Goal: Use online tool/utility: Utilize a website feature to perform a specific function

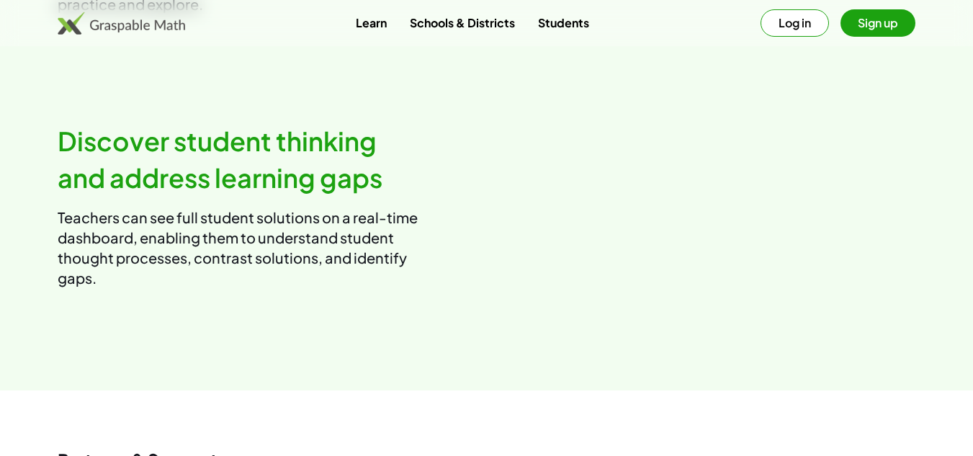
scroll to position [1647, 0]
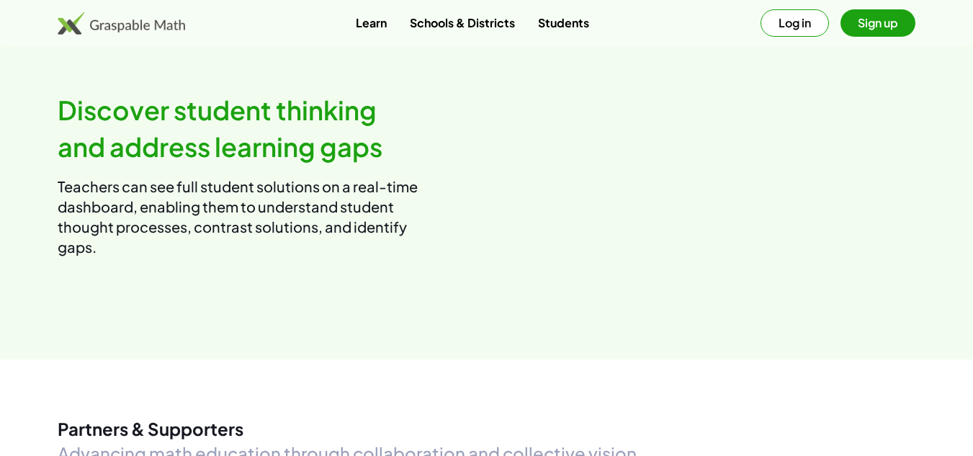
click at [380, 23] on link "Learn" at bounding box center [371, 22] width 54 height 27
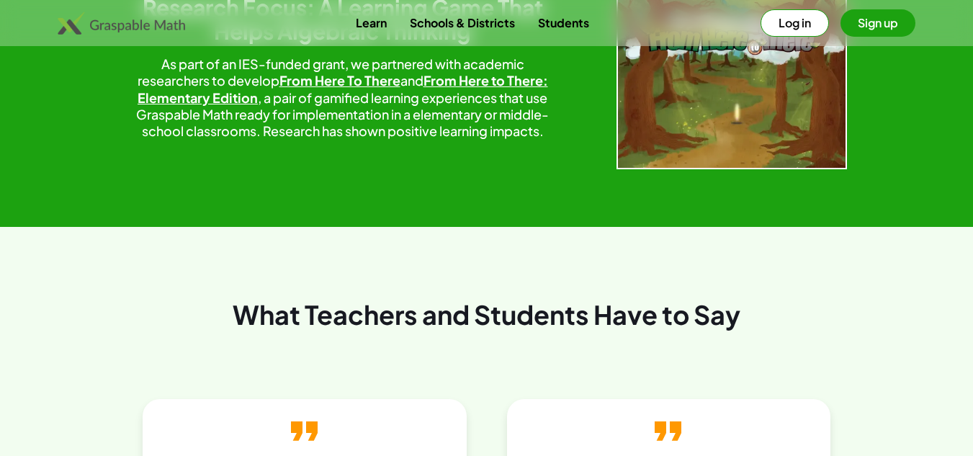
scroll to position [2442, 0]
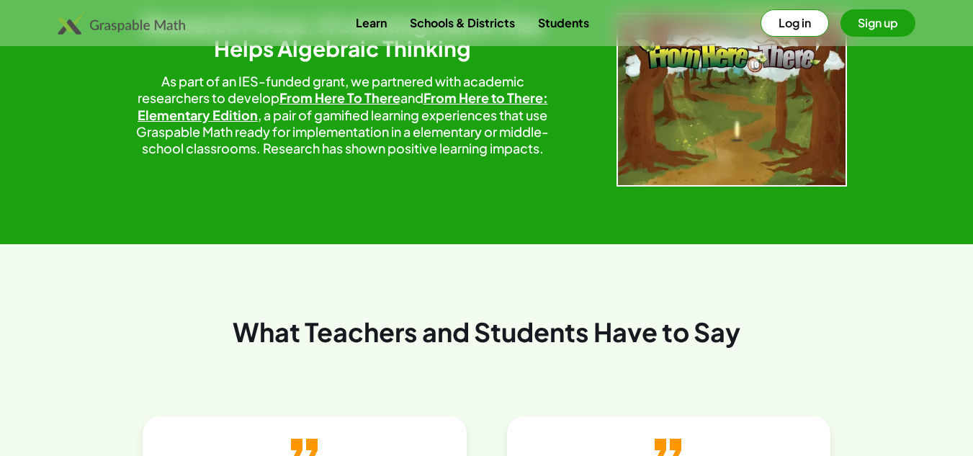
click at [377, 27] on link "Learn" at bounding box center [371, 22] width 54 height 27
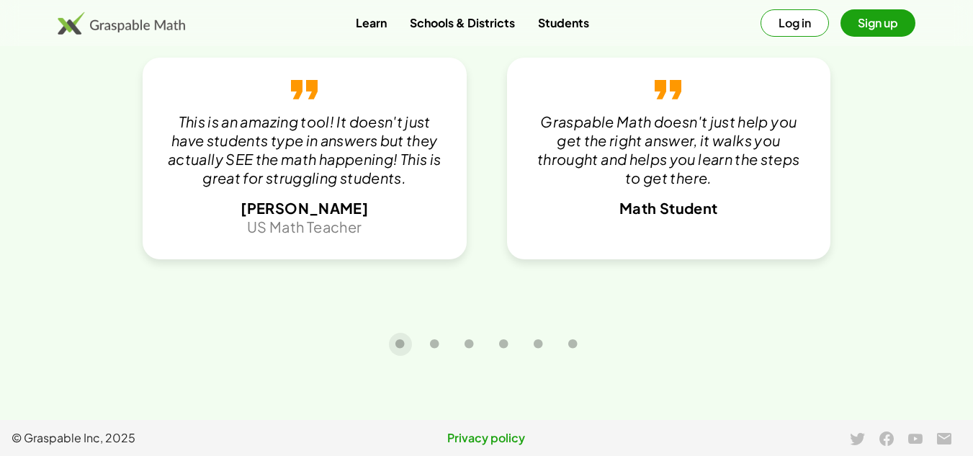
scroll to position [3114, 0]
click at [806, 24] on button "Log in" at bounding box center [795, 22] width 68 height 27
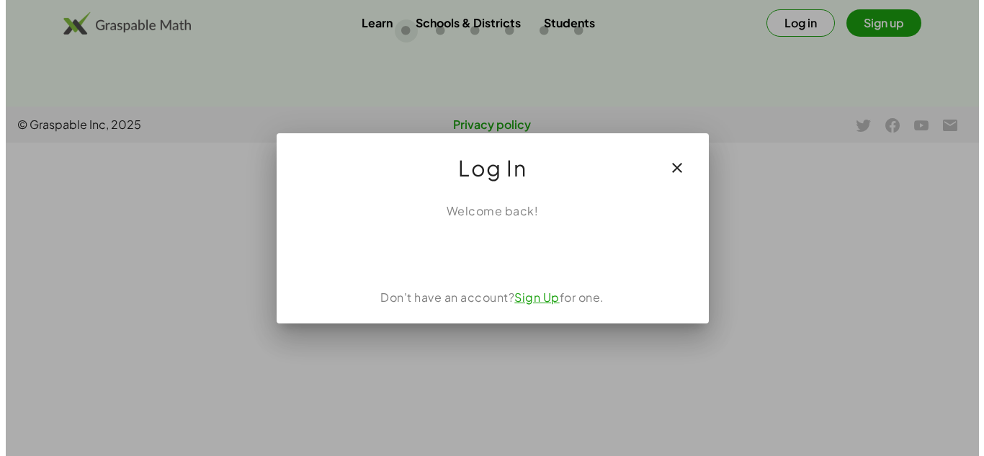
scroll to position [0, 0]
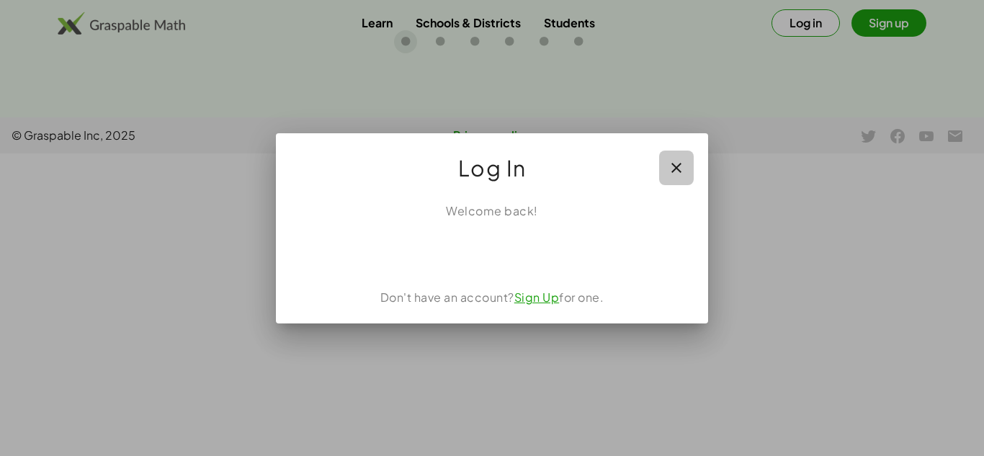
click at [671, 166] on icon "button" at bounding box center [676, 167] width 17 height 17
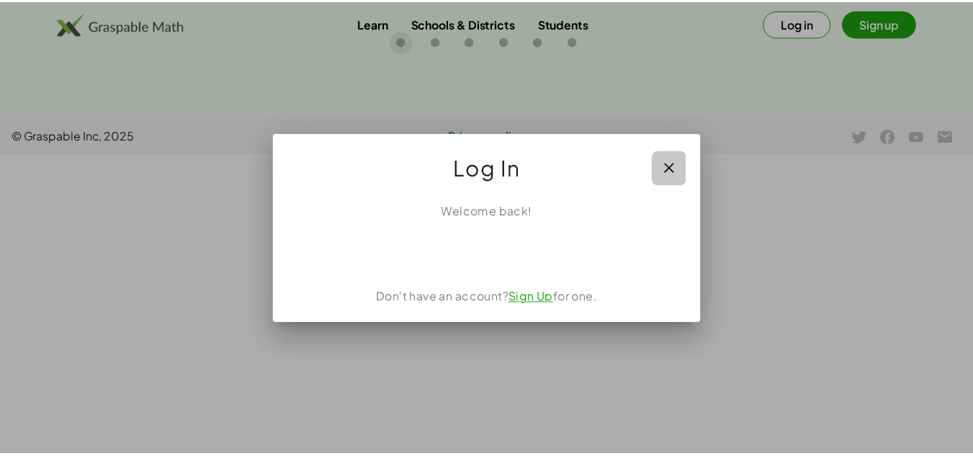
scroll to position [3114, 0]
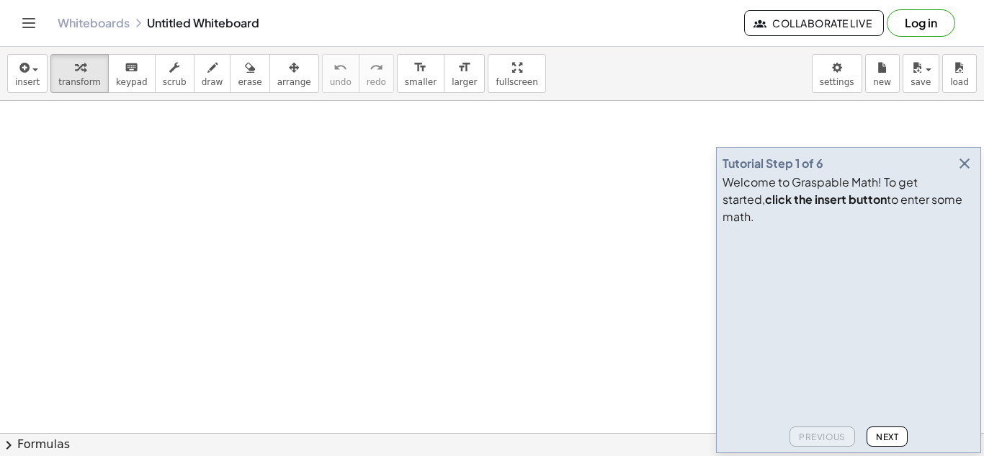
click at [965, 172] on icon "button" at bounding box center [964, 163] width 17 height 17
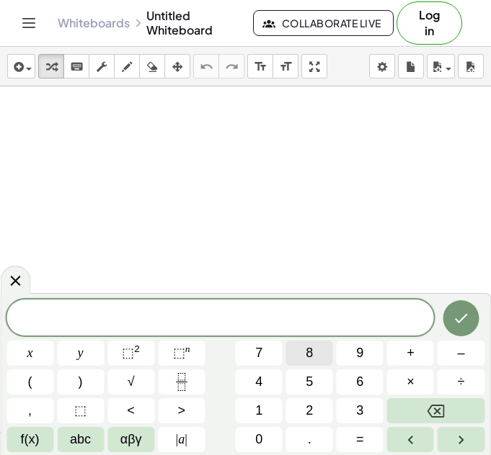
click at [319, 350] on button "8" at bounding box center [309, 353] width 47 height 25
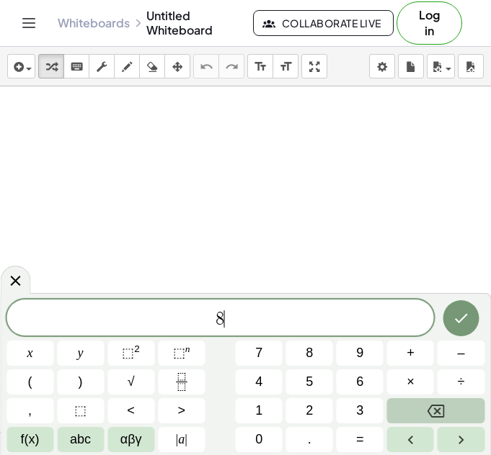
click at [460, 408] on button "Backspace" at bounding box center [435, 410] width 97 height 25
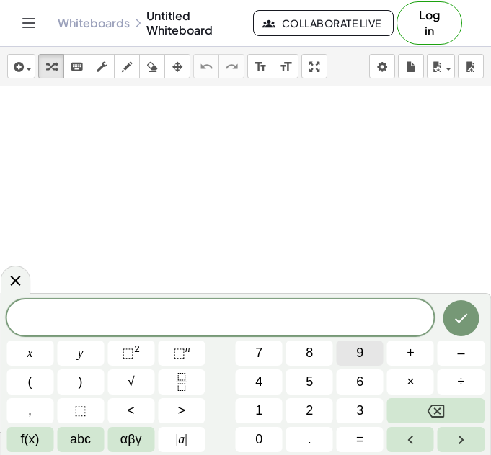
click at [352, 349] on button "9" at bounding box center [359, 353] width 47 height 25
click at [410, 360] on span "+" at bounding box center [410, 353] width 8 height 19
click at [367, 403] on button "3" at bounding box center [359, 410] width 47 height 25
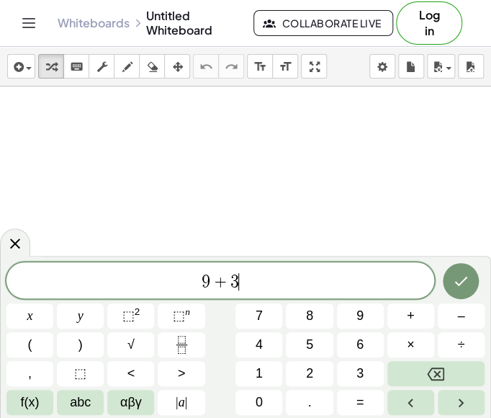
click at [251, 290] on span "9 + 3 ​" at bounding box center [220, 282] width 428 height 20
drag, startPoint x: 254, startPoint y: 286, endPoint x: 91, endPoint y: 286, distance: 163.5
click at [91, 286] on span "9 + 3" at bounding box center [220, 282] width 428 height 20
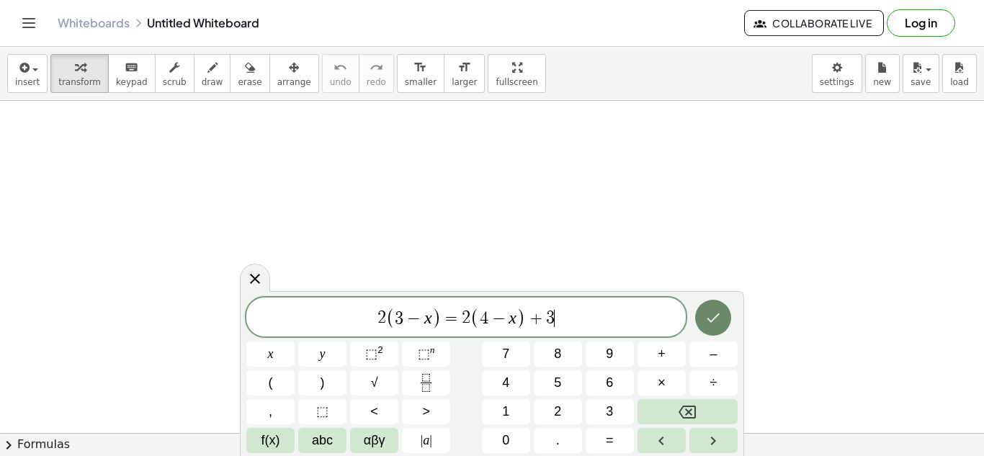
click at [703, 316] on button "Done" at bounding box center [713, 318] width 36 height 36
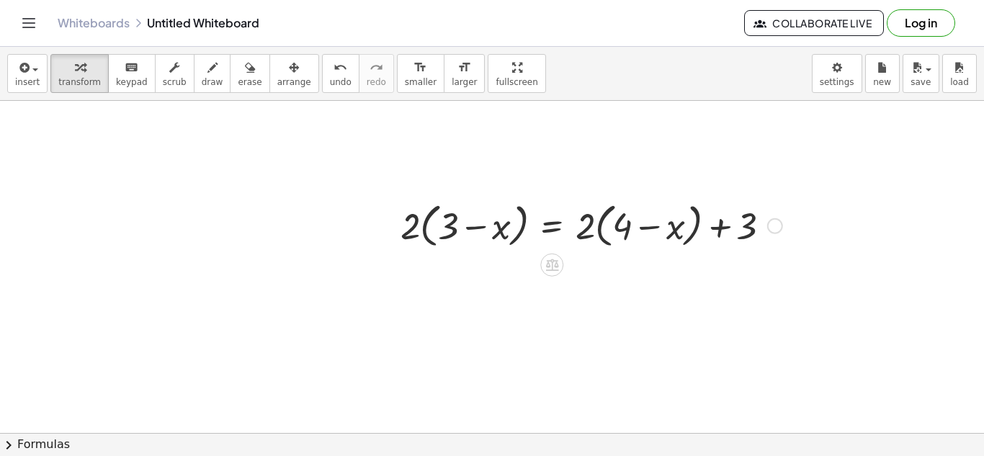
click at [413, 233] on div at bounding box center [591, 224] width 396 height 55
drag, startPoint x: 416, startPoint y: 226, endPoint x: 457, endPoint y: 227, distance: 41.8
click at [457, 227] on div at bounding box center [591, 224] width 396 height 55
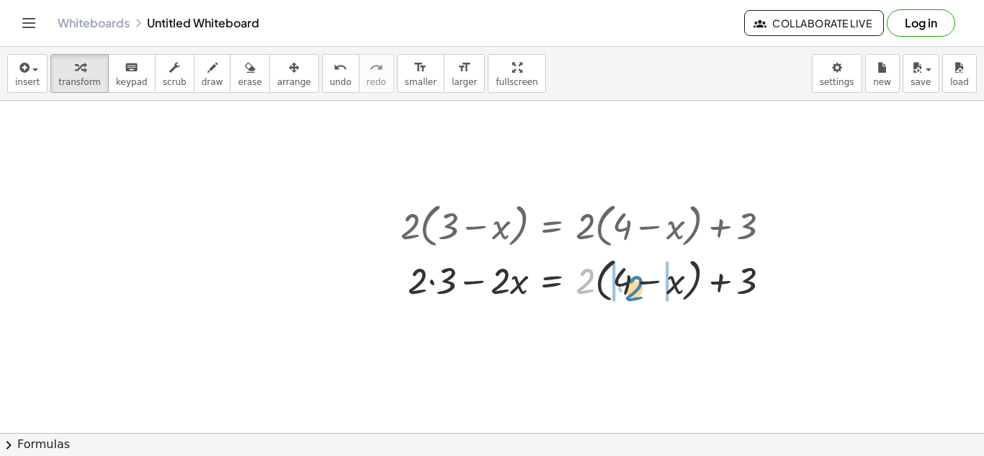
drag, startPoint x: 587, startPoint y: 290, endPoint x: 643, endPoint y: 287, distance: 55.5
click at [643, 287] on div at bounding box center [591, 279] width 396 height 55
click at [671, 285] on div at bounding box center [591, 278] width 396 height 49
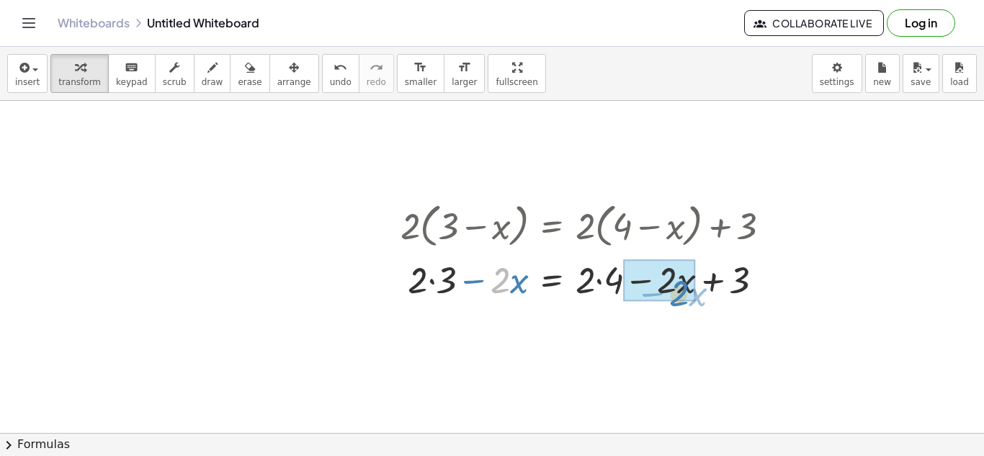
drag, startPoint x: 508, startPoint y: 287, endPoint x: 692, endPoint y: 285, distance: 183.7
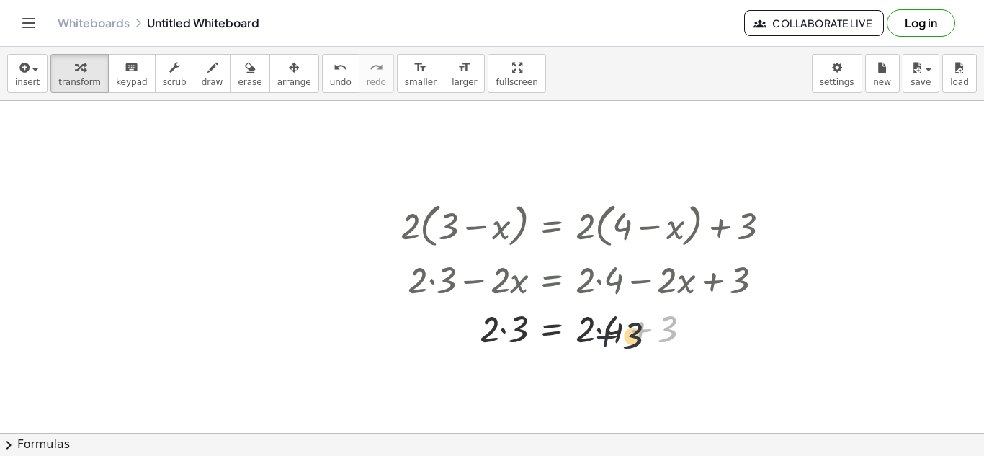
drag, startPoint x: 664, startPoint y: 331, endPoint x: 616, endPoint y: 330, distance: 47.6
click at [616, 330] on div at bounding box center [591, 327] width 396 height 49
click at [594, 336] on div at bounding box center [591, 327] width 396 height 49
click at [610, 330] on div at bounding box center [591, 327] width 396 height 49
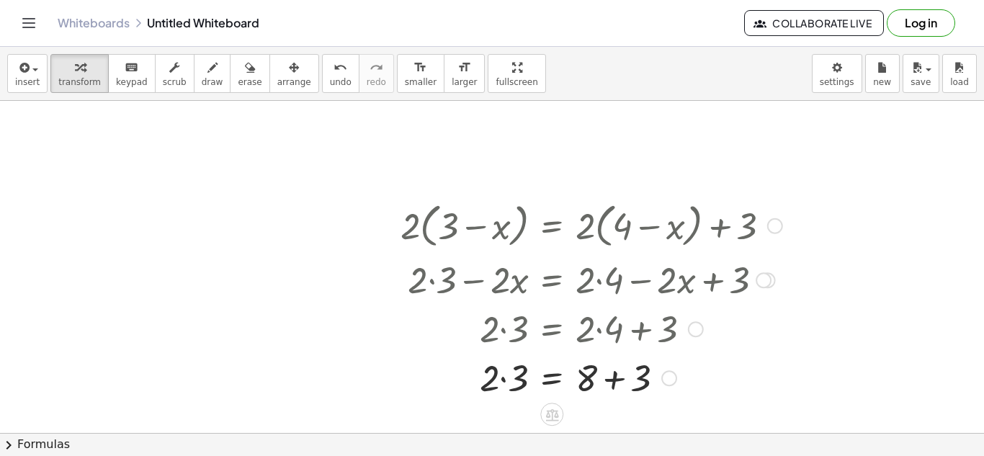
click at [522, 385] on div at bounding box center [591, 376] width 396 height 49
click at [600, 381] on div at bounding box center [591, 376] width 396 height 49
click at [587, 380] on div at bounding box center [591, 378] width 396 height 48
drag, startPoint x: 527, startPoint y: 380, endPoint x: 615, endPoint y: 377, distance: 88.7
click at [615, 378] on div at bounding box center [591, 378] width 396 height 48
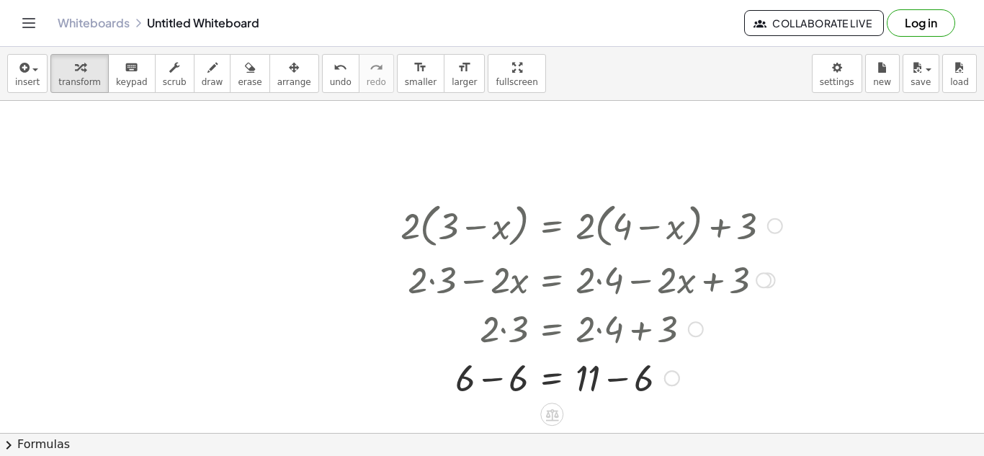
click at [518, 393] on div at bounding box center [591, 376] width 396 height 49
click at [602, 389] on div at bounding box center [591, 376] width 396 height 49
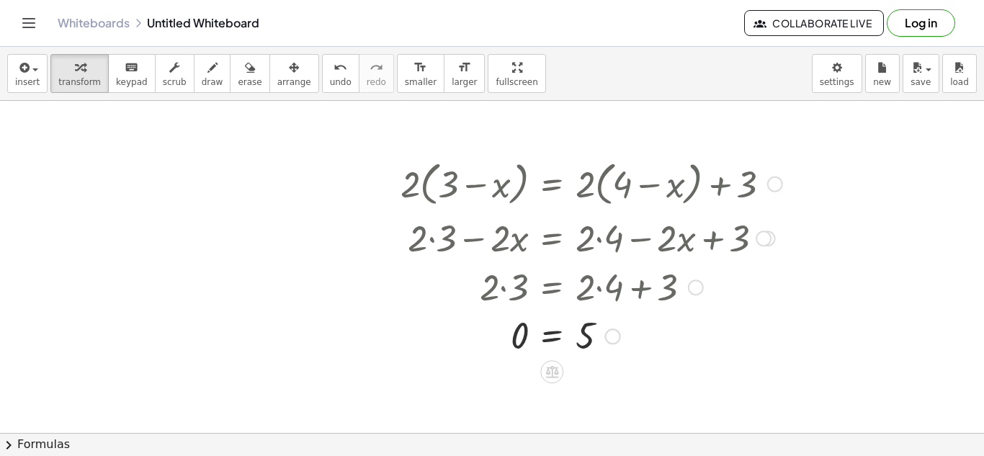
scroll to position [24, 0]
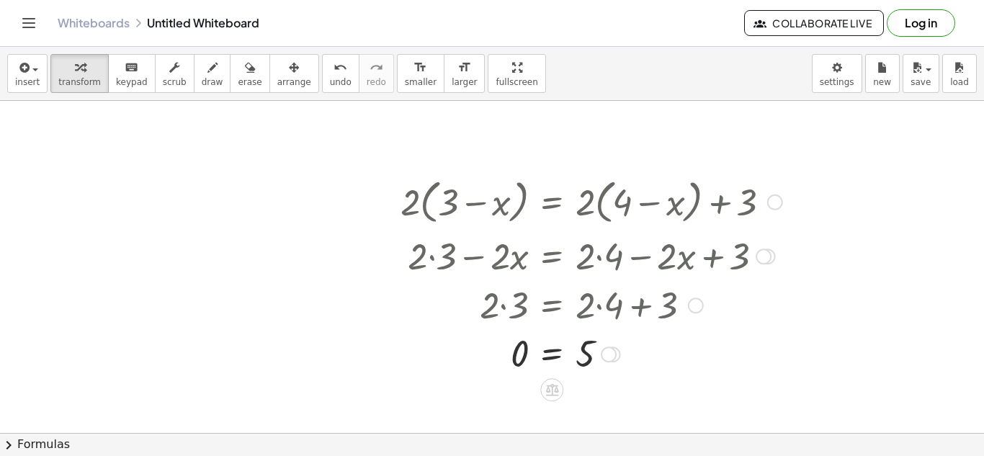
click at [738, 212] on div at bounding box center [591, 201] width 396 height 55
drag, startPoint x: 401, startPoint y: 203, endPoint x: 618, endPoint y: 200, distance: 216.9
click at [618, 200] on div at bounding box center [591, 201] width 396 height 55
drag, startPoint x: 601, startPoint y: 351, endPoint x: 413, endPoint y: 236, distance: 220.6
click at [552, 202] on div "· 2 · ( + 3 − x ) = + · 2 · ( + 4 − x ) + 3 + · 2 · 3 − · 2 · x = + · 2 · ( + 4…" at bounding box center [552, 202] width 0 height 0
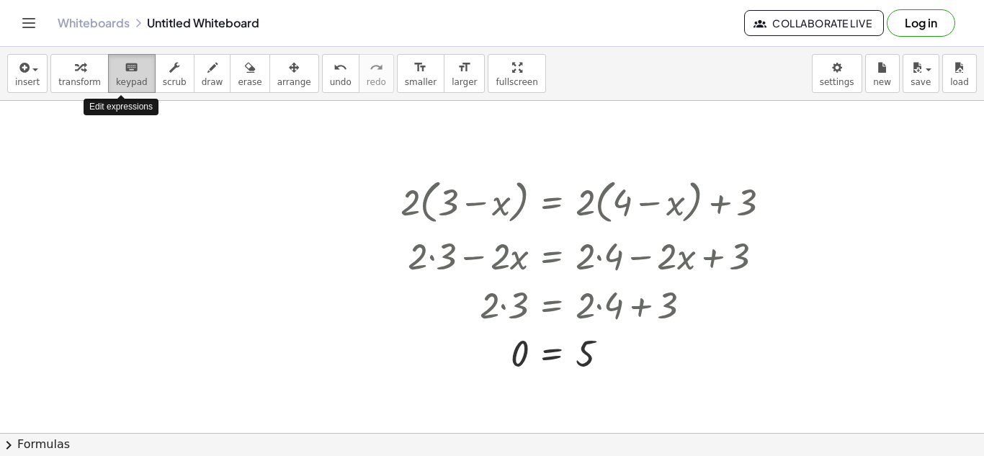
click at [116, 81] on span "keypad" at bounding box center [132, 82] width 32 height 10
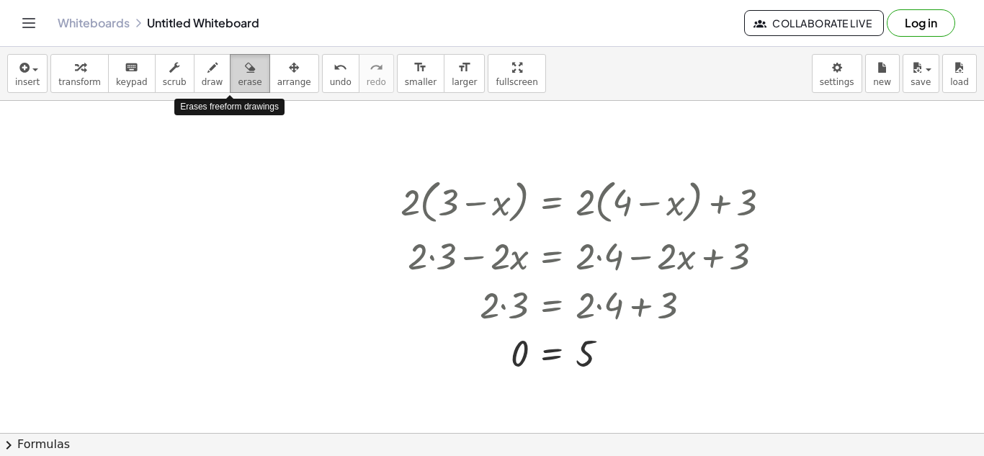
click at [238, 82] on span "erase" at bounding box center [250, 82] width 24 height 10
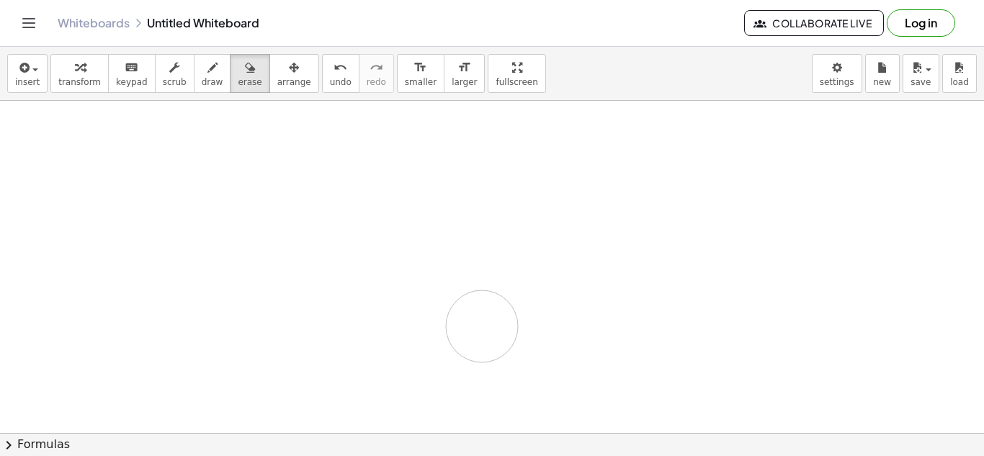
drag, startPoint x: 413, startPoint y: 208, endPoint x: 490, endPoint y: 324, distance: 139.3
click at [490, 324] on div at bounding box center [492, 456] width 984 height 758
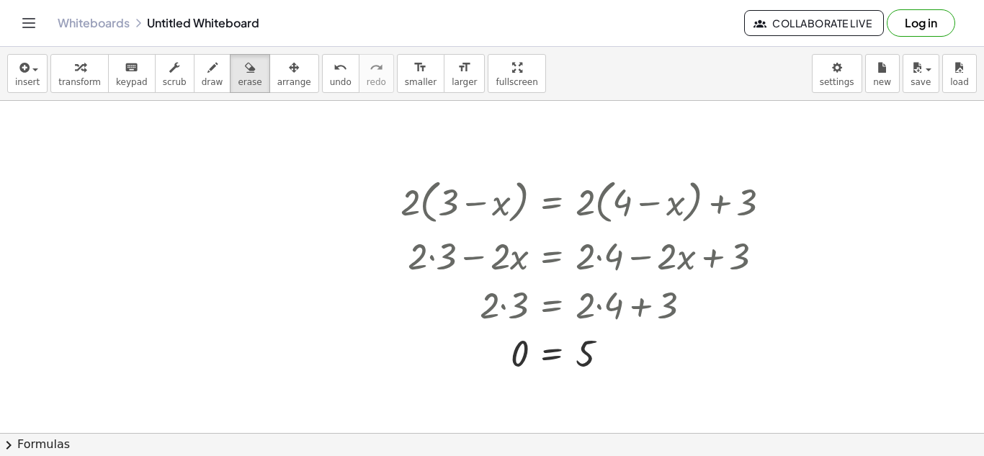
drag, startPoint x: 230, startPoint y: 81, endPoint x: 295, endPoint y: 160, distance: 102.4
click at [238, 82] on span "erase" at bounding box center [250, 82] width 24 height 10
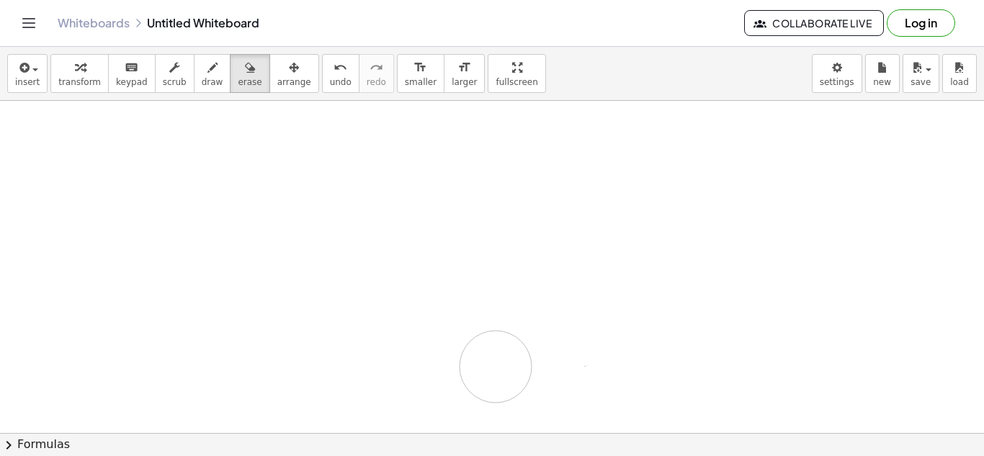
drag, startPoint x: 338, startPoint y: 203, endPoint x: 501, endPoint y: 367, distance: 231.3
click at [501, 367] on div at bounding box center [492, 456] width 984 height 758
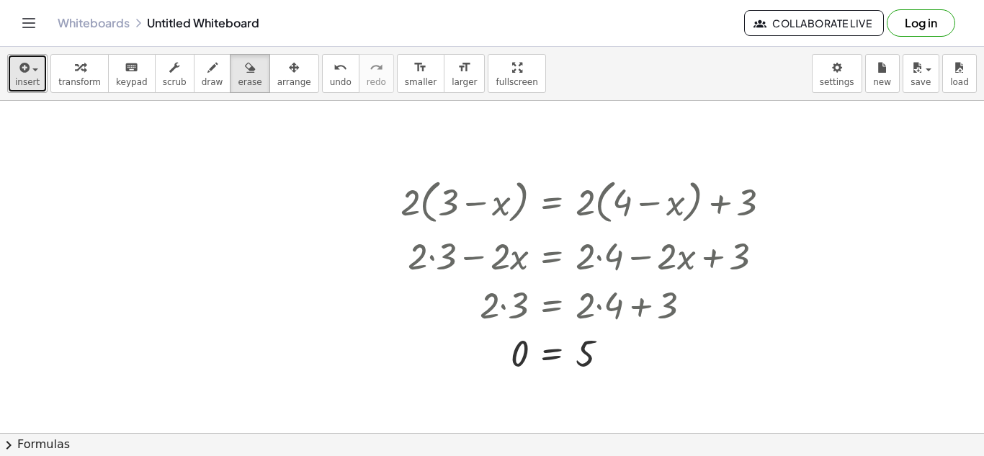
click at [30, 84] on span "insert" at bounding box center [27, 82] width 24 height 10
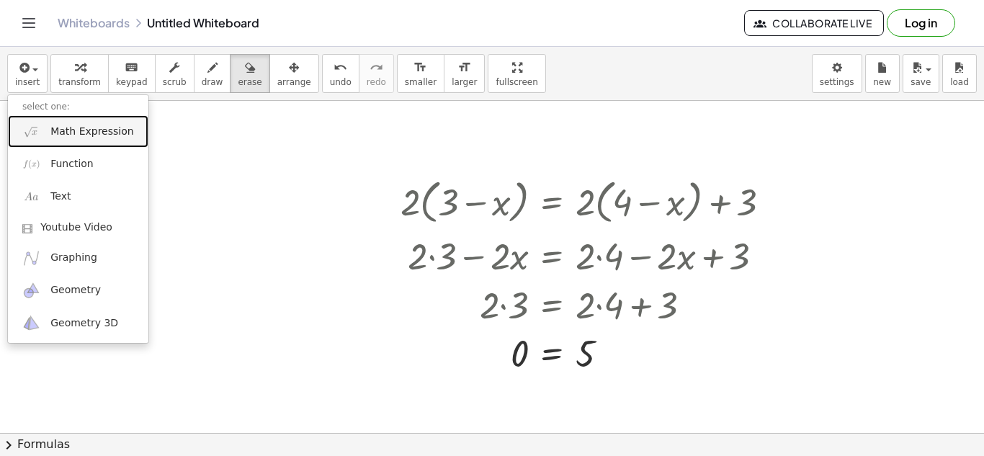
click at [99, 135] on span "Math Expression" at bounding box center [91, 132] width 83 height 14
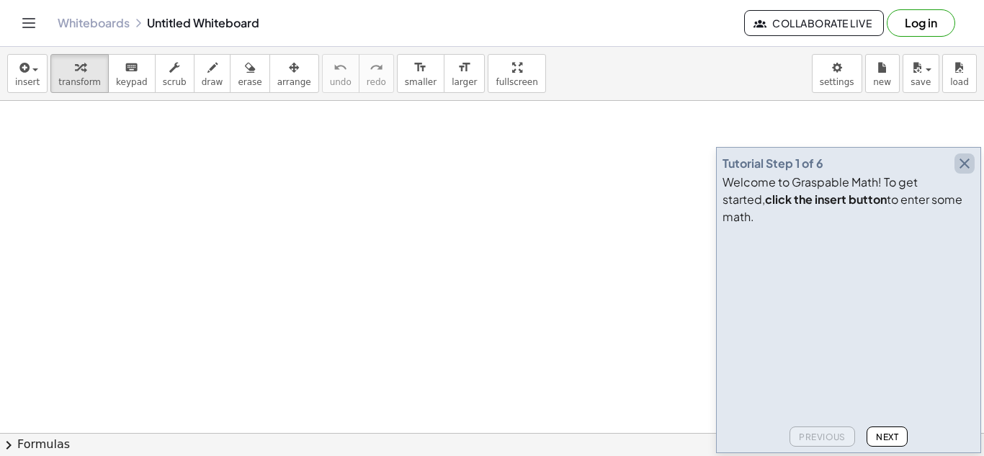
drag, startPoint x: 963, startPoint y: 177, endPoint x: 918, endPoint y: 179, distance: 44.7
click at [960, 172] on icon "button" at bounding box center [964, 163] width 17 height 17
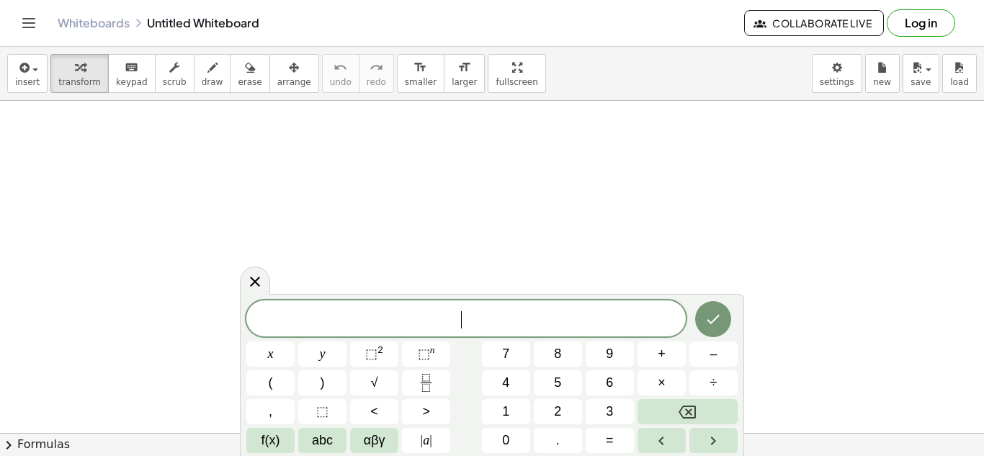
click at [379, 311] on span "​" at bounding box center [465, 320] width 439 height 20
click at [715, 317] on icon "Done" at bounding box center [713, 317] width 17 height 17
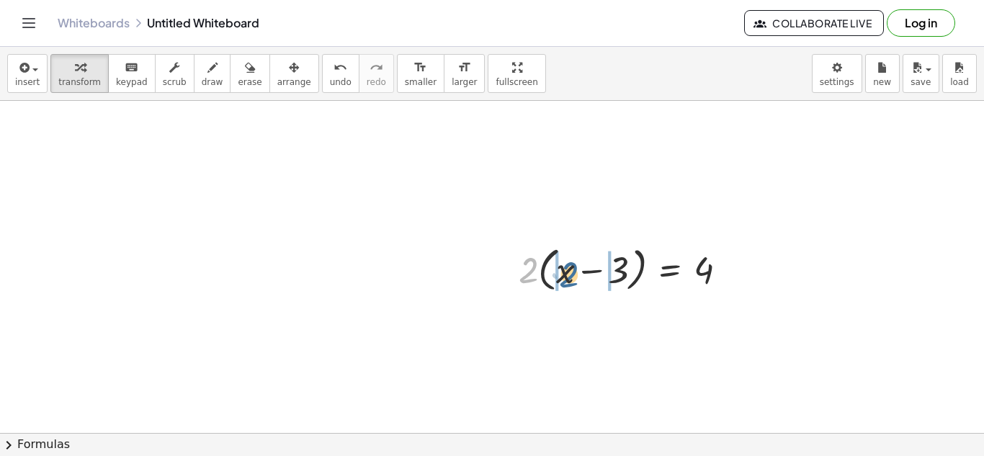
drag, startPoint x: 530, startPoint y: 274, endPoint x: 575, endPoint y: 272, distance: 45.4
click at [575, 272] on div at bounding box center [629, 268] width 234 height 55
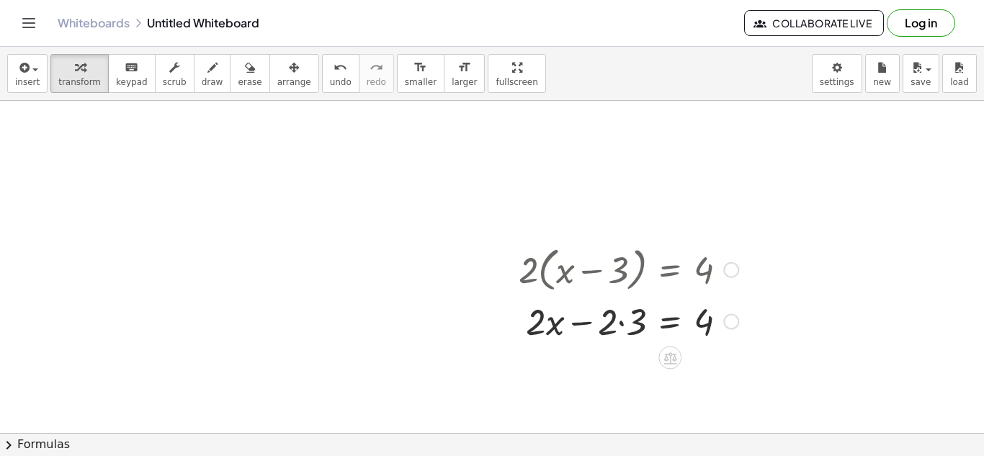
click at [615, 323] on div at bounding box center [629, 320] width 234 height 49
click at [625, 329] on div at bounding box center [629, 320] width 234 height 49
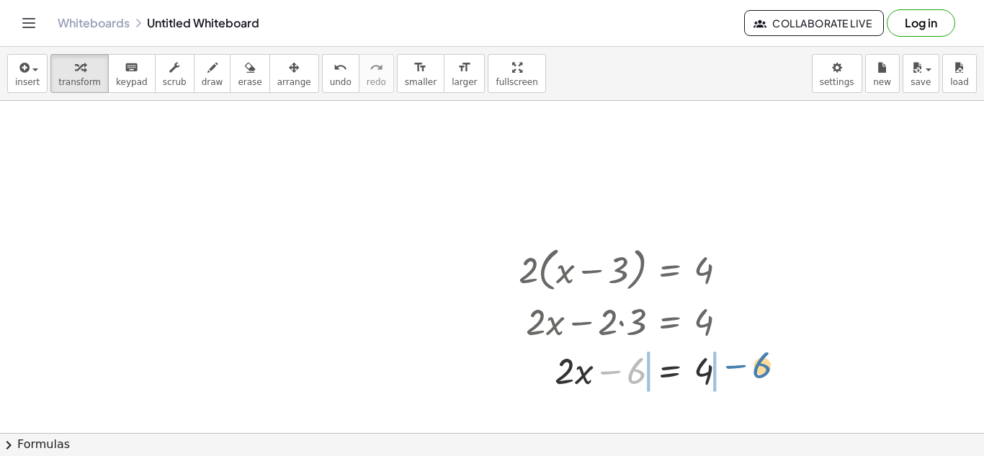
drag, startPoint x: 633, startPoint y: 375, endPoint x: 742, endPoint y: 362, distance: 109.5
click at [746, 362] on div at bounding box center [629, 369] width 234 height 49
click at [615, 378] on div at bounding box center [646, 369] width 305 height 49
click at [733, 372] on div at bounding box center [656, 369] width 288 height 49
drag, startPoint x: 619, startPoint y: 379, endPoint x: 715, endPoint y: 406, distance: 100.2
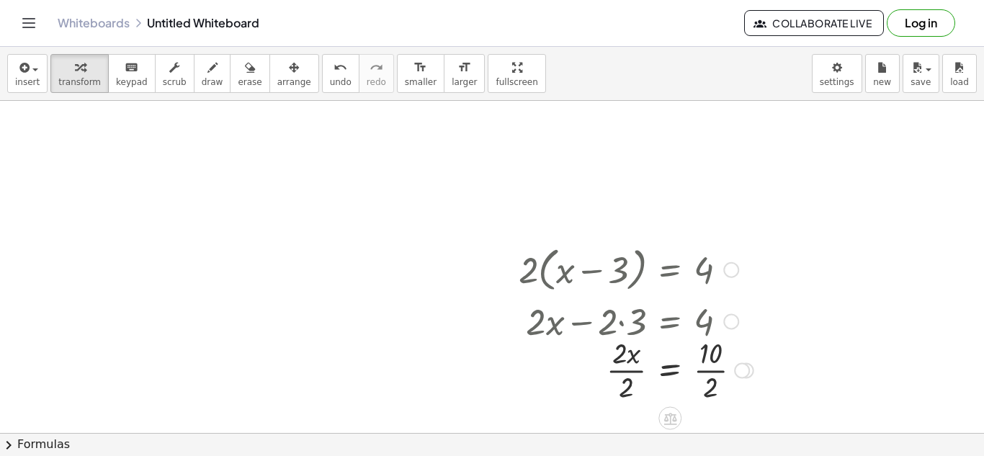
click at [711, 363] on div at bounding box center [636, 369] width 249 height 72
click at [633, 369] on div at bounding box center [629, 369] width 234 height 72
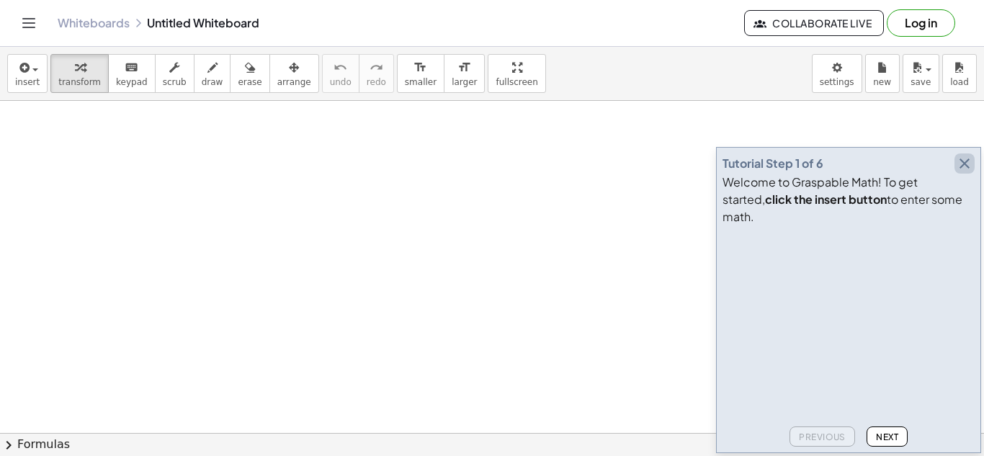
drag, startPoint x: 965, startPoint y: 176, endPoint x: 927, endPoint y: 128, distance: 61.0
click at [965, 172] on icon "button" at bounding box center [964, 163] width 17 height 17
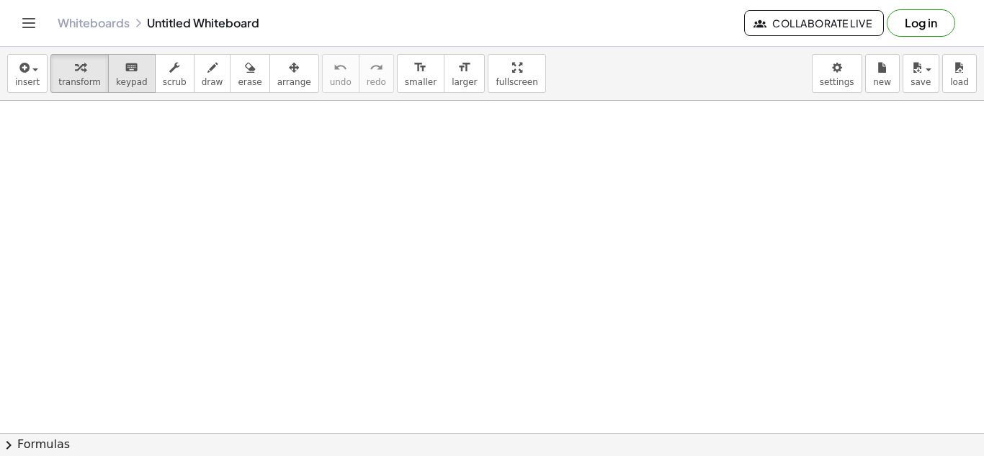
click at [122, 87] on span "keypad" at bounding box center [132, 82] width 32 height 10
click at [132, 75] on div "keyboard" at bounding box center [132, 66] width 32 height 17
click at [117, 80] on span "keypad" at bounding box center [132, 82] width 32 height 10
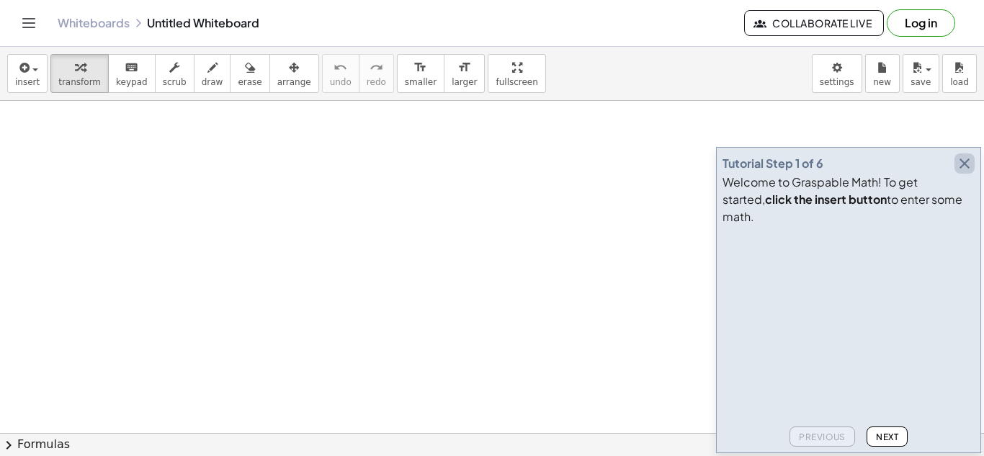
click at [955, 174] on button "button" at bounding box center [965, 163] width 20 height 20
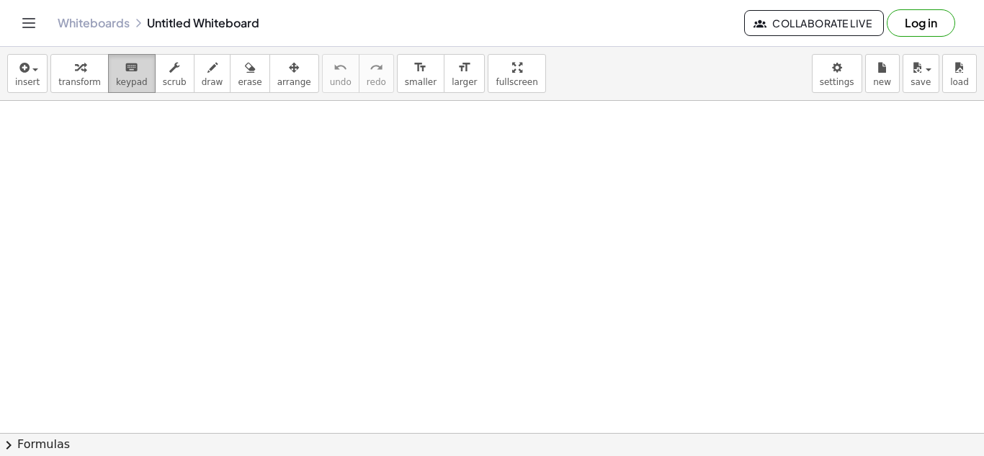
click at [125, 72] on icon "keyboard" at bounding box center [132, 67] width 14 height 17
click at [20, 83] on span "insert" at bounding box center [27, 82] width 24 height 10
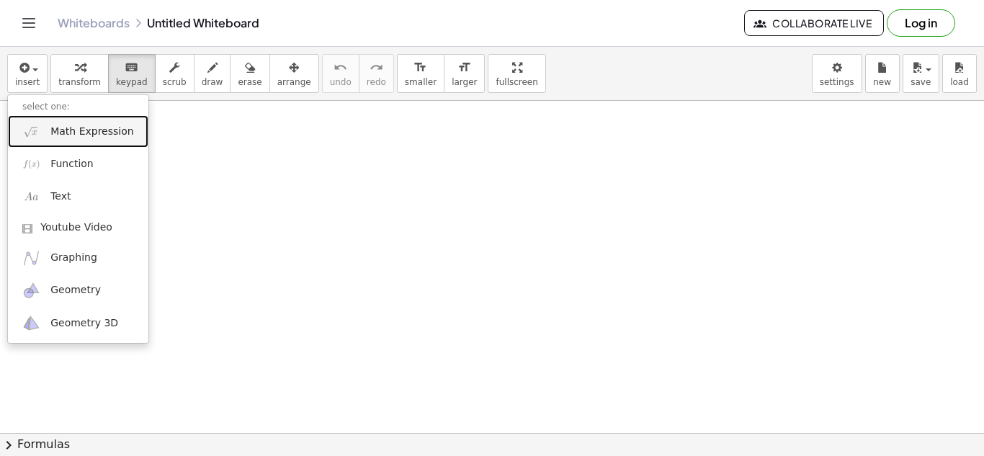
click at [58, 134] on span "Math Expression" at bounding box center [91, 132] width 83 height 14
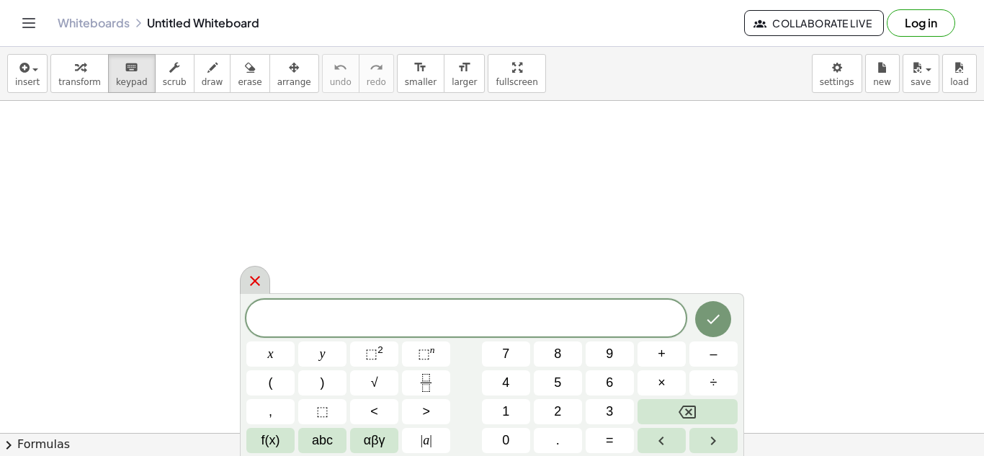
click at [254, 279] on icon at bounding box center [254, 280] width 17 height 17
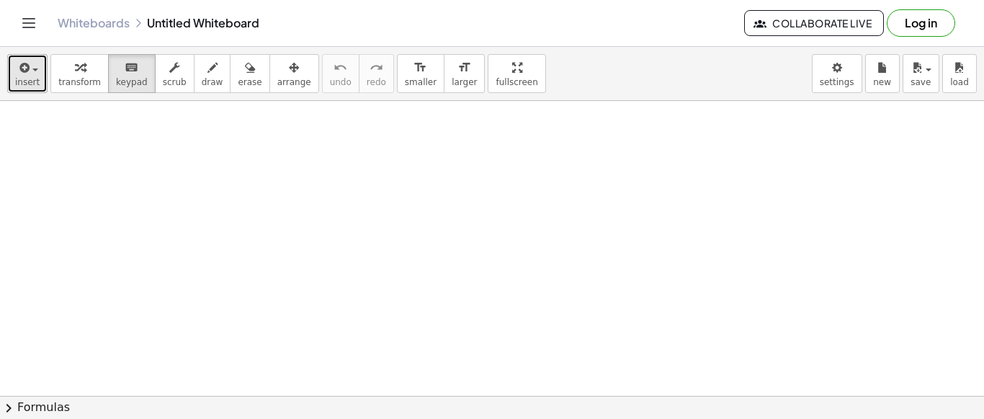
click at [34, 66] on div "button" at bounding box center [27, 66] width 24 height 17
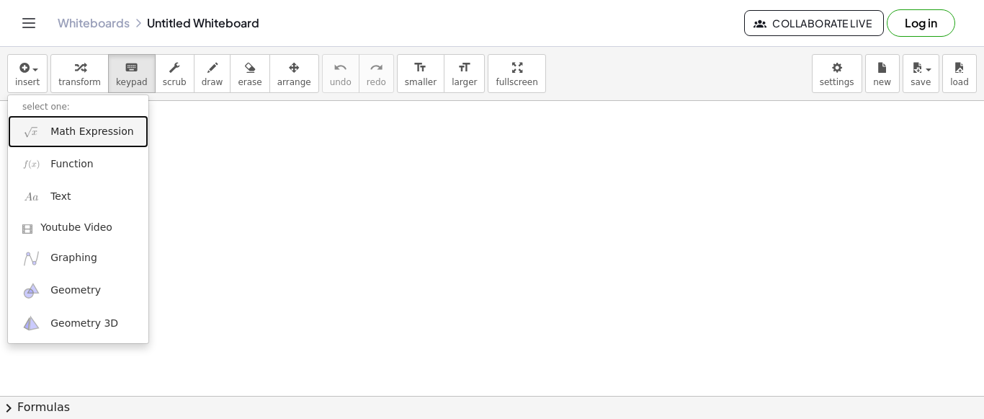
click at [97, 131] on span "Math Expression" at bounding box center [91, 132] width 83 height 14
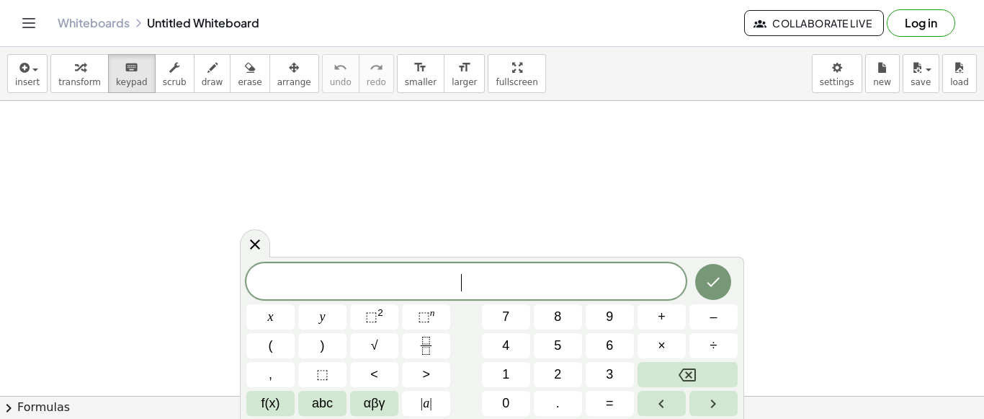
click at [324, 276] on span "​" at bounding box center [465, 282] width 439 height 20
click at [561, 369] on span "2" at bounding box center [557, 374] width 7 height 19
click at [274, 347] on button "(" at bounding box center [270, 345] width 48 height 25
click at [272, 323] on span "x" at bounding box center [271, 316] width 6 height 19
click at [705, 321] on button "–" at bounding box center [713, 316] width 48 height 25
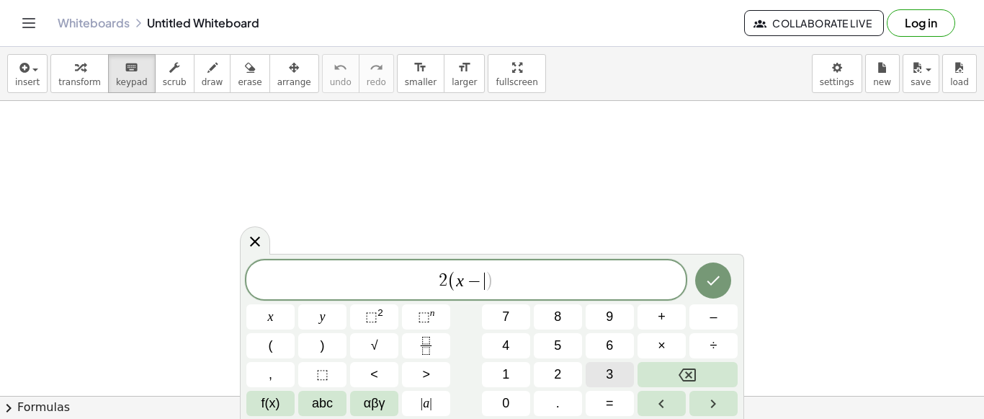
click at [602, 377] on button "3" at bounding box center [610, 374] width 48 height 25
click at [325, 347] on button ")" at bounding box center [322, 345] width 48 height 25
click at [601, 398] on button "=" at bounding box center [610, 402] width 48 height 25
click at [502, 344] on span "4" at bounding box center [505, 345] width 7 height 19
click at [719, 343] on button "÷" at bounding box center [713, 345] width 48 height 25
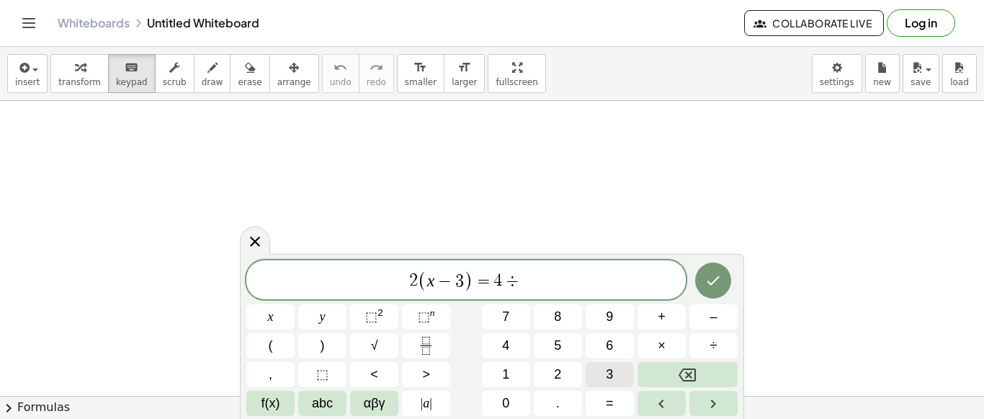
click at [609, 365] on span "3" at bounding box center [609, 374] width 7 height 19
click at [712, 285] on icon "Done" at bounding box center [713, 280] width 13 height 9
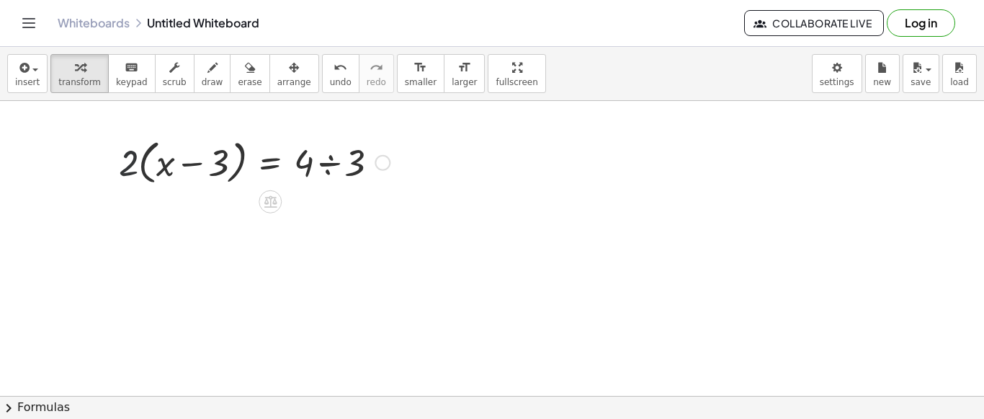
click at [123, 164] on div at bounding box center [254, 161] width 285 height 55
drag, startPoint x: 128, startPoint y: 169, endPoint x: 205, endPoint y: 166, distance: 77.9
click at [205, 166] on div at bounding box center [254, 161] width 285 height 55
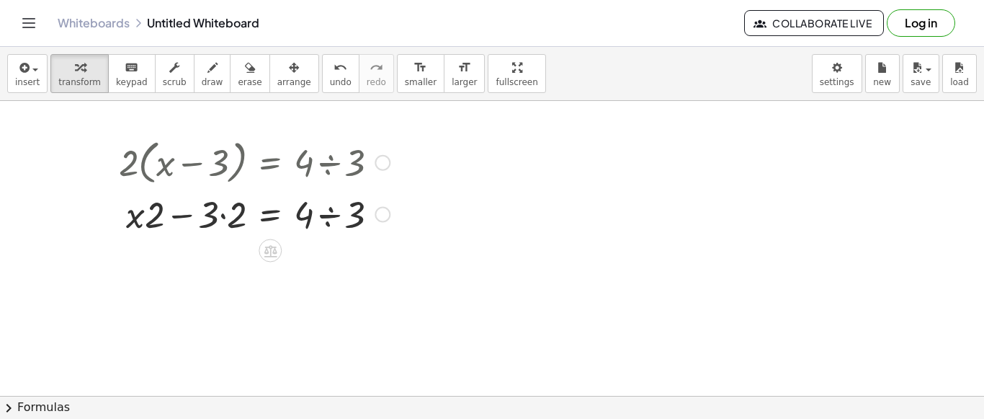
click at [220, 215] on div at bounding box center [254, 213] width 285 height 49
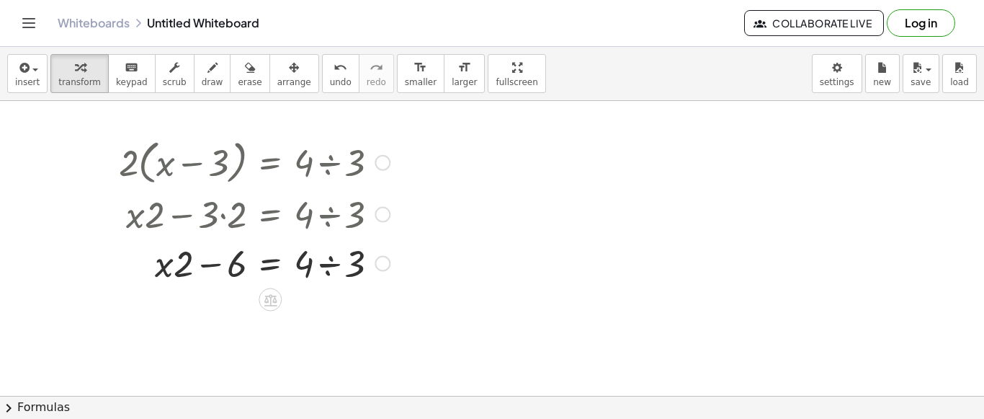
click at [329, 268] on div at bounding box center [254, 262] width 285 height 49
drag, startPoint x: 231, startPoint y: 270, endPoint x: 345, endPoint y: 262, distance: 114.2
click at [345, 262] on div at bounding box center [266, 262] width 309 height 49
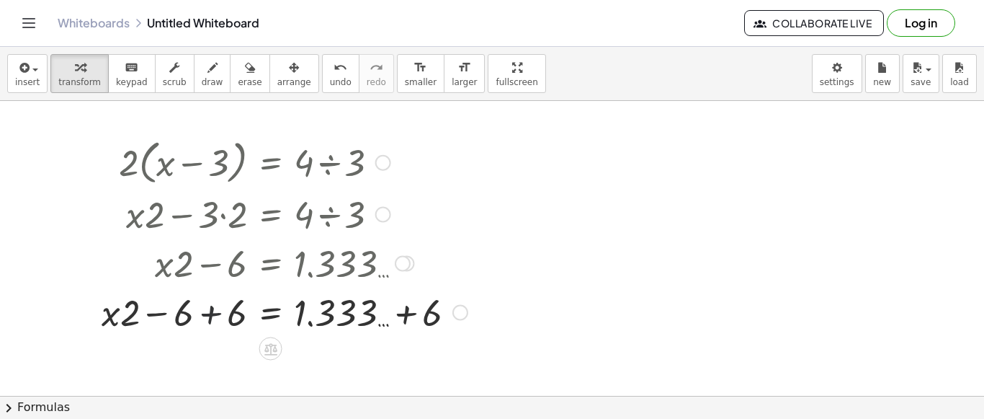
click at [207, 319] on div at bounding box center [284, 311] width 380 height 49
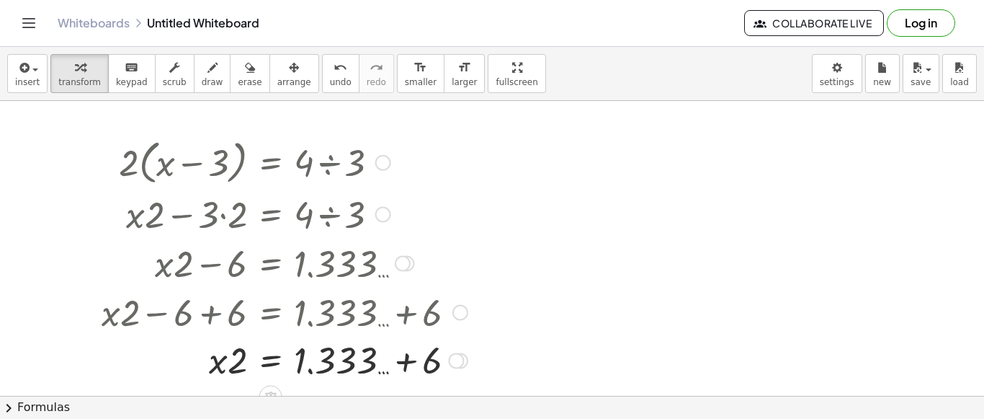
click at [355, 318] on div at bounding box center [284, 311] width 380 height 49
click at [371, 370] on div at bounding box center [284, 360] width 380 height 49
click at [388, 370] on div at bounding box center [284, 360] width 380 height 49
click at [409, 364] on div at bounding box center [284, 360] width 380 height 49
click at [409, 364] on div at bounding box center [411, 362] width 16 height 16
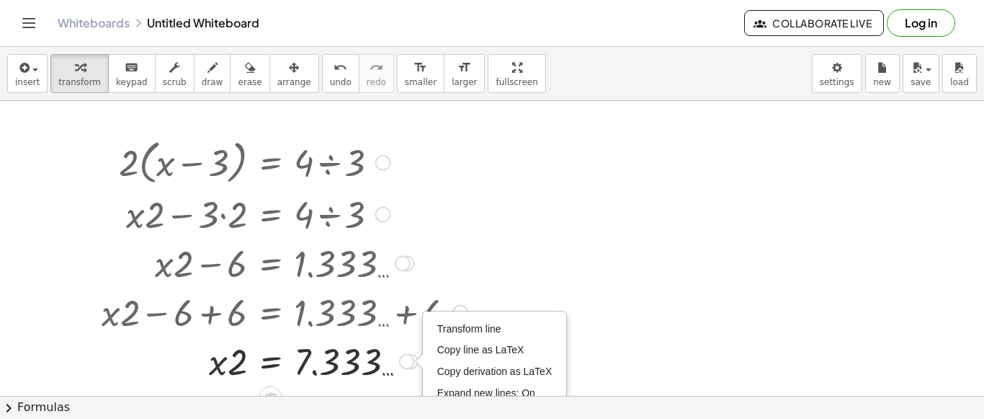
click at [161, 352] on div at bounding box center [284, 360] width 380 height 49
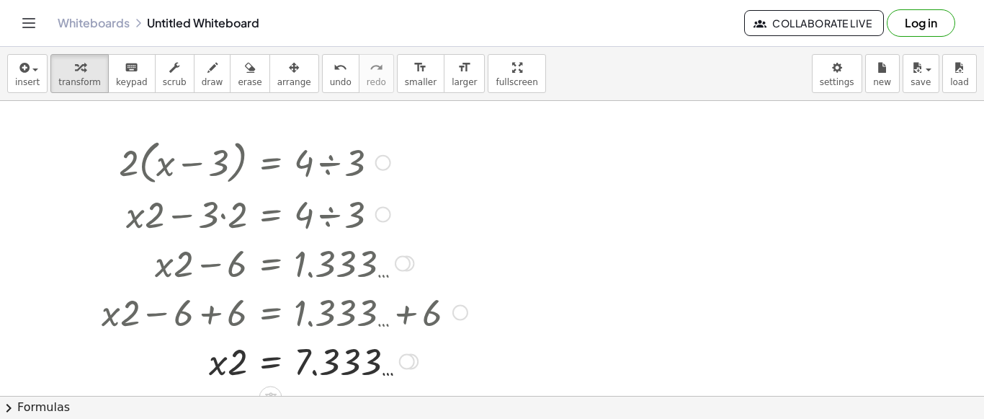
click at [238, 368] on div at bounding box center [284, 360] width 380 height 49
drag, startPoint x: 238, startPoint y: 368, endPoint x: 356, endPoint y: 362, distance: 117.6
click at [356, 362] on div at bounding box center [284, 360] width 380 height 49
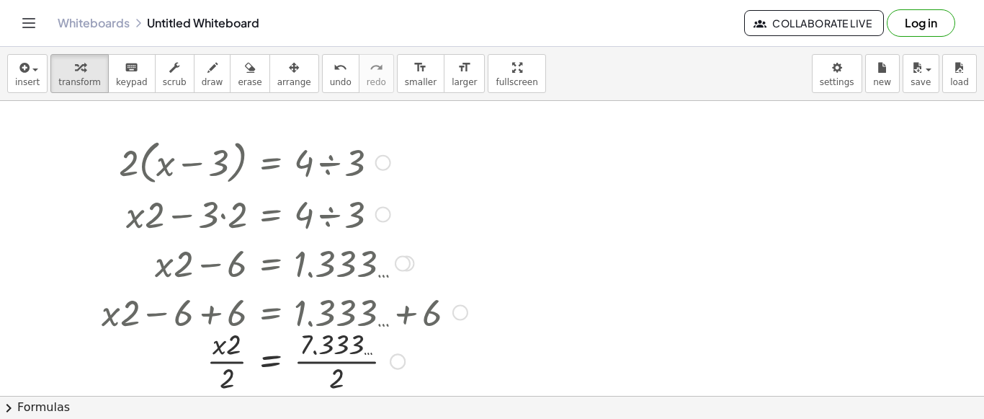
click at [235, 362] on div at bounding box center [284, 359] width 380 height 72
click at [231, 350] on div at bounding box center [284, 359] width 380 height 72
click at [231, 354] on div at bounding box center [284, 359] width 380 height 72
click at [233, 354] on div at bounding box center [284, 359] width 380 height 72
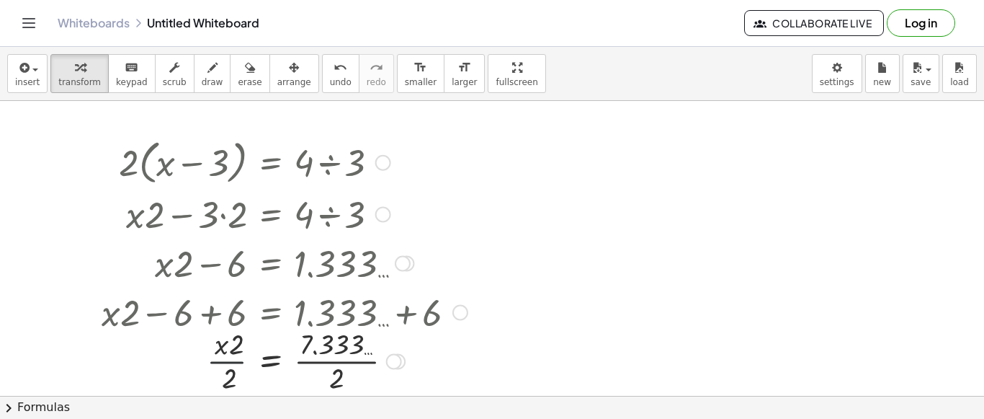
click at [233, 354] on div at bounding box center [284, 359] width 380 height 72
click at [337, 358] on div at bounding box center [284, 359] width 380 height 72
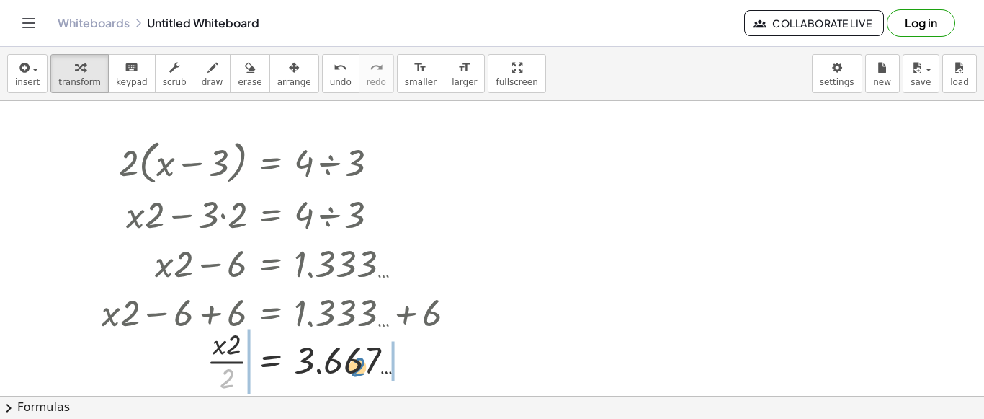
drag, startPoint x: 225, startPoint y: 377, endPoint x: 357, endPoint y: 363, distance: 132.5
click at [357, 363] on div at bounding box center [284, 359] width 380 height 72
click at [240, 362] on div at bounding box center [284, 359] width 380 height 72
click at [357, 362] on div at bounding box center [284, 359] width 380 height 72
click at [358, 362] on div at bounding box center [284, 359] width 380 height 72
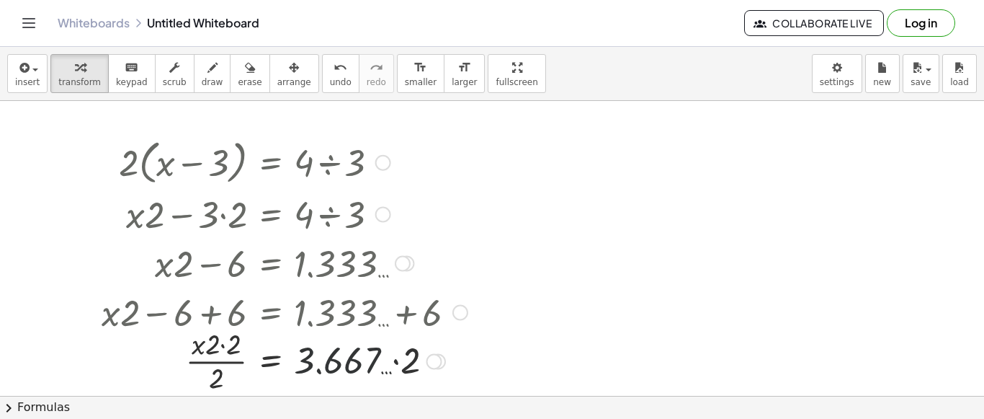
click at [358, 362] on div at bounding box center [284, 359] width 380 height 72
click at [395, 362] on div at bounding box center [284, 359] width 380 height 72
drag, startPoint x: 231, startPoint y: 349, endPoint x: 220, endPoint y: 347, distance: 11.7
drag, startPoint x: 236, startPoint y: 348, endPoint x: 228, endPoint y: 377, distance: 29.9
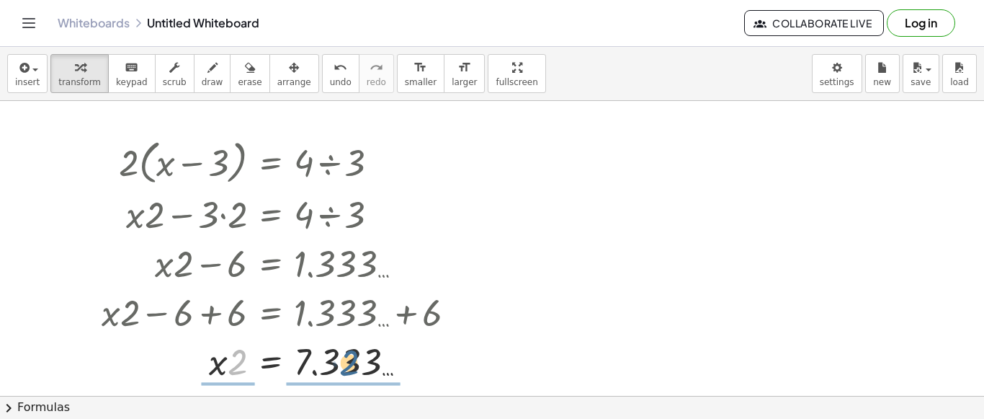
drag, startPoint x: 235, startPoint y: 368, endPoint x: 346, endPoint y: 362, distance: 111.1
click at [346, 362] on div at bounding box center [284, 360] width 380 height 49
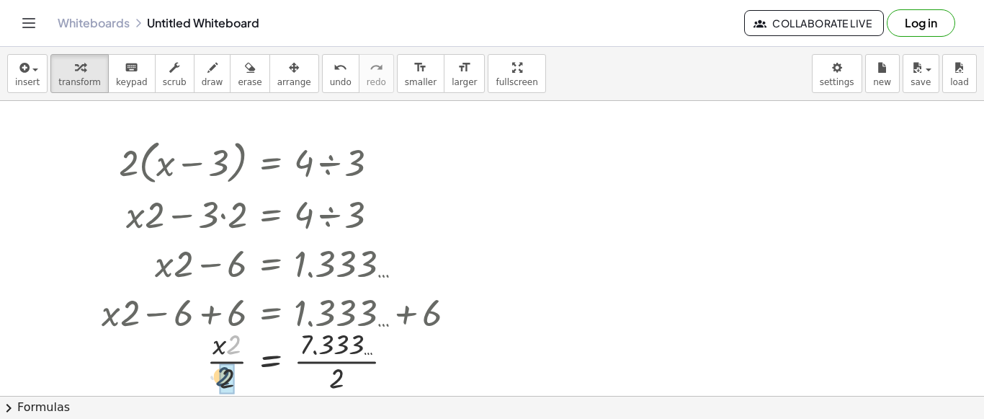
drag, startPoint x: 236, startPoint y: 348, endPoint x: 225, endPoint y: 383, distance: 37.1
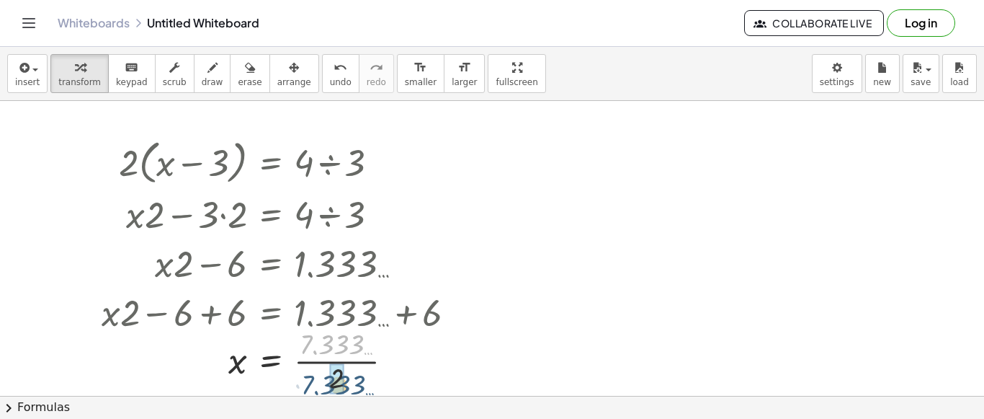
drag, startPoint x: 336, startPoint y: 347, endPoint x: 338, endPoint y: 388, distance: 40.4
drag, startPoint x: 334, startPoint y: 343, endPoint x: 329, endPoint y: 383, distance: 39.9
click at [343, 352] on div at bounding box center [284, 359] width 380 height 72
click at [330, 370] on div at bounding box center [284, 359] width 380 height 72
click at [329, 370] on div at bounding box center [284, 360] width 380 height 48
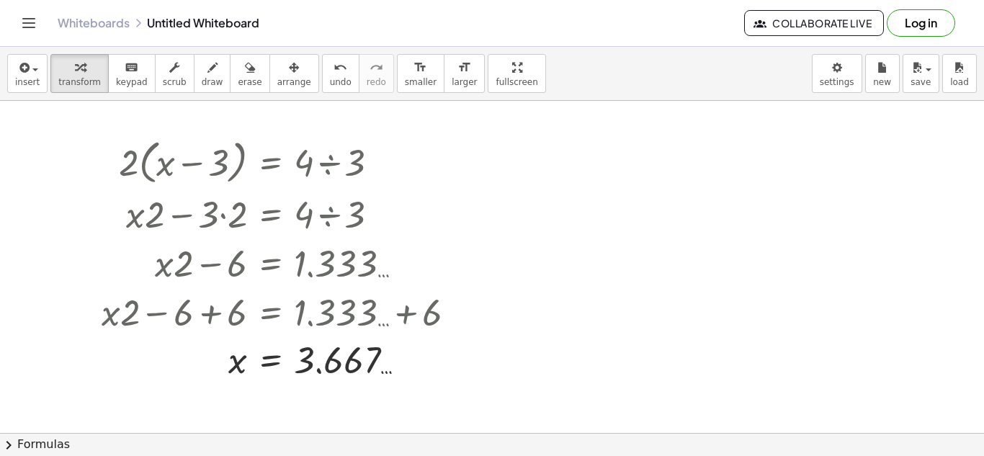
click at [100, 27] on link "Whiteboards" at bounding box center [94, 23] width 72 height 14
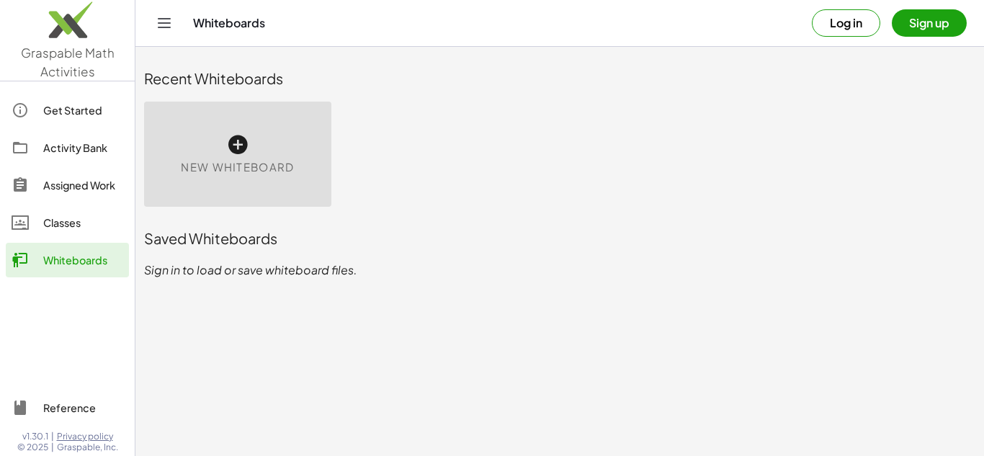
click at [241, 139] on icon at bounding box center [237, 144] width 23 height 23
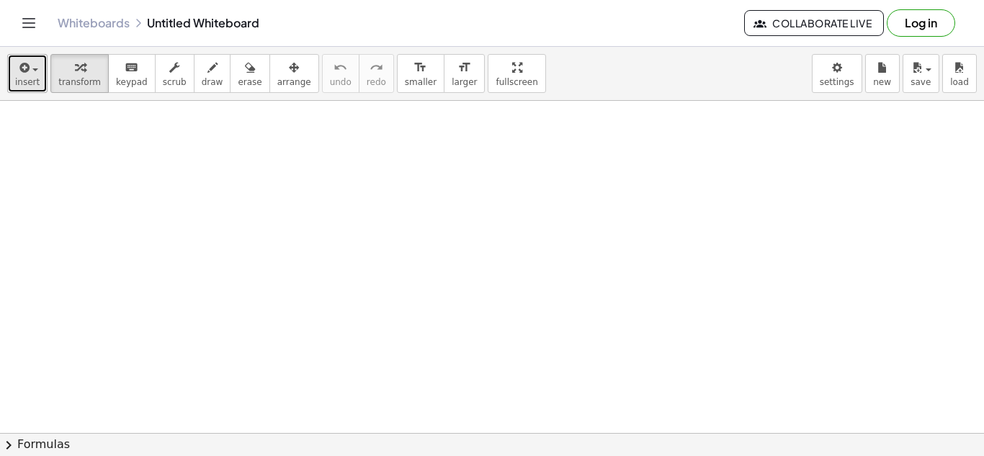
click at [22, 76] on icon "button" at bounding box center [23, 67] width 13 height 17
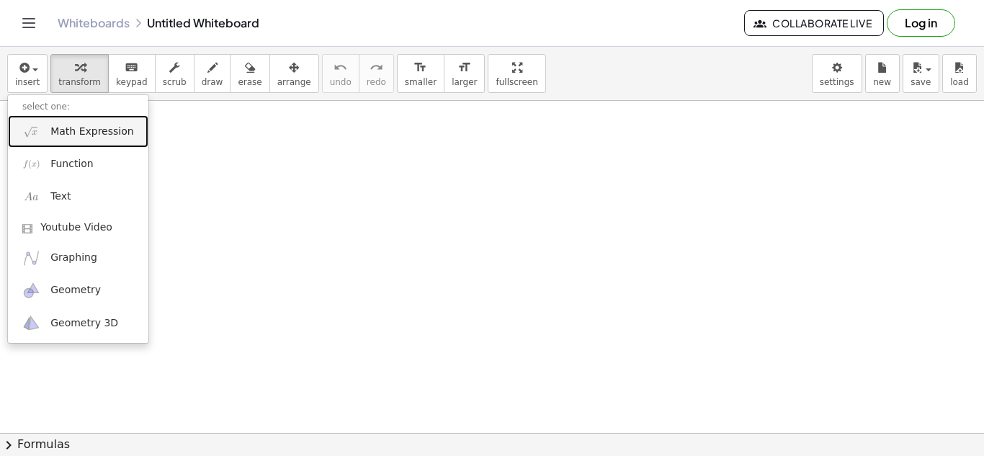
click at [48, 129] on link "Math Expression" at bounding box center [78, 131] width 140 height 32
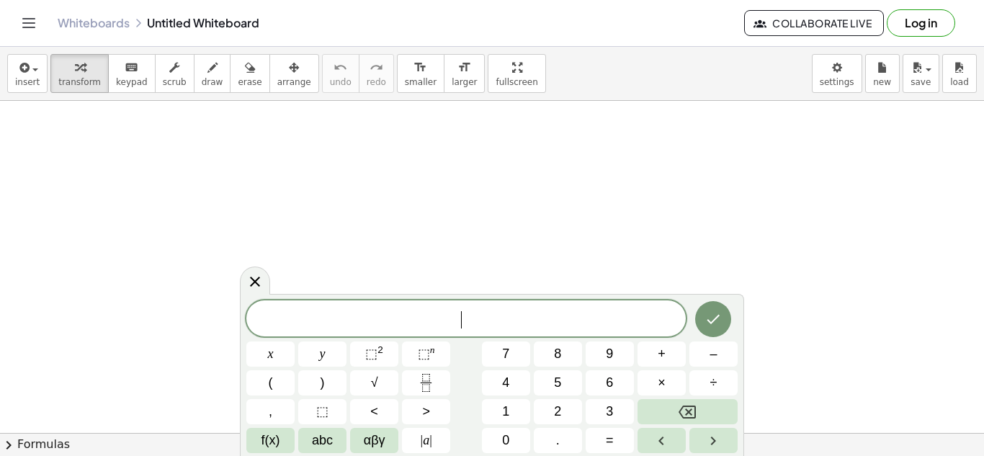
drag, startPoint x: 361, startPoint y: 324, endPoint x: 353, endPoint y: 308, distance: 17.7
click at [361, 323] on span "​" at bounding box center [465, 320] width 439 height 20
click at [706, 314] on icon "Done" at bounding box center [713, 317] width 17 height 17
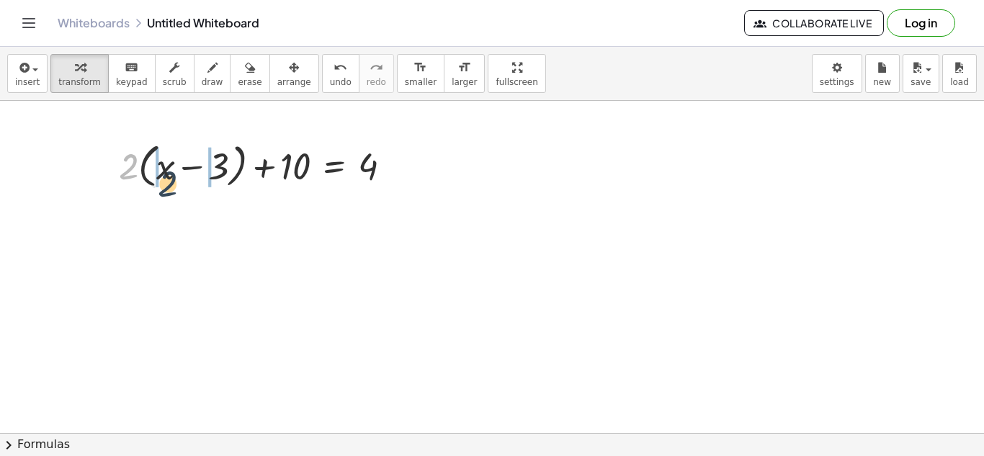
drag, startPoint x: 127, startPoint y: 186, endPoint x: 175, endPoint y: 177, distance: 49.0
click at [175, 178] on div at bounding box center [261, 165] width 298 height 55
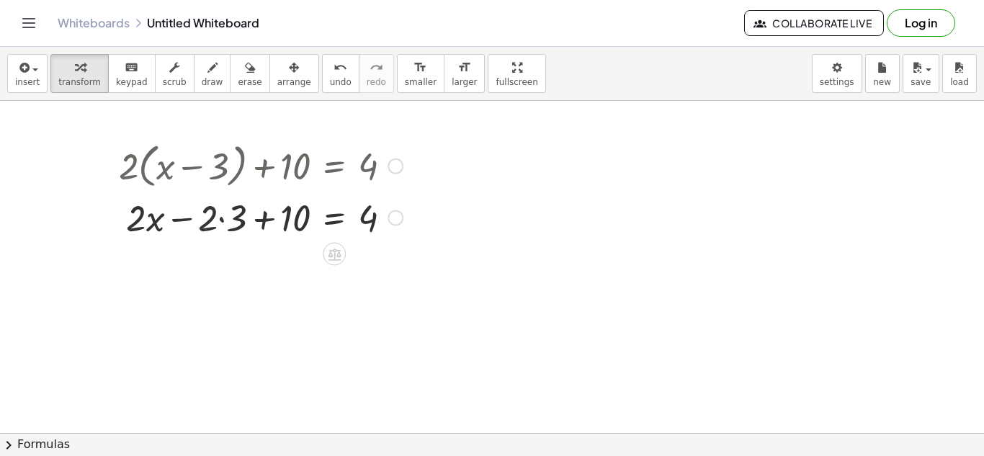
click at [213, 218] on div at bounding box center [261, 216] width 298 height 49
drag, startPoint x: 235, startPoint y: 220, endPoint x: 211, endPoint y: 222, distance: 23.9
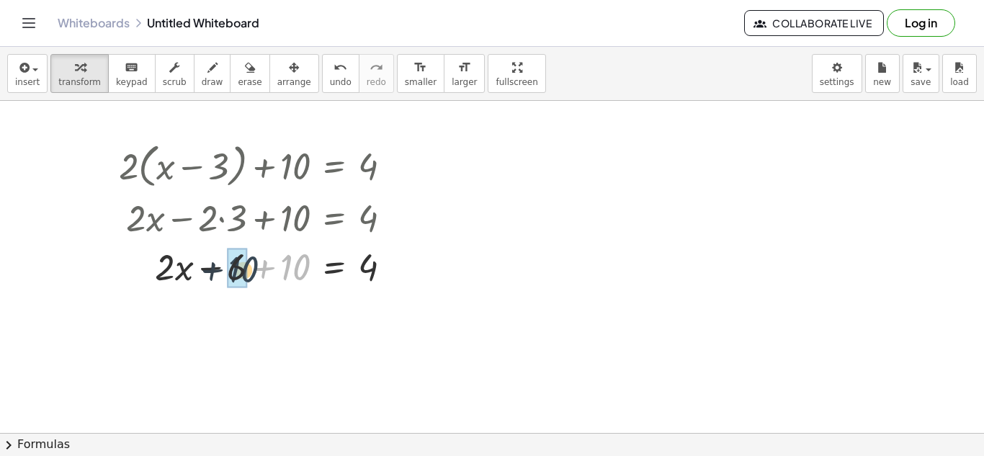
drag, startPoint x: 287, startPoint y: 269, endPoint x: 231, endPoint y: 270, distance: 55.5
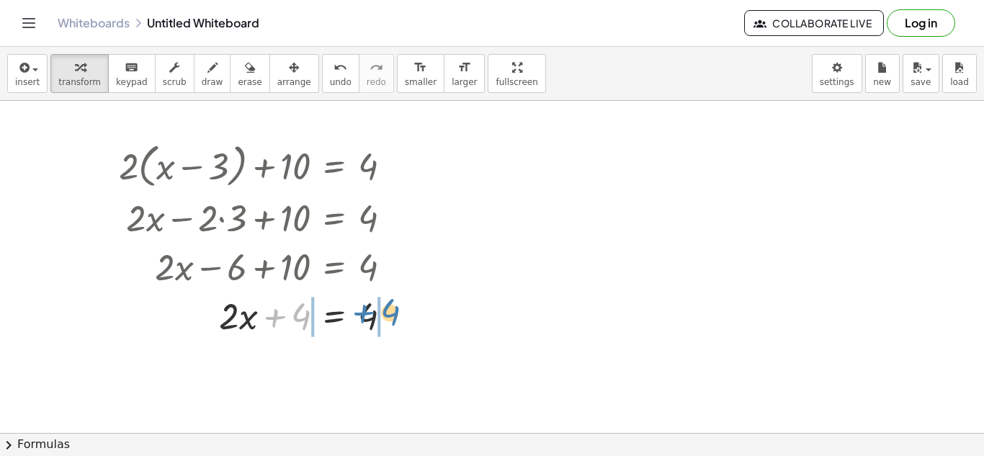
drag, startPoint x: 303, startPoint y: 314, endPoint x: 390, endPoint y: 304, distance: 87.0
click at [390, 304] on div at bounding box center [261, 314] width 298 height 49
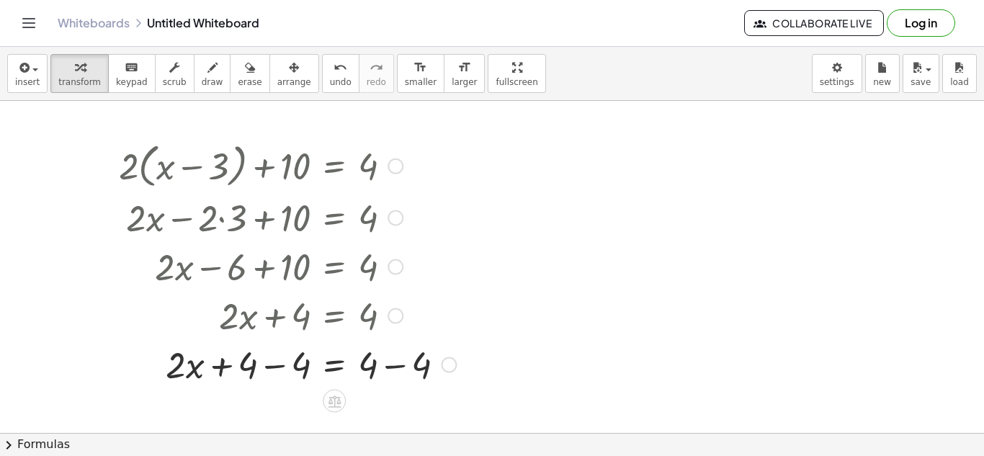
click at [388, 367] on div at bounding box center [288, 363] width 352 height 49
click at [290, 362] on div at bounding box center [261, 363] width 298 height 49
click at [292, 370] on div at bounding box center [261, 363] width 298 height 49
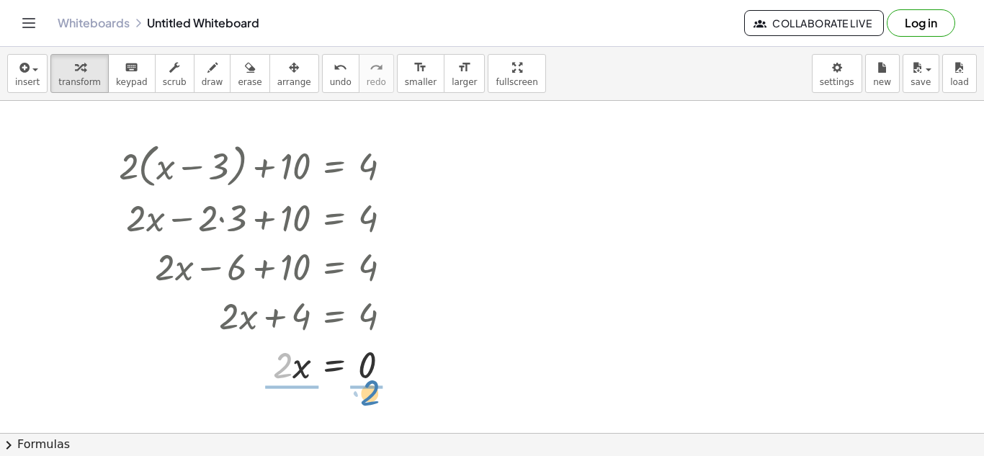
drag, startPoint x: 290, startPoint y: 372, endPoint x: 376, endPoint y: 398, distance: 89.8
drag, startPoint x: 288, startPoint y: 349, endPoint x: 286, endPoint y: 392, distance: 42.6
drag, startPoint x: 374, startPoint y: 370, endPoint x: 370, endPoint y: 385, distance: 16.3
click at [371, 385] on div at bounding box center [264, 363] width 305 height 72
drag, startPoint x: 370, startPoint y: 348, endPoint x: 373, endPoint y: 391, distance: 43.3
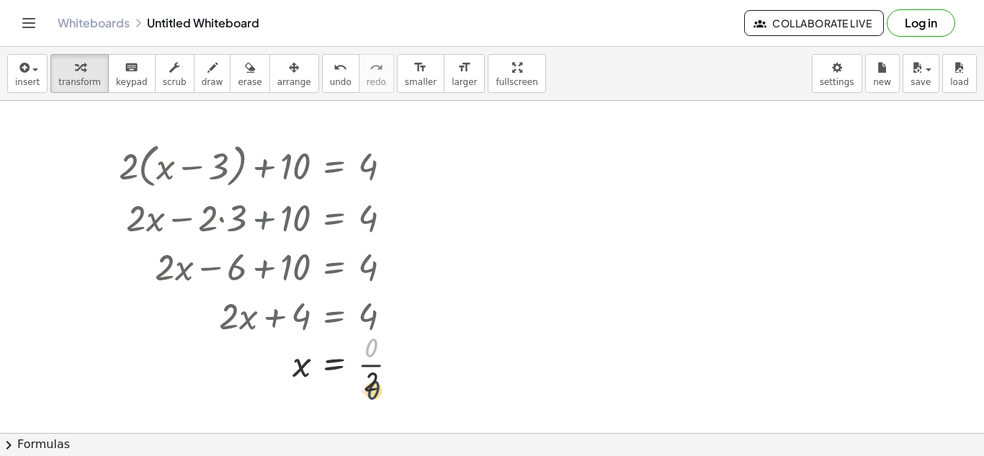
click at [375, 392] on div at bounding box center [264, 363] width 305 height 72
click at [374, 381] on div at bounding box center [264, 363] width 305 height 72
click at [375, 380] on div at bounding box center [261, 364] width 298 height 48
click at [365, 172] on div at bounding box center [261, 165] width 298 height 55
click at [524, 300] on div at bounding box center [492, 433] width 984 height 664
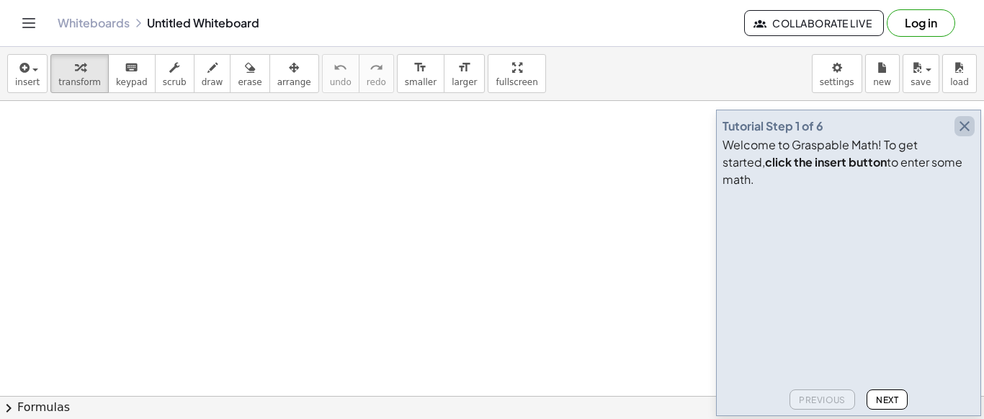
click at [964, 135] on icon "button" at bounding box center [964, 125] width 17 height 17
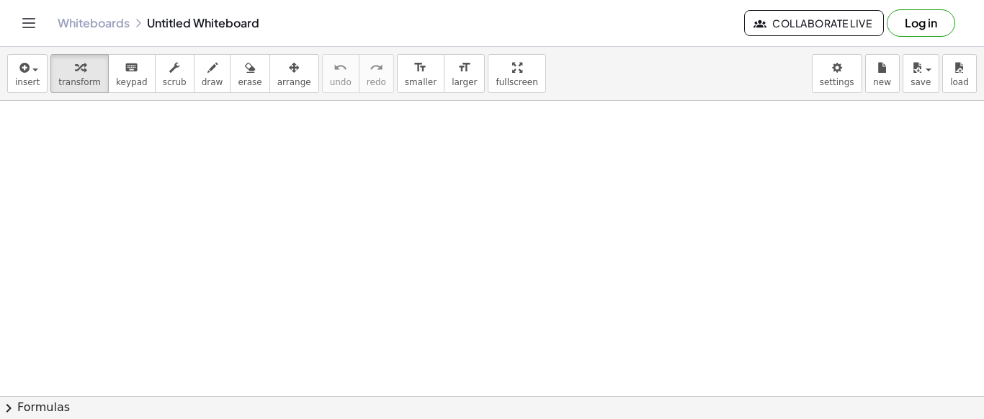
drag, startPoint x: 290, startPoint y: 145, endPoint x: 250, endPoint y: 125, distance: 45.1
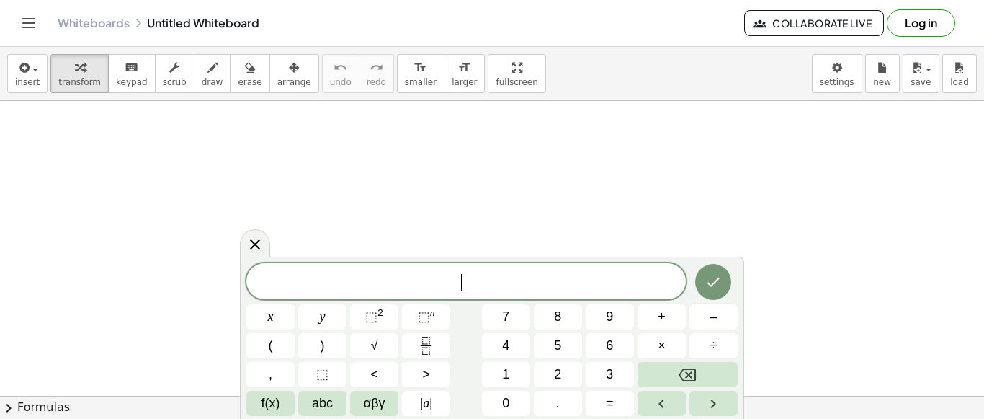
click at [390, 277] on span "​" at bounding box center [465, 282] width 439 height 20
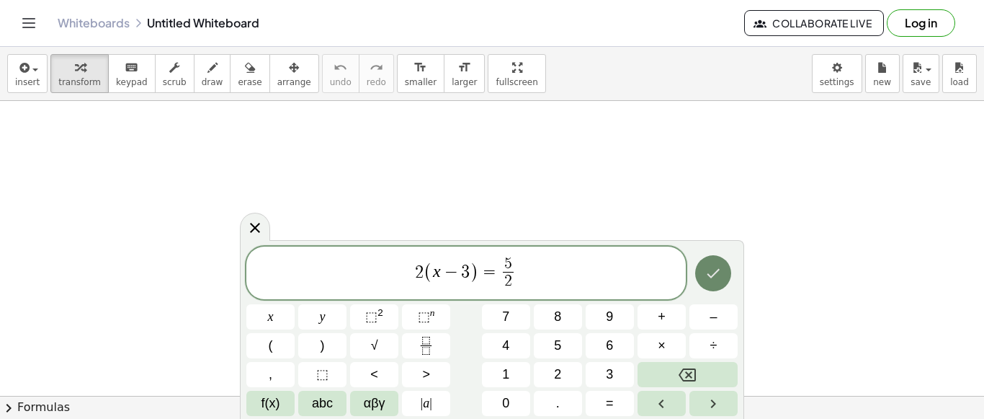
click at [710, 277] on icon "Done" at bounding box center [713, 272] width 17 height 17
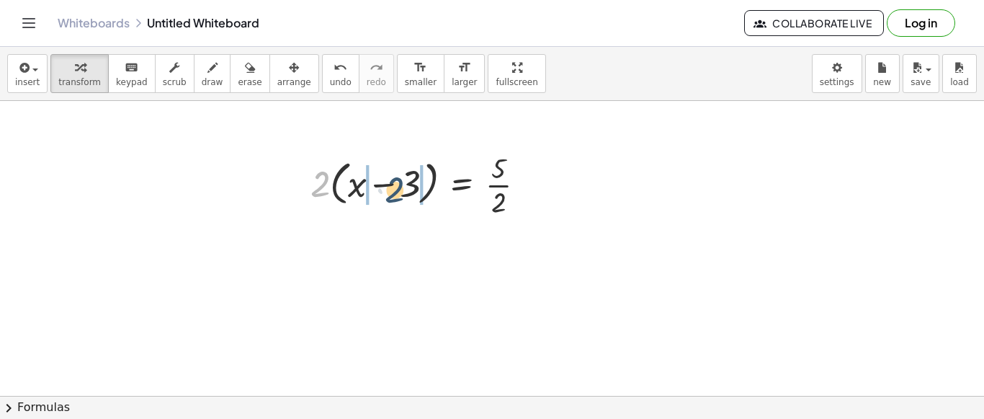
drag, startPoint x: 321, startPoint y: 191, endPoint x: 401, endPoint y: 187, distance: 80.1
click at [401, 188] on div at bounding box center [423, 184] width 241 height 72
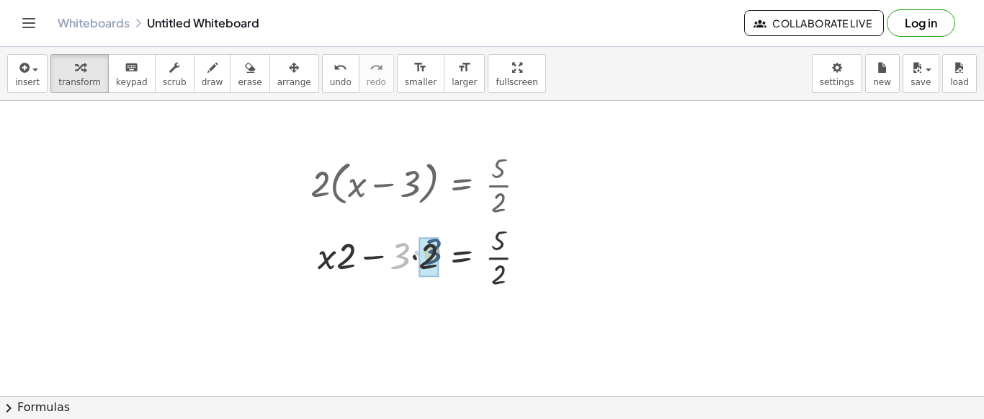
drag, startPoint x: 402, startPoint y: 256, endPoint x: 434, endPoint y: 248, distance: 32.9
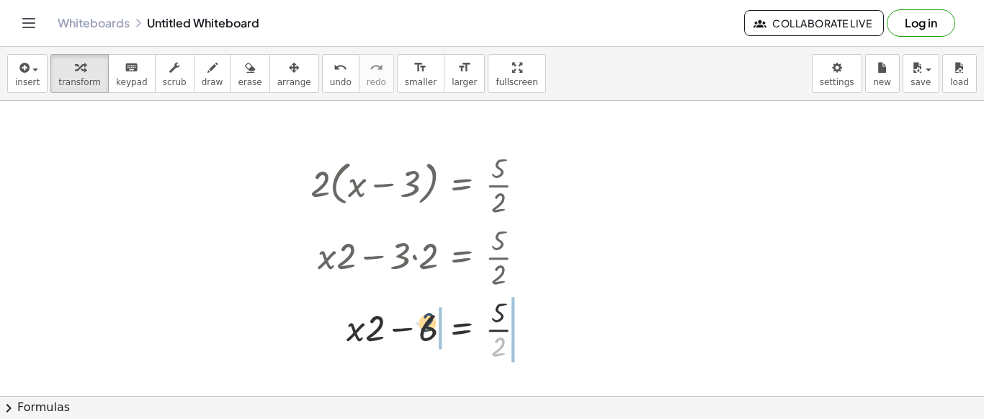
drag, startPoint x: 501, startPoint y: 352, endPoint x: 415, endPoint y: 321, distance: 91.2
click at [415, 321] on div at bounding box center [423, 328] width 241 height 72
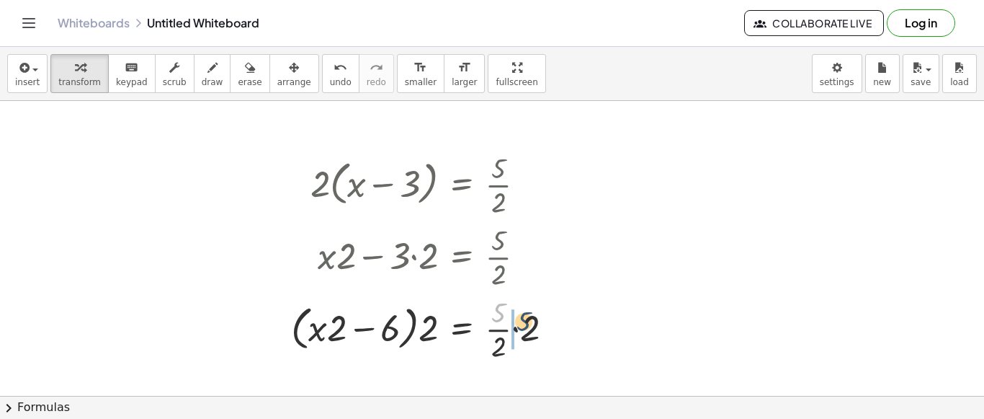
drag, startPoint x: 504, startPoint y: 315, endPoint x: 531, endPoint y: 323, distance: 28.7
click at [531, 323] on div at bounding box center [428, 328] width 289 height 72
drag, startPoint x: 530, startPoint y: 330, endPoint x: 547, endPoint y: 330, distance: 17.3
drag, startPoint x: 530, startPoint y: 328, endPoint x: 496, endPoint y: 349, distance: 40.4
drag, startPoint x: 432, startPoint y: 335, endPoint x: 392, endPoint y: 336, distance: 40.4
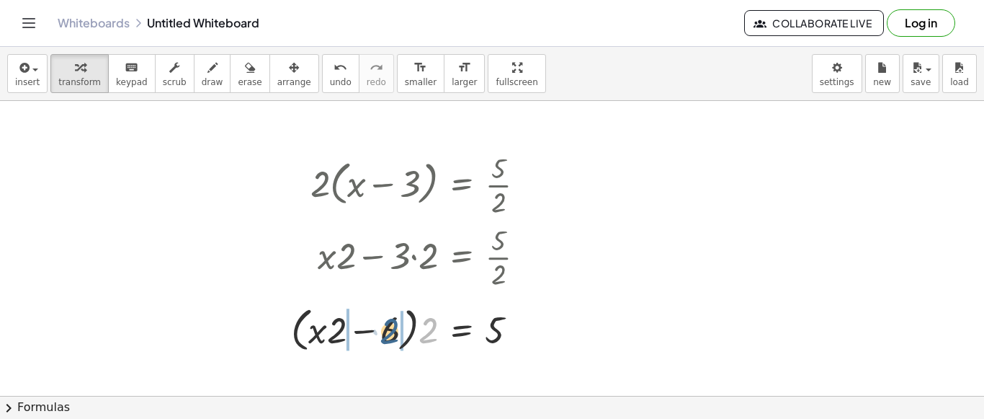
click at [392, 336] on div at bounding box center [414, 328] width 260 height 55
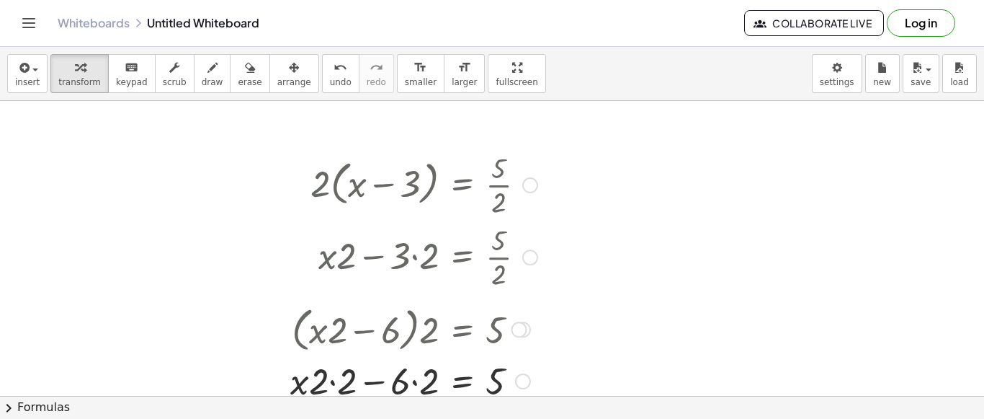
click at [414, 384] on div at bounding box center [414, 379] width 262 height 49
click at [361, 383] on div at bounding box center [414, 379] width 260 height 49
drag, startPoint x: 414, startPoint y: 385, endPoint x: 503, endPoint y: 377, distance: 89.0
click at [503, 377] on div at bounding box center [414, 379] width 260 height 49
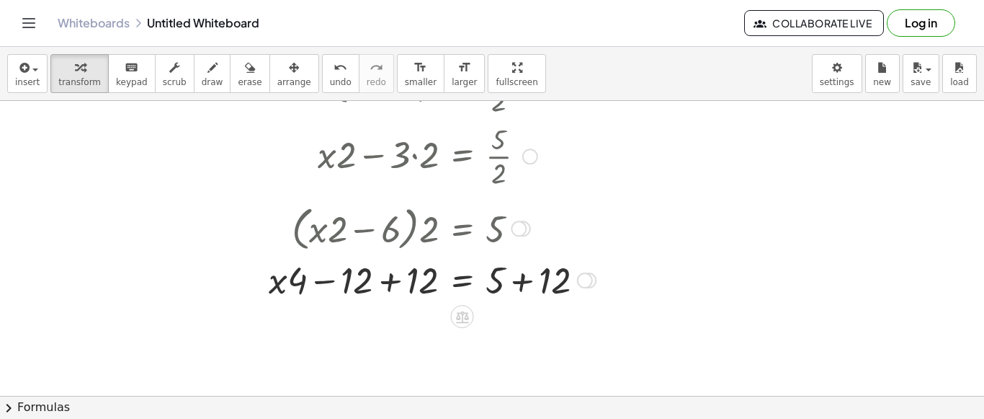
scroll to position [120, 0]
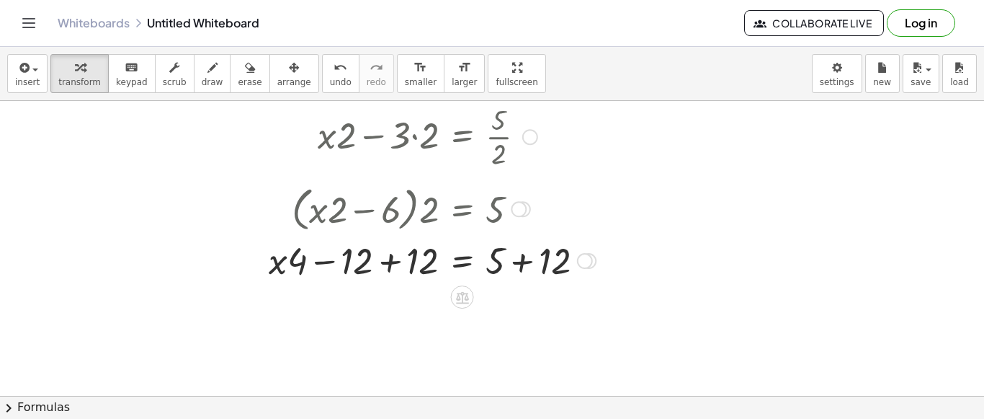
click at [384, 265] on div at bounding box center [432, 259] width 341 height 49
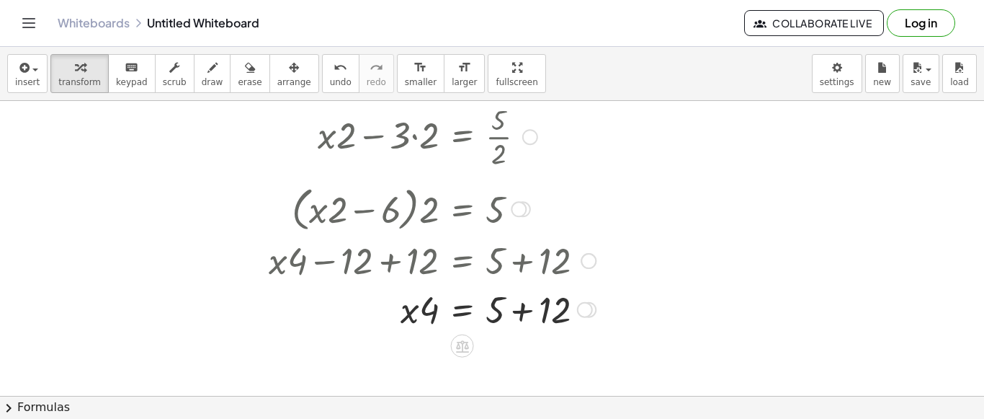
click at [522, 264] on div at bounding box center [432, 259] width 341 height 49
click at [527, 313] on div at bounding box center [432, 308] width 341 height 49
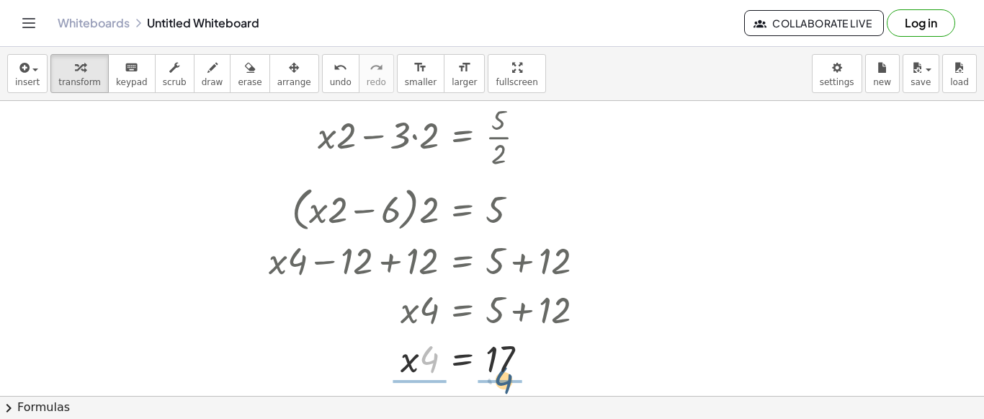
drag, startPoint x: 427, startPoint y: 360, endPoint x: 508, endPoint y: 374, distance: 82.6
click at [506, 374] on div at bounding box center [432, 357] width 341 height 49
click at [424, 352] on div at bounding box center [432, 357] width 341 height 72
drag, startPoint x: 429, startPoint y: 340, endPoint x: 423, endPoint y: 369, distance: 29.4
drag, startPoint x: 504, startPoint y: 341, endPoint x: 504, endPoint y: 372, distance: 31.0
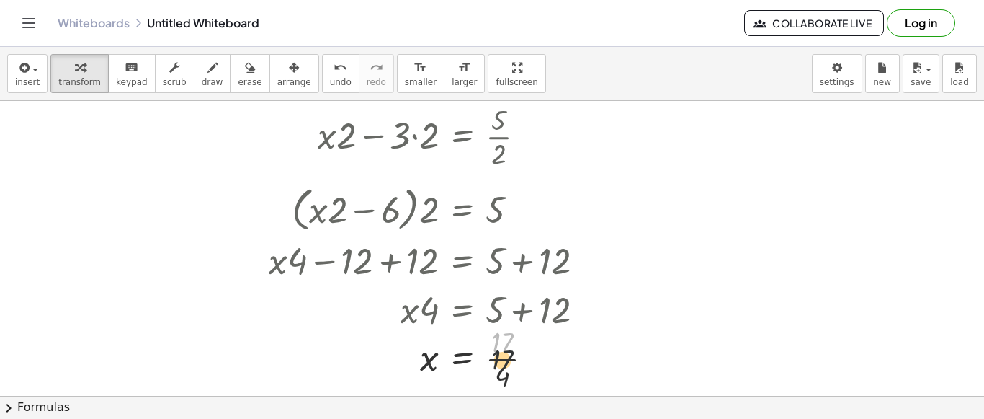
click at [504, 372] on div at bounding box center [432, 357] width 341 height 72
drag, startPoint x: 507, startPoint y: 344, endPoint x: 504, endPoint y: 381, distance: 37.6
click at [504, 381] on div at bounding box center [432, 357] width 341 height 72
click at [504, 370] on div at bounding box center [432, 357] width 341 height 72
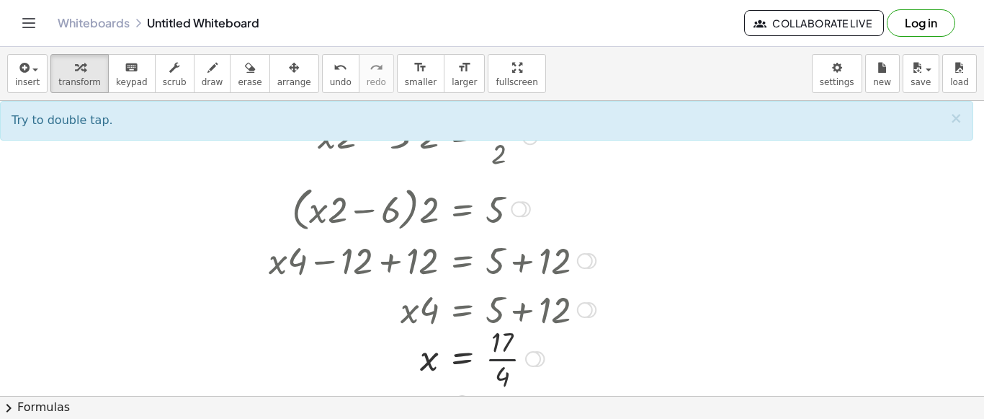
click at [504, 359] on div at bounding box center [432, 357] width 341 height 72
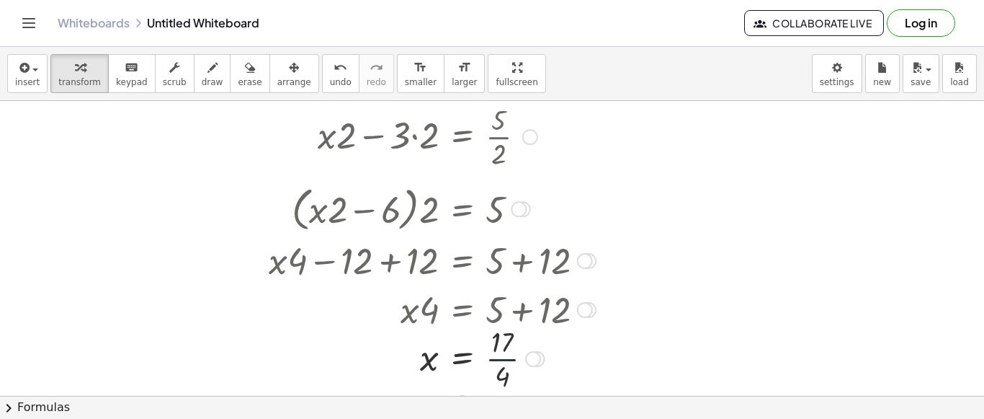
click at [504, 358] on div at bounding box center [432, 357] width 341 height 72
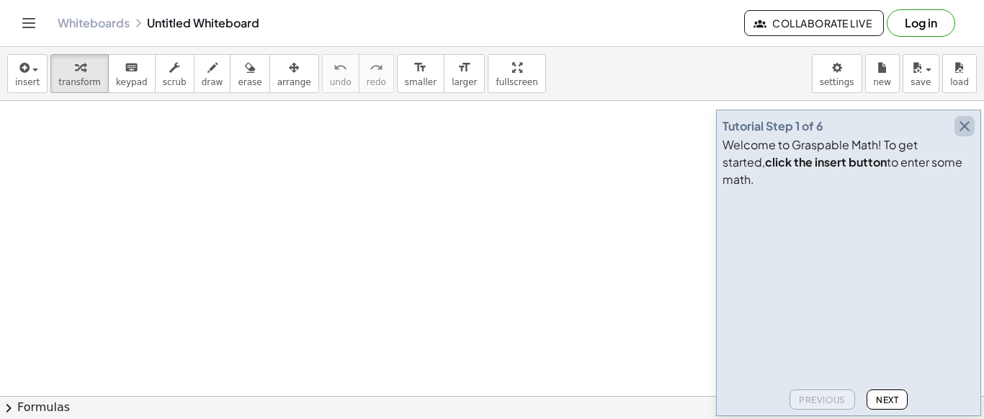
click at [966, 135] on icon "button" at bounding box center [964, 125] width 17 height 17
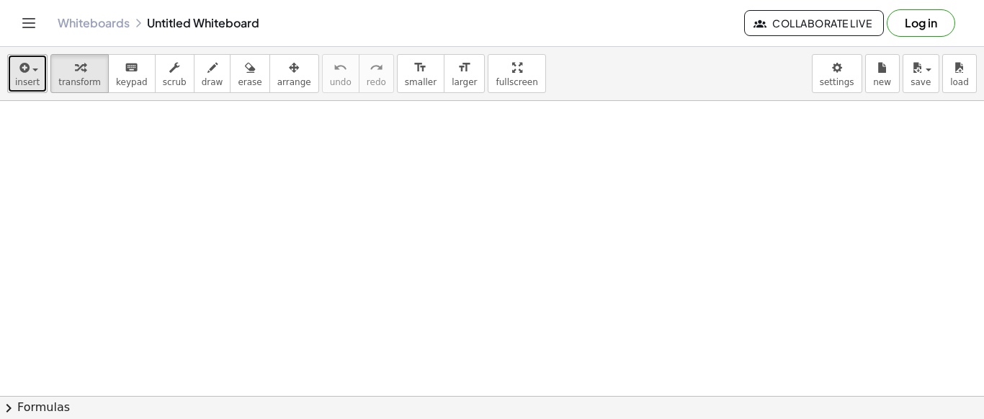
click at [43, 75] on button "insert" at bounding box center [27, 73] width 40 height 39
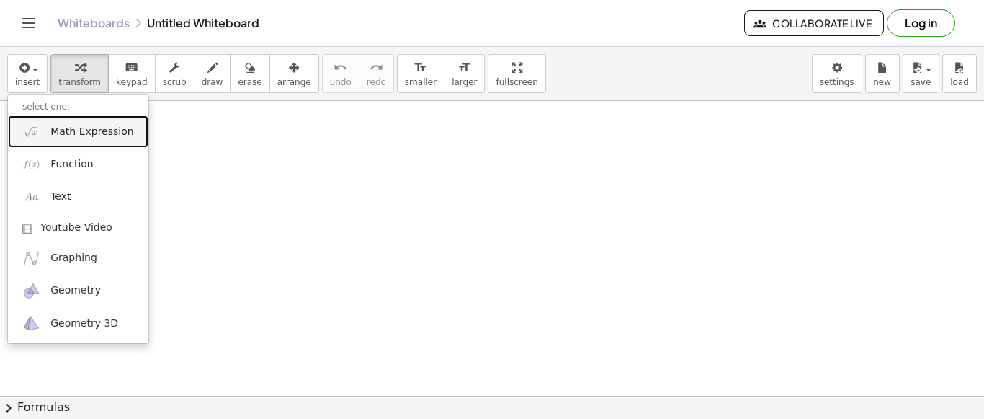
click at [68, 125] on span "Math Expression" at bounding box center [91, 132] width 83 height 14
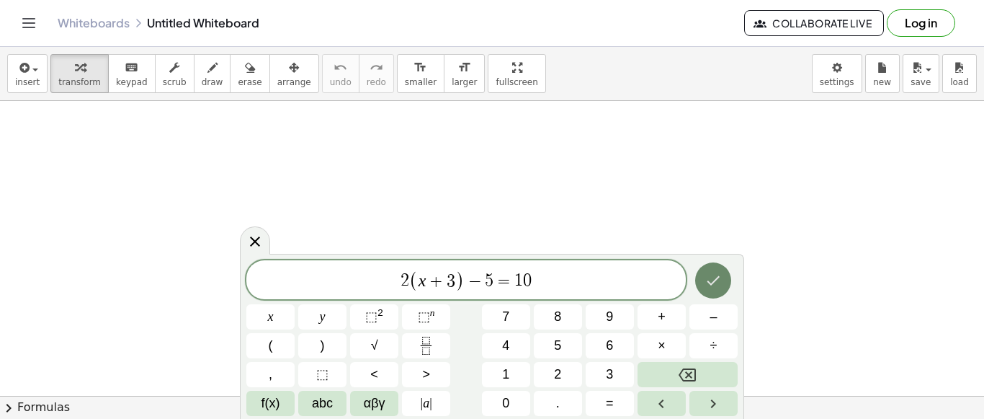
click at [705, 272] on icon "Done" at bounding box center [713, 280] width 17 height 17
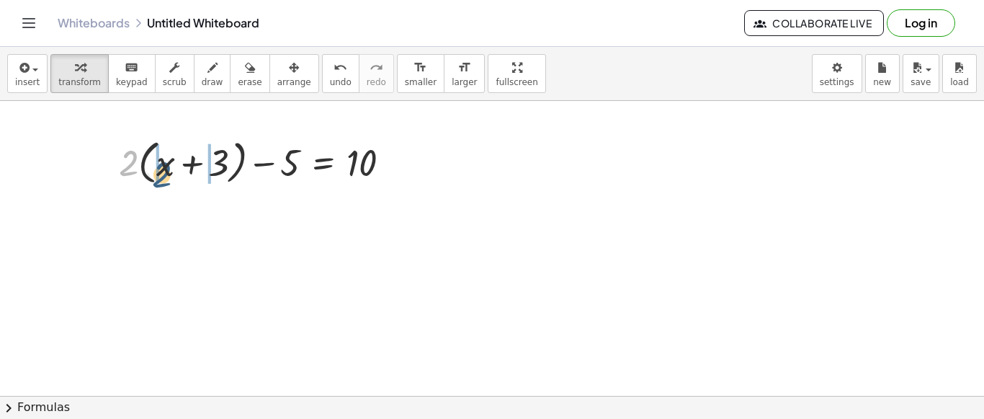
drag, startPoint x: 137, startPoint y: 171, endPoint x: 187, endPoint y: 173, distance: 50.5
click at [187, 174] on div at bounding box center [261, 161] width 298 height 55
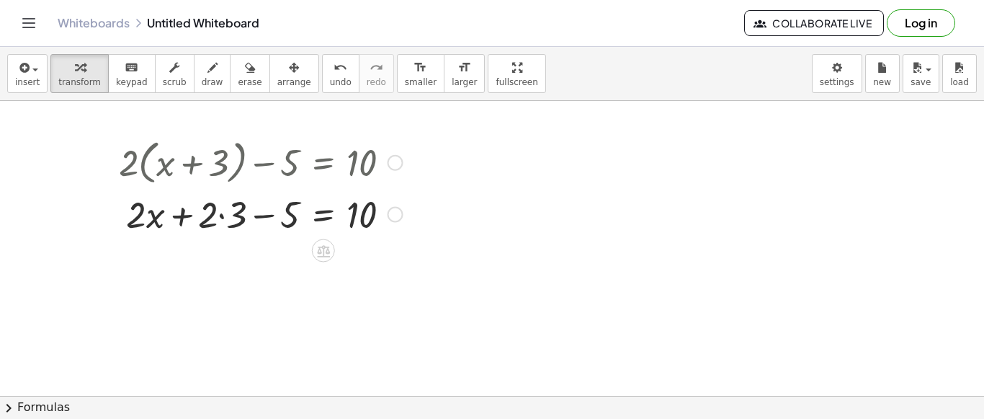
click at [222, 214] on div at bounding box center [261, 213] width 298 height 49
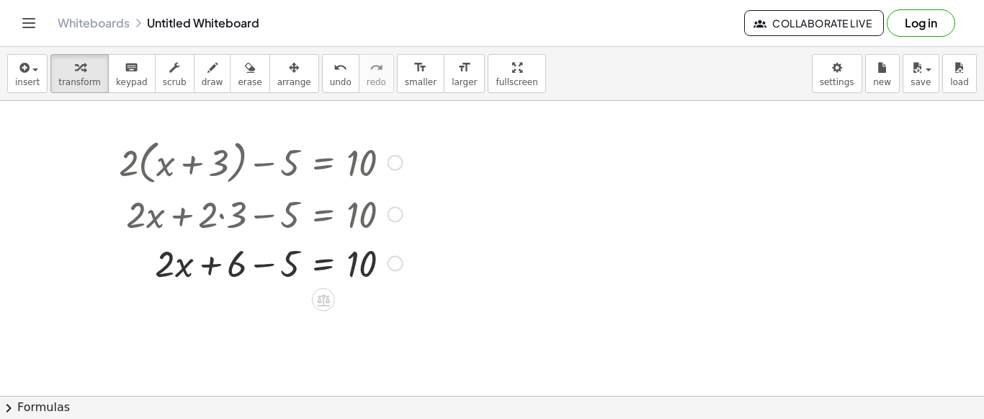
click at [273, 268] on div at bounding box center [261, 262] width 298 height 49
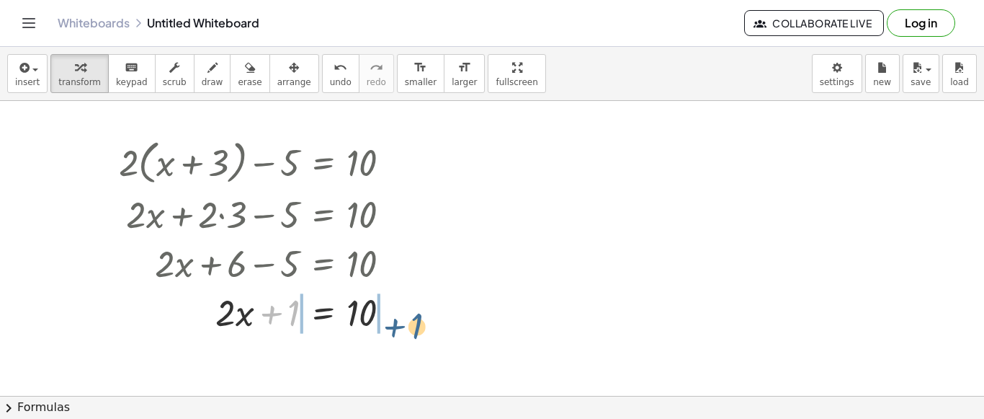
drag, startPoint x: 292, startPoint y: 321, endPoint x: 416, endPoint y: 314, distance: 124.8
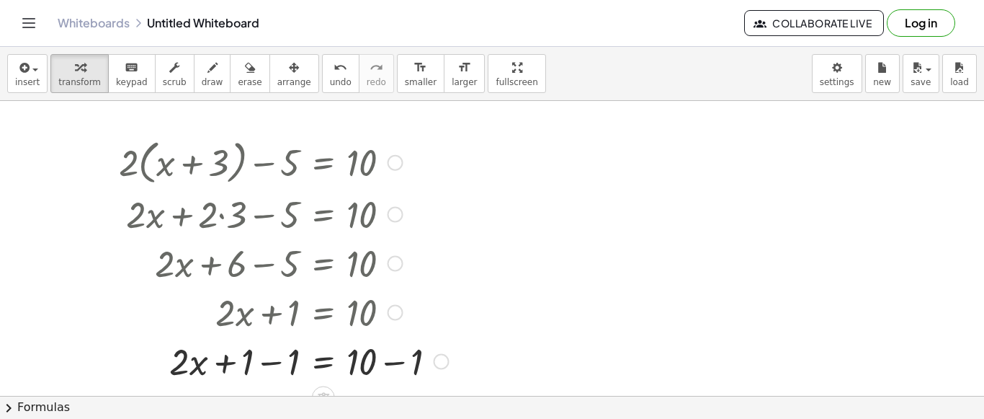
click at [291, 367] on div at bounding box center [284, 360] width 344 height 49
click at [381, 362] on div at bounding box center [284, 360] width 344 height 49
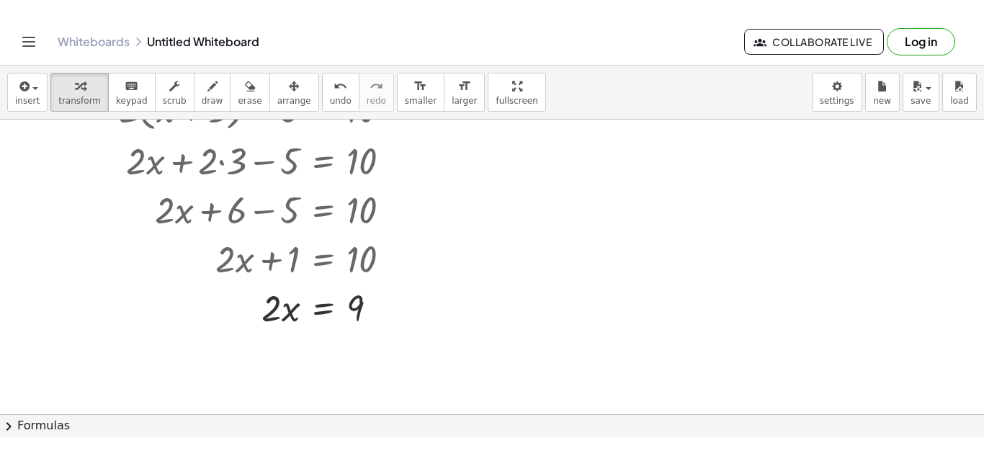
scroll to position [96, 0]
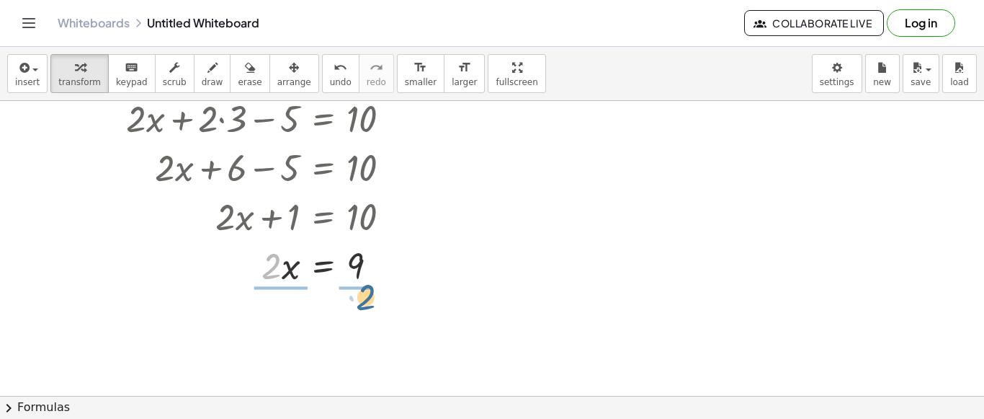
drag, startPoint x: 267, startPoint y: 277, endPoint x: 361, endPoint y: 295, distance: 95.4
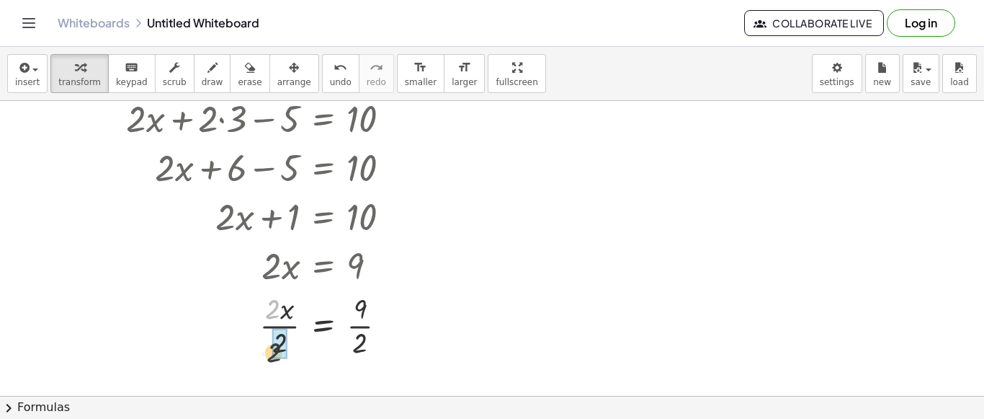
drag, startPoint x: 272, startPoint y: 323, endPoint x: 277, endPoint y: 350, distance: 27.1
drag, startPoint x: 360, startPoint y: 333, endPoint x: 362, endPoint y: 349, distance: 16.1
click at [362, 349] on div at bounding box center [261, 324] width 298 height 72
click at [367, 318] on div at bounding box center [261, 324] width 298 height 72
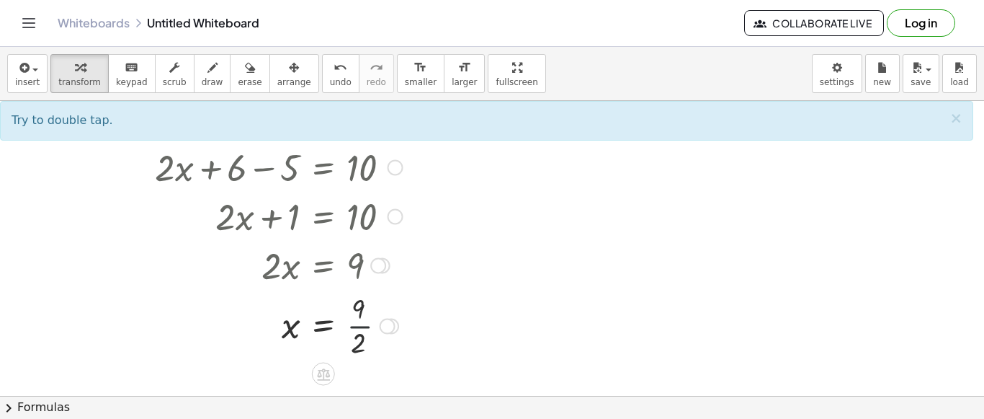
click at [362, 325] on div at bounding box center [261, 324] width 298 height 72
drag, startPoint x: 360, startPoint y: 313, endPoint x: 353, endPoint y: 352, distance: 38.9
click at [353, 352] on div at bounding box center [261, 324] width 298 height 72
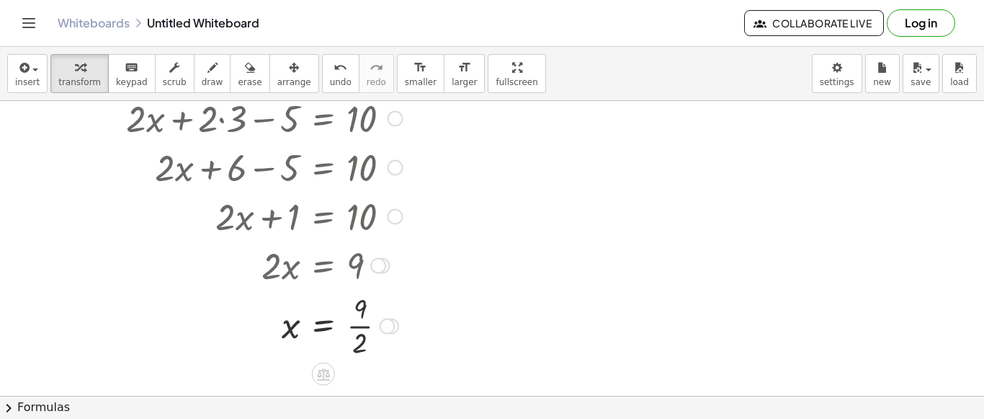
click at [354, 332] on div at bounding box center [261, 324] width 298 height 72
click at [355, 332] on div at bounding box center [261, 324] width 298 height 72
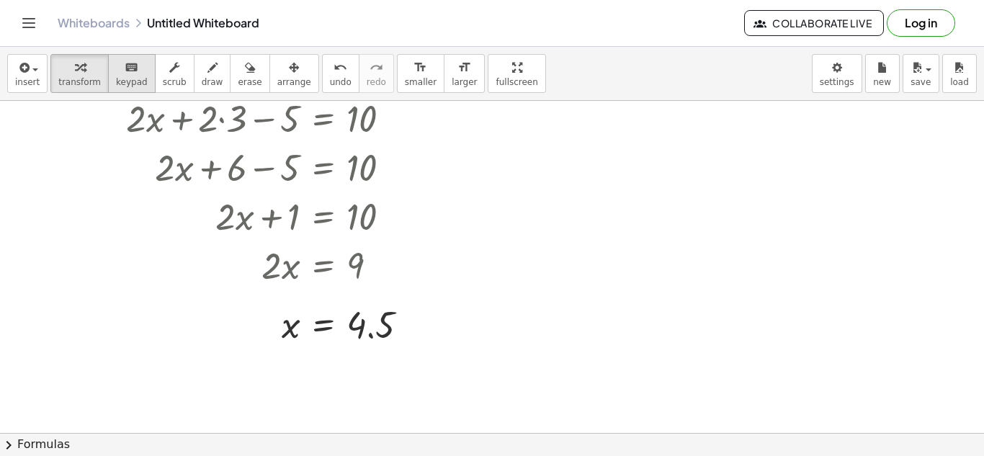
click at [125, 81] on span "keypad" at bounding box center [132, 82] width 32 height 10
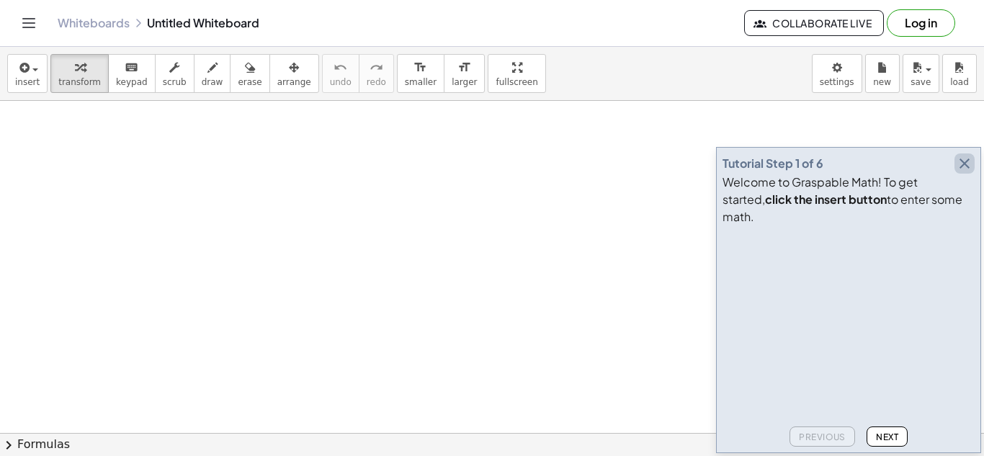
drag, startPoint x: 960, startPoint y: 182, endPoint x: 911, endPoint y: 136, distance: 66.8
click at [954, 174] on div "Tutorial Step 1 of 6" at bounding box center [849, 163] width 252 height 20
click at [965, 172] on icon "button" at bounding box center [964, 163] width 17 height 17
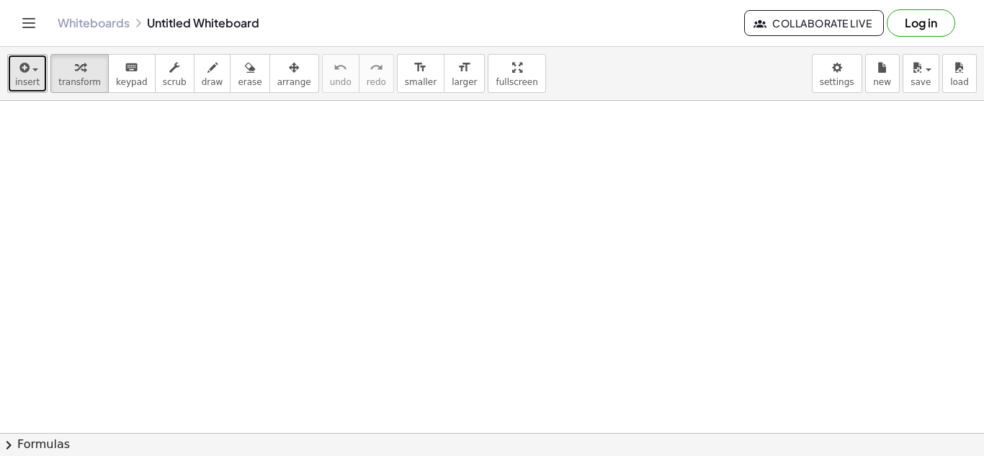
click at [27, 77] on span "insert" at bounding box center [27, 82] width 24 height 10
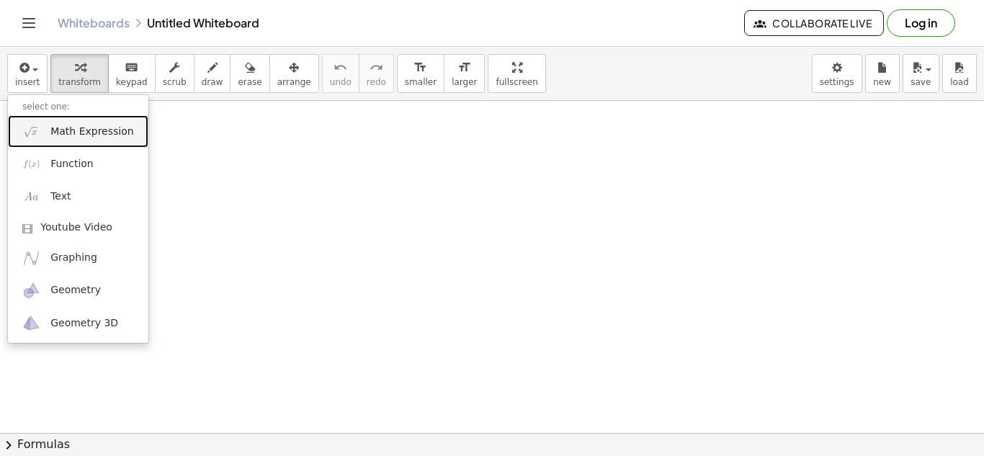
click at [86, 125] on span "Math Expression" at bounding box center [91, 132] width 83 height 14
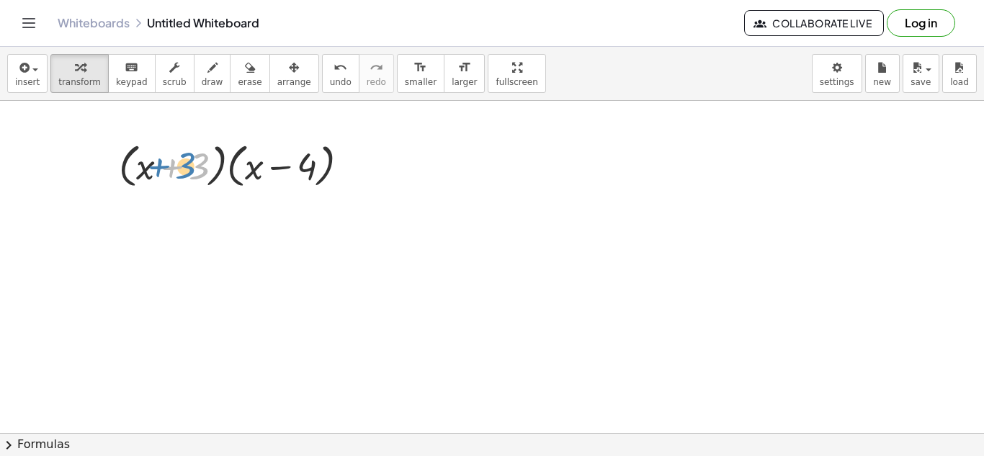
drag, startPoint x: 199, startPoint y: 171, endPoint x: 182, endPoint y: 170, distance: 16.6
click at [182, 170] on div at bounding box center [240, 165] width 256 height 55
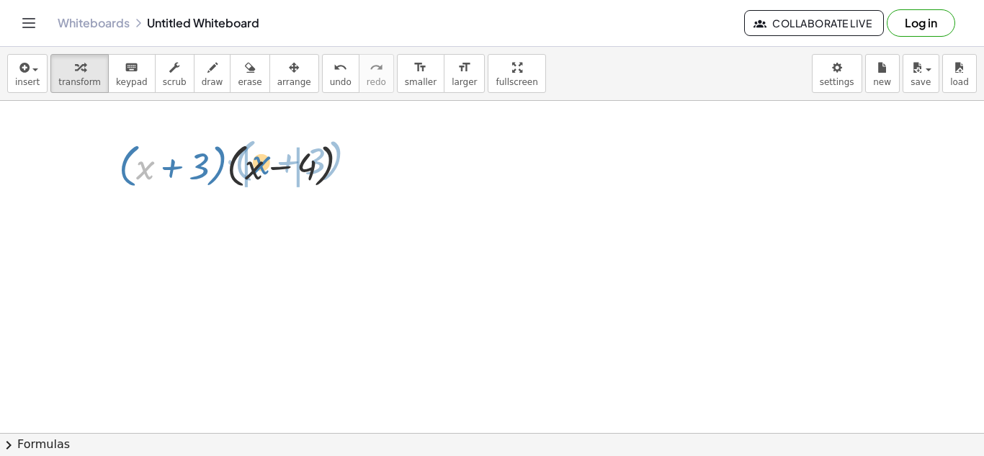
drag, startPoint x: 146, startPoint y: 175, endPoint x: 262, endPoint y: 170, distance: 116.1
click at [262, 170] on div at bounding box center [240, 165] width 256 height 55
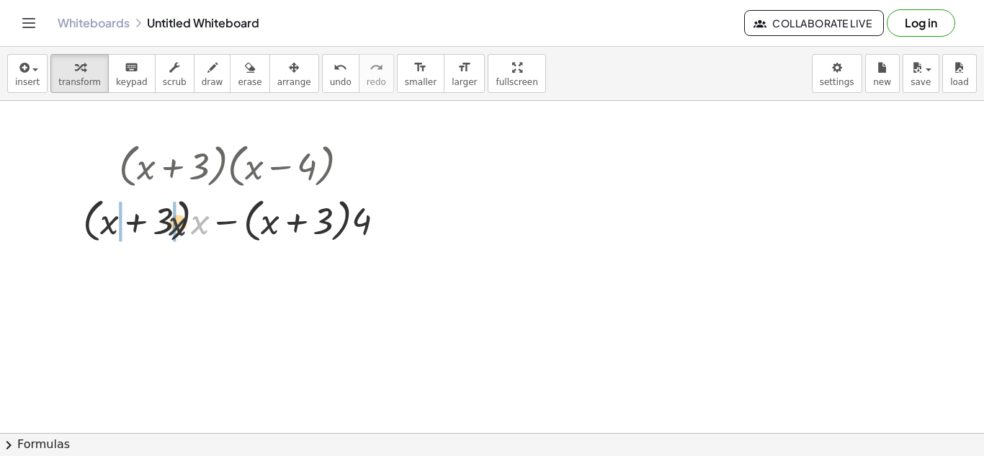
drag, startPoint x: 198, startPoint y: 231, endPoint x: 171, endPoint y: 231, distance: 27.4
click at [171, 231] on div at bounding box center [240, 219] width 329 height 55
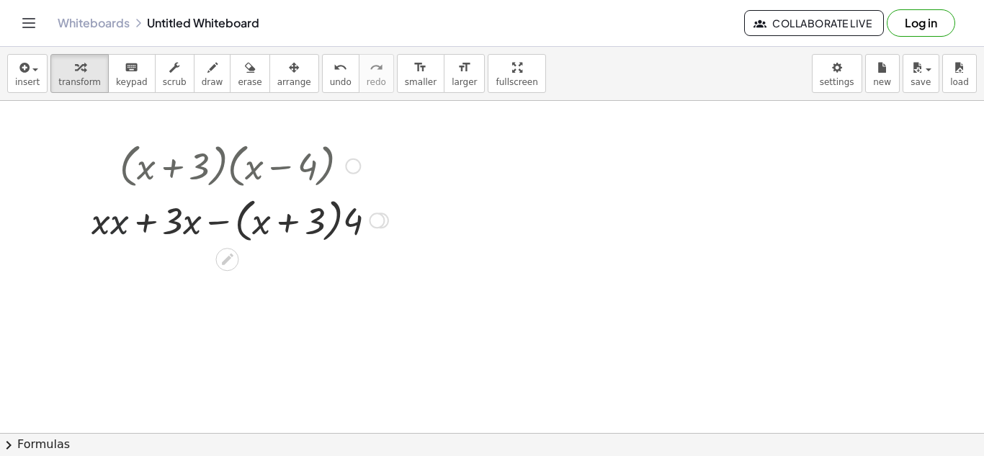
click at [111, 227] on div at bounding box center [239, 219] width 311 height 55
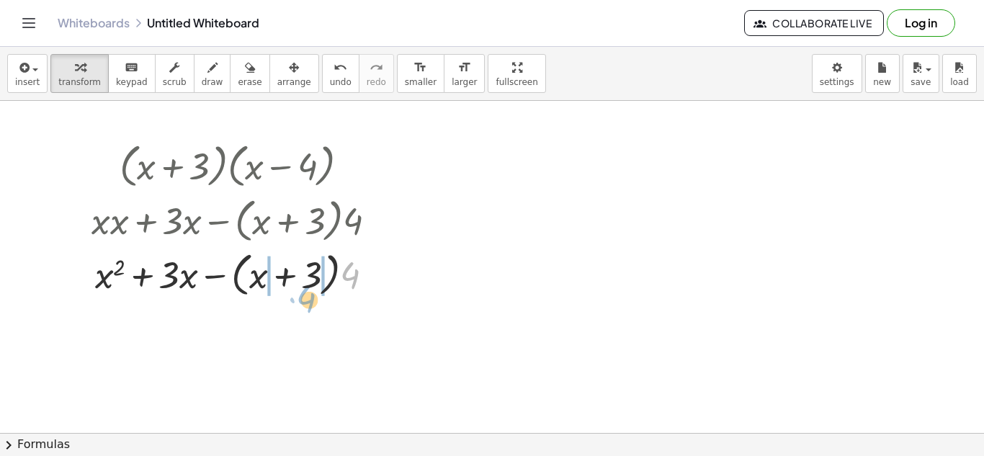
drag, startPoint x: 346, startPoint y: 277, endPoint x: 277, endPoint y: 279, distance: 68.5
click at [277, 280] on div at bounding box center [239, 273] width 311 height 55
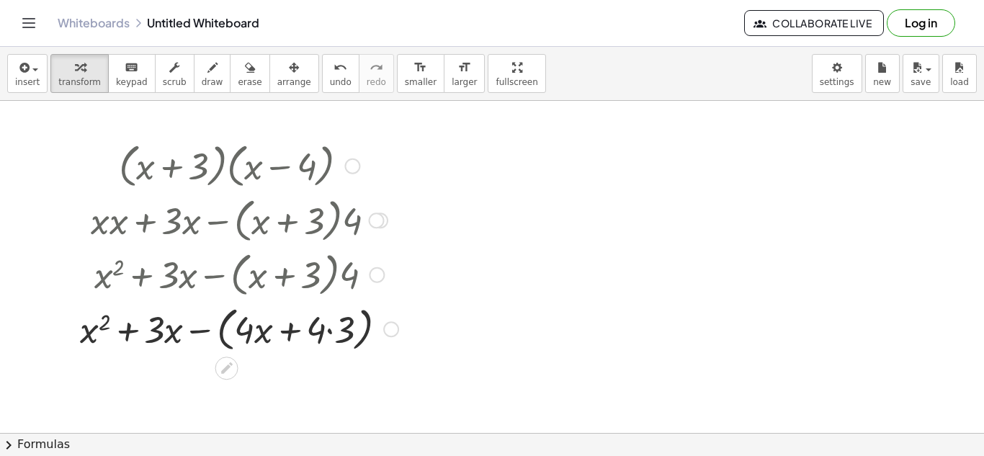
click at [329, 336] on div at bounding box center [239, 328] width 333 height 55
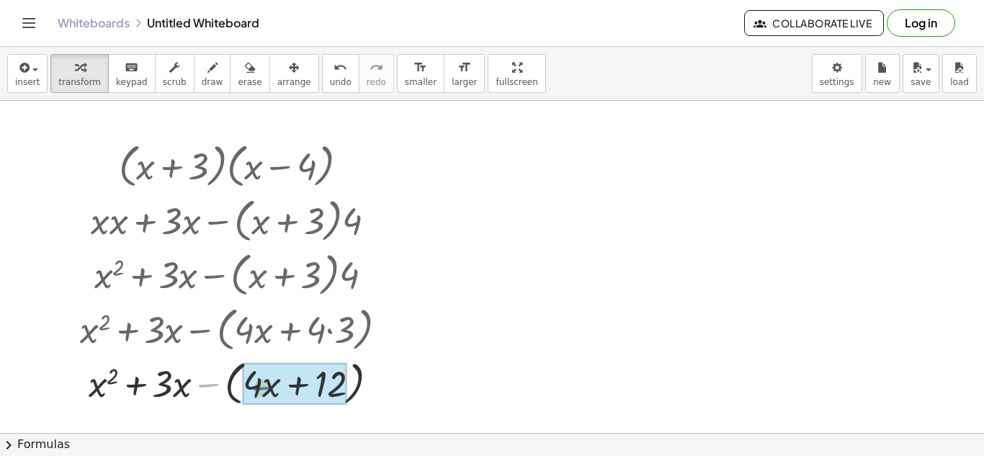
drag, startPoint x: 216, startPoint y: 388, endPoint x: 280, endPoint y: 383, distance: 64.3
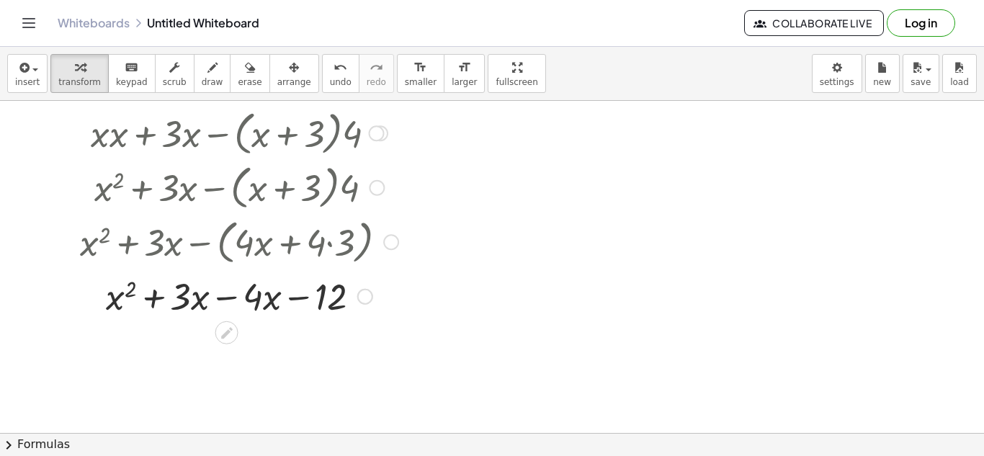
scroll to position [96, 0]
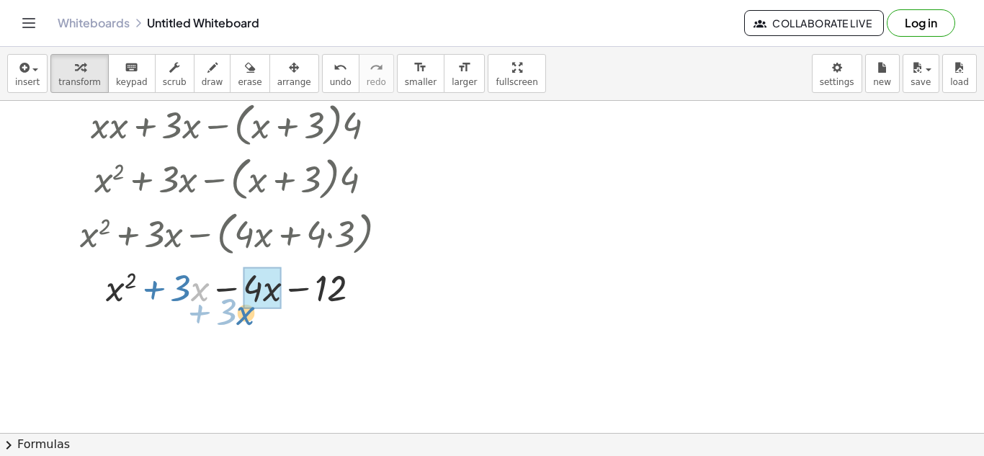
drag, startPoint x: 195, startPoint y: 292, endPoint x: 266, endPoint y: 282, distance: 71.4
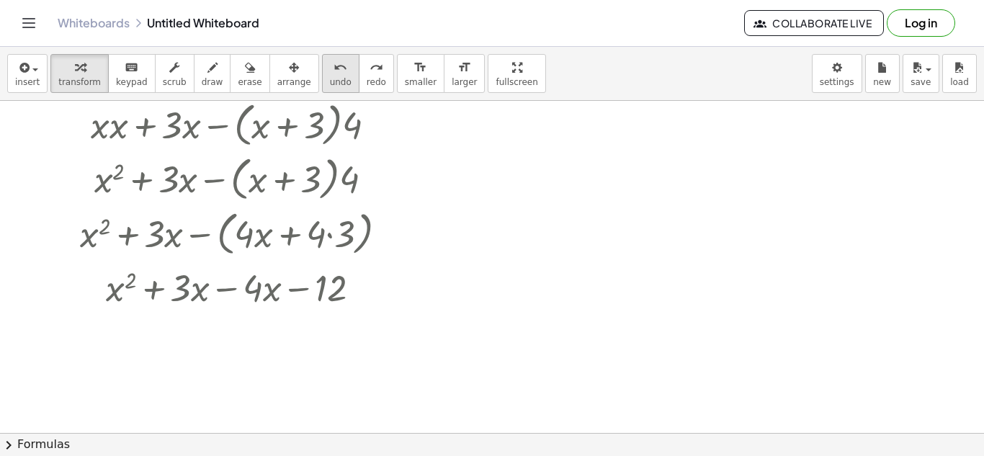
click at [322, 88] on button "undo undo" at bounding box center [340, 73] width 37 height 39
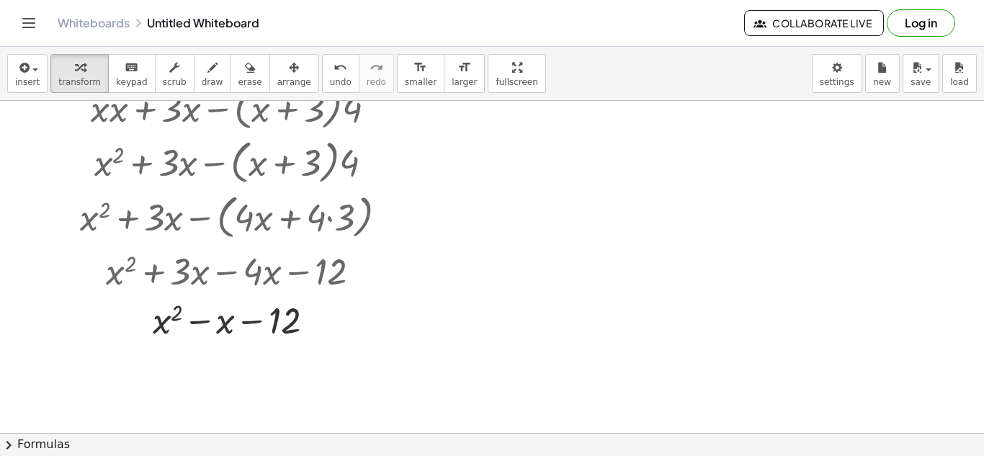
scroll to position [120, 0]
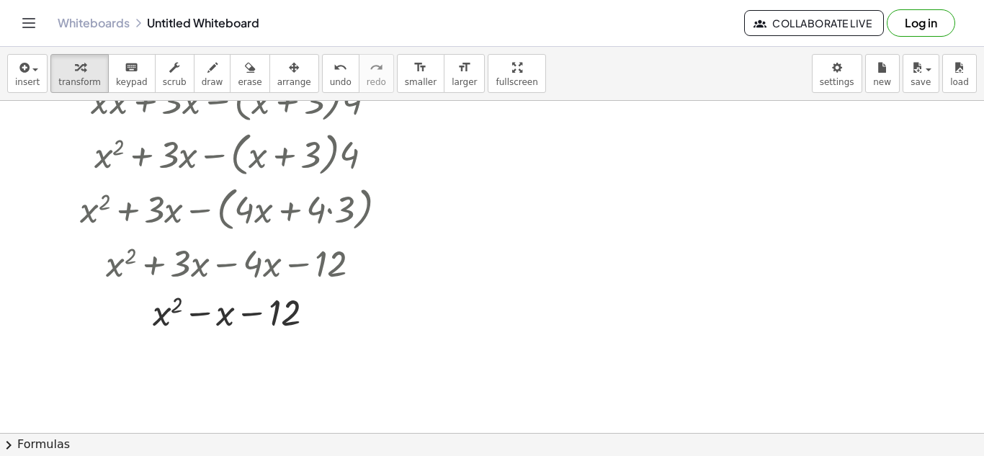
click at [311, 342] on div at bounding box center [492, 313] width 984 height 664
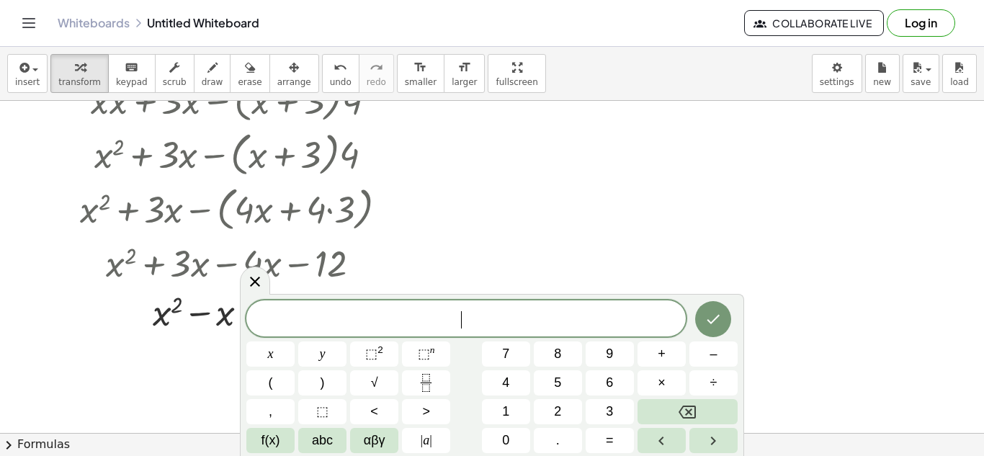
click at [488, 250] on div at bounding box center [492, 313] width 984 height 664
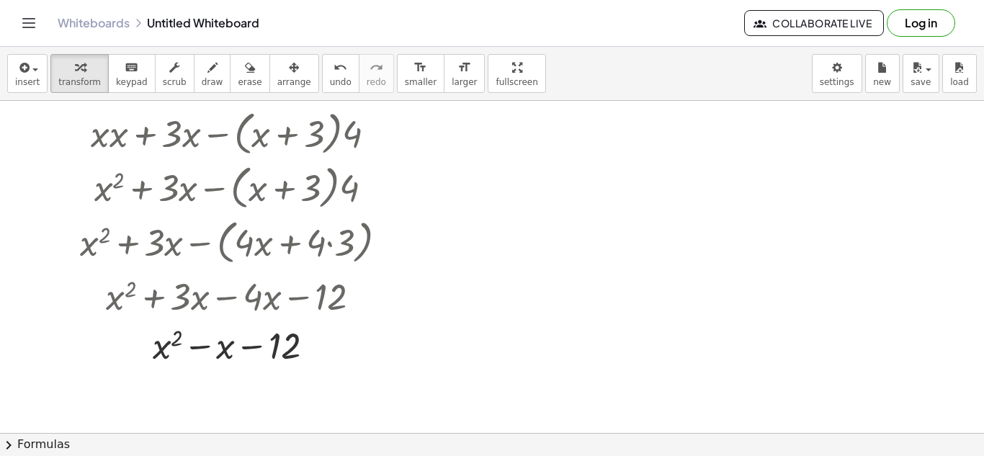
scroll to position [72, 0]
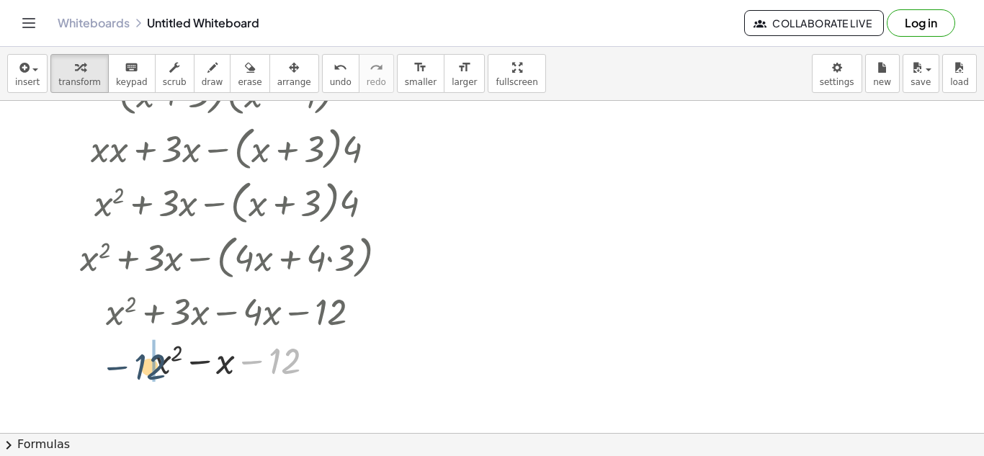
drag, startPoint x: 333, startPoint y: 361, endPoint x: 195, endPoint y: 367, distance: 138.4
click at [195, 367] on div at bounding box center [239, 359] width 333 height 49
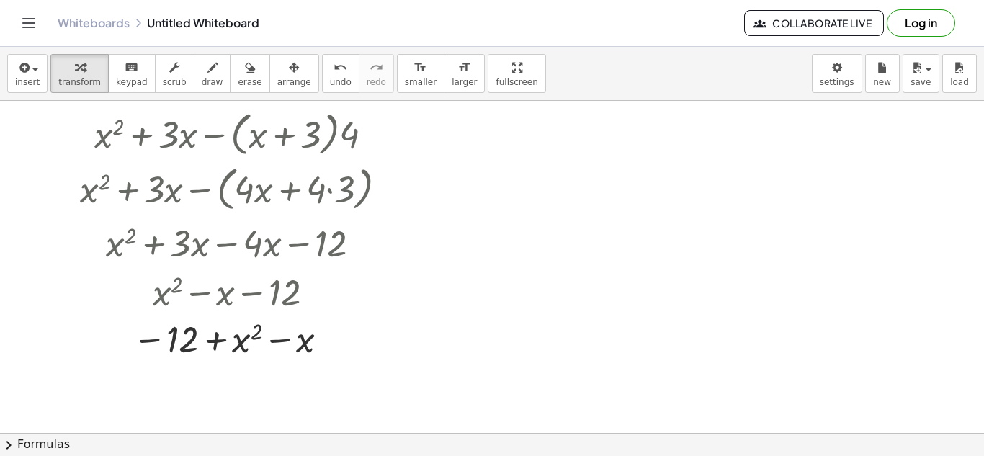
scroll to position [192, 0]
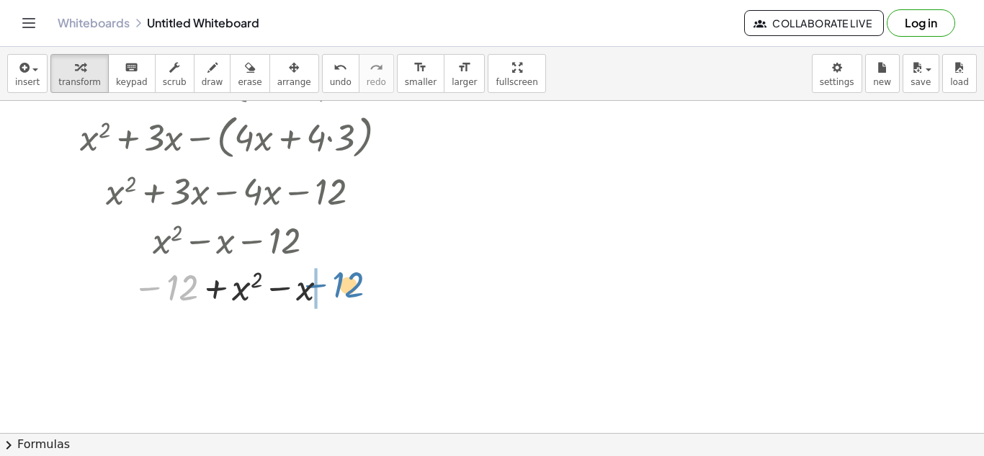
drag, startPoint x: 179, startPoint y: 298, endPoint x: 345, endPoint y: 291, distance: 166.5
click at [345, 291] on div at bounding box center [239, 288] width 333 height 48
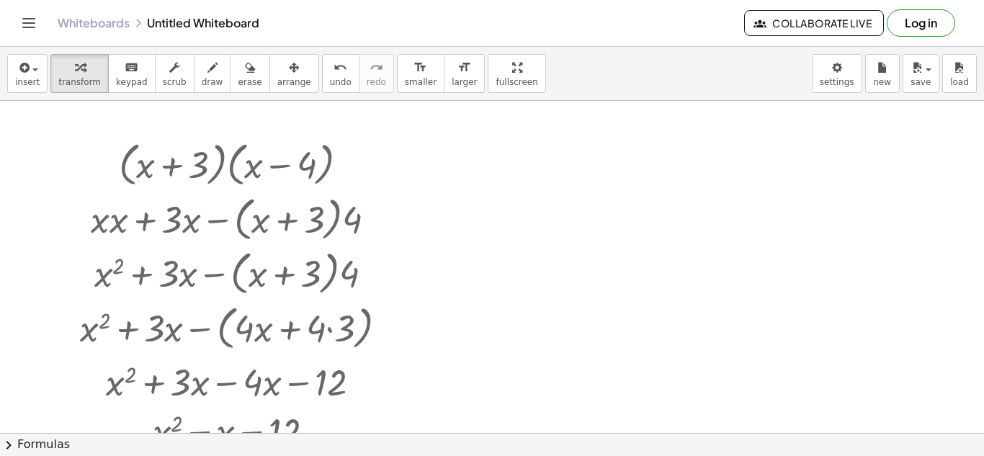
scroll to position [0, 0]
drag, startPoint x: 486, startPoint y: 81, endPoint x: 486, endPoint y: 144, distance: 62.7
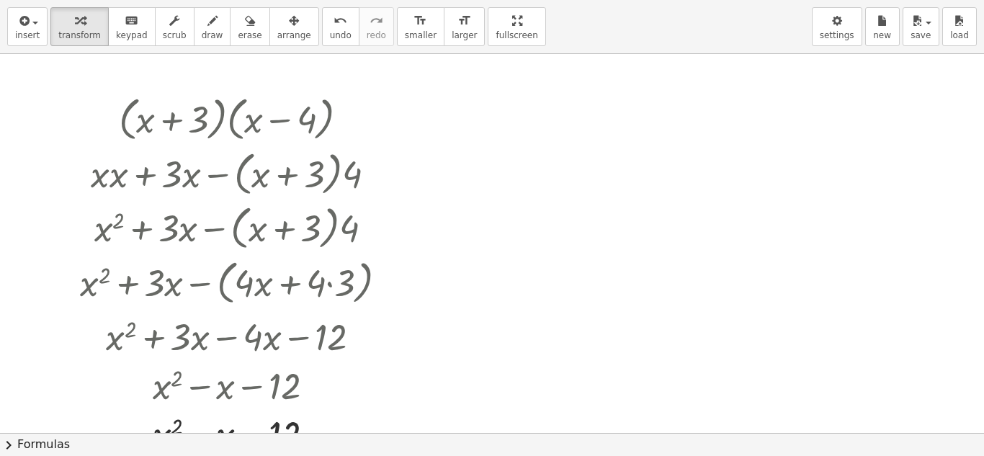
click at [486, 144] on div "insert select one: Math Expression Function Text Youtube Video Graphing Geometr…" at bounding box center [492, 228] width 984 height 456
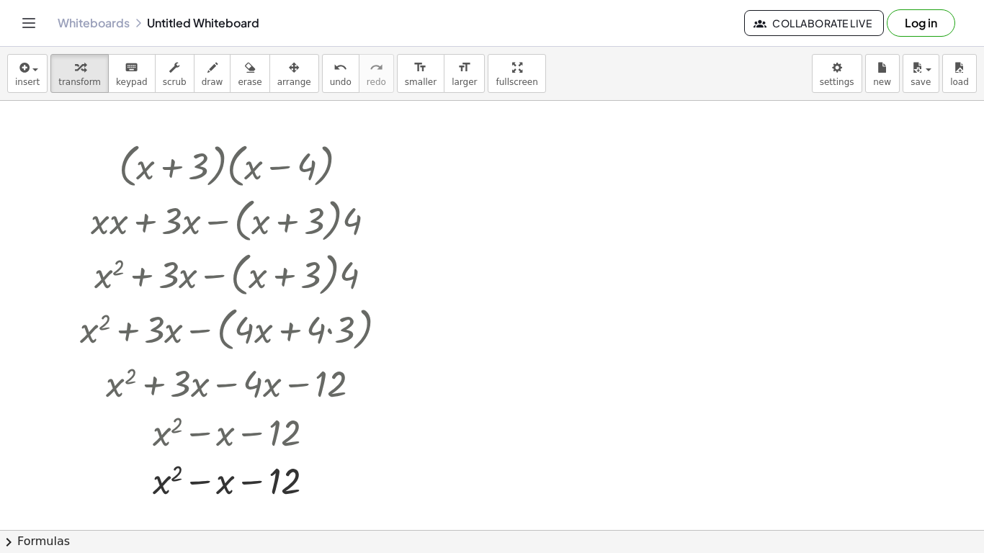
click at [491, 0] on html "Graspable Math Activities Get Started Activity Bank Assigned Work Classes White…" at bounding box center [492, 276] width 984 height 553
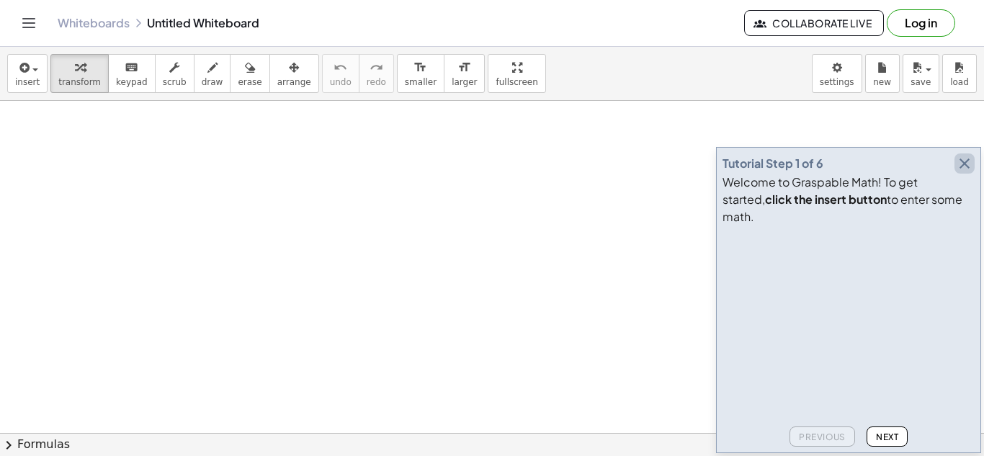
click at [960, 172] on icon "button" at bounding box center [964, 163] width 17 height 17
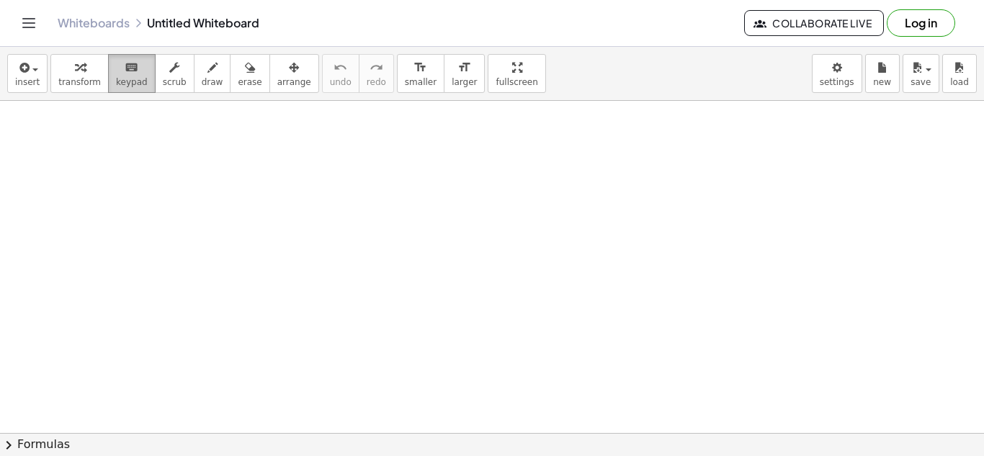
click at [120, 89] on button "keyboard keypad" at bounding box center [132, 73] width 48 height 39
click at [133, 79] on span "keypad" at bounding box center [132, 82] width 32 height 10
click at [19, 75] on icon "button" at bounding box center [23, 67] width 13 height 17
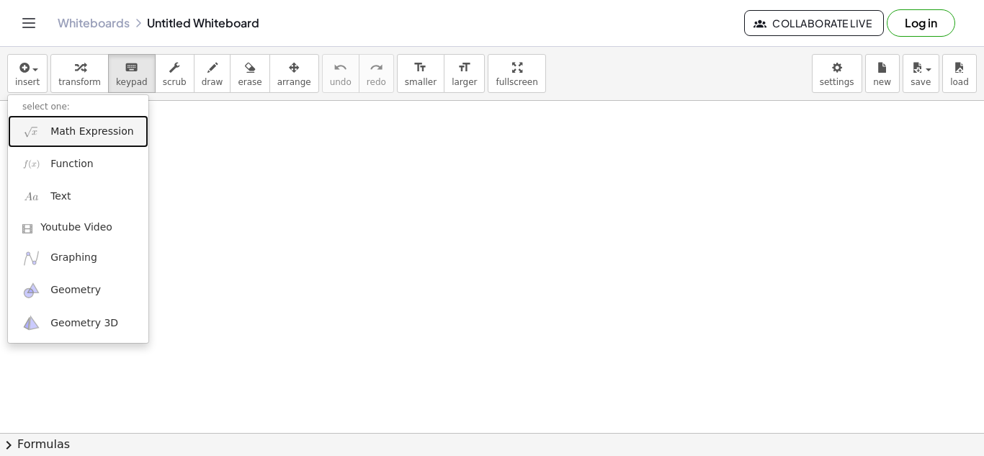
click at [57, 132] on span "Math Expression" at bounding box center [91, 132] width 83 height 14
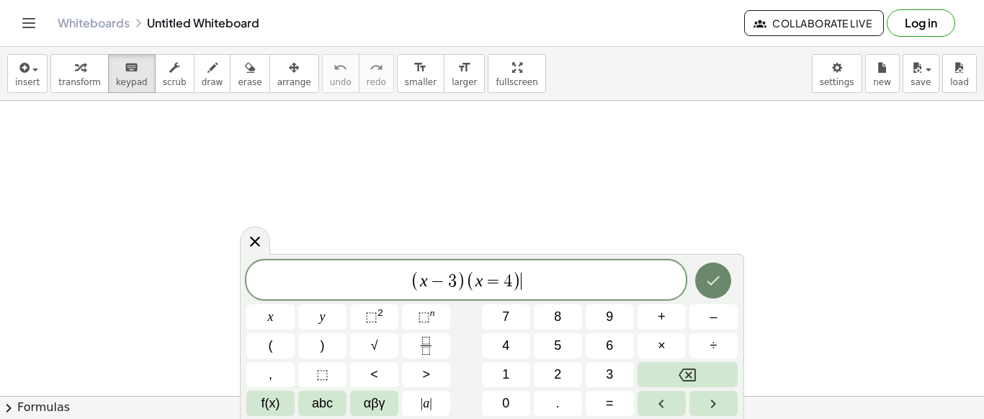
click at [722, 284] on icon "Done" at bounding box center [713, 280] width 17 height 17
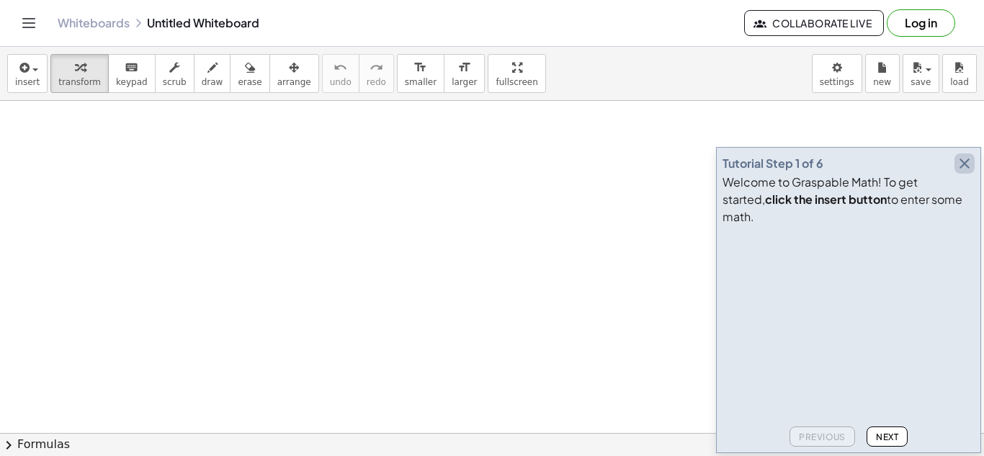
click at [960, 172] on icon "button" at bounding box center [964, 163] width 17 height 17
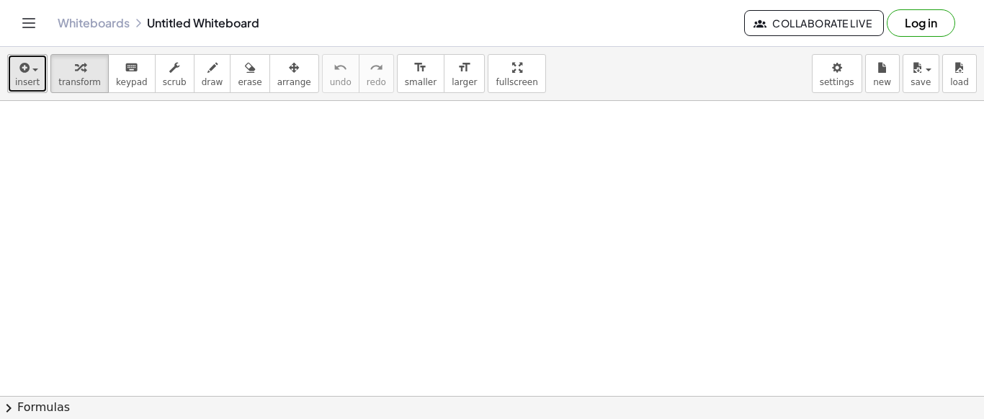
click at [38, 72] on button "insert" at bounding box center [27, 73] width 40 height 39
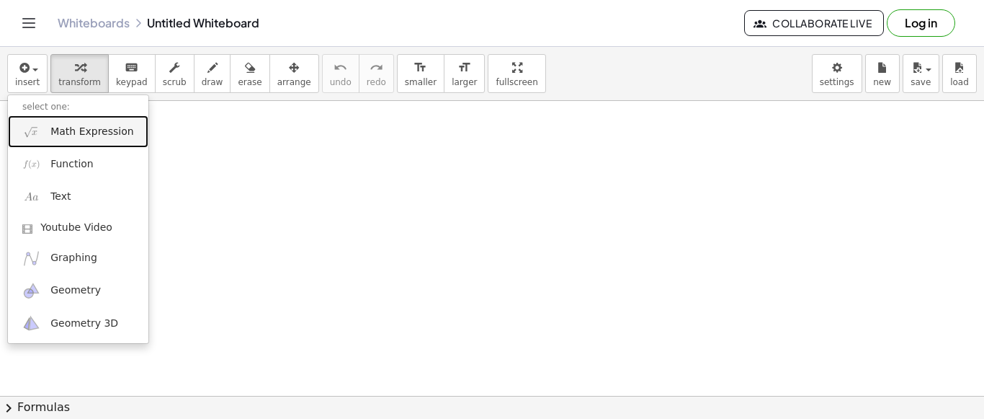
click at [66, 137] on span "Math Expression" at bounding box center [91, 132] width 83 height 14
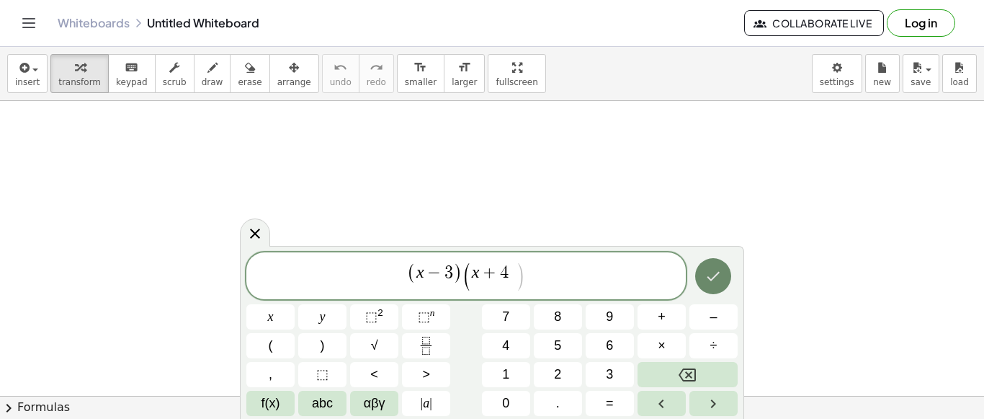
click at [707, 279] on icon "Done" at bounding box center [713, 275] width 17 height 17
click at [702, 278] on button "Done" at bounding box center [713, 274] width 36 height 36
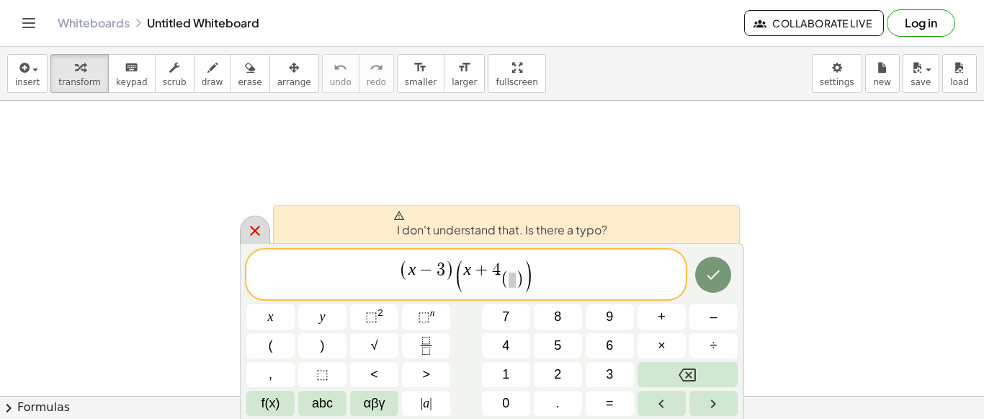
click at [244, 228] on div at bounding box center [255, 229] width 30 height 28
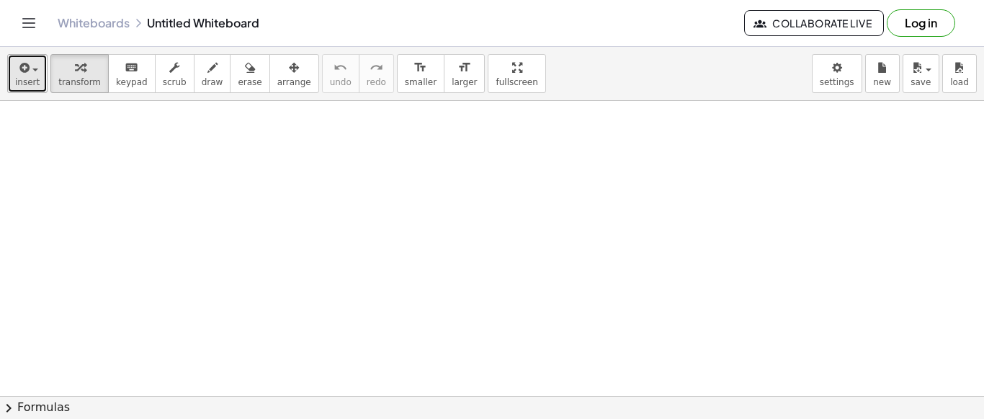
click at [29, 81] on span "insert" at bounding box center [27, 82] width 24 height 10
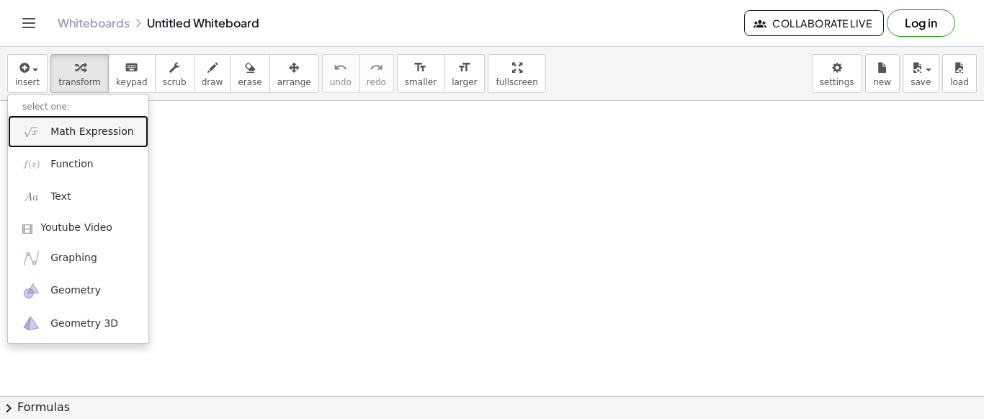
click at [55, 134] on span "Math Expression" at bounding box center [91, 132] width 83 height 14
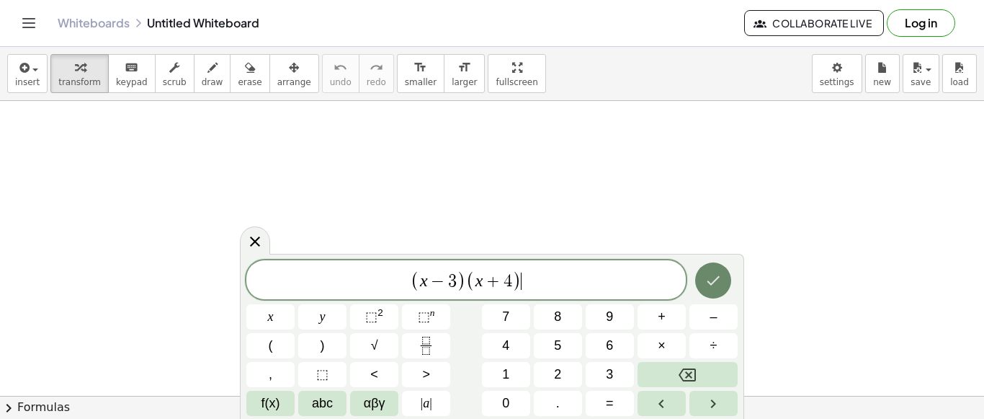
click at [713, 280] on icon "Done" at bounding box center [713, 280] width 17 height 17
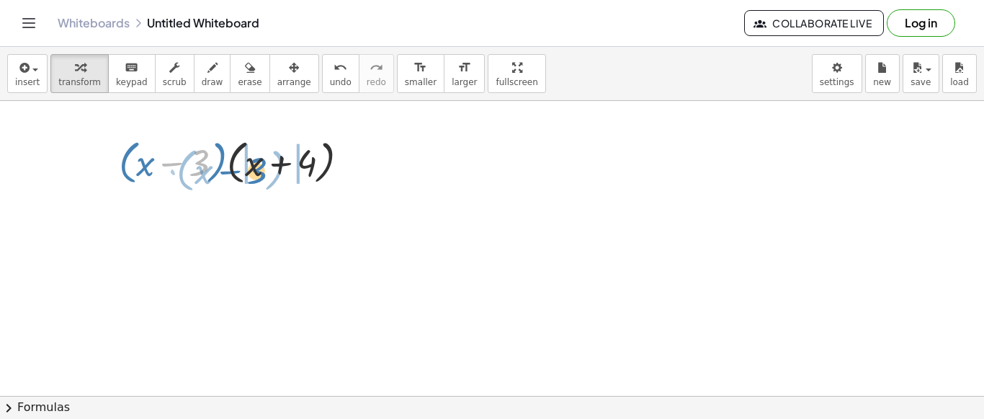
drag, startPoint x: 205, startPoint y: 167, endPoint x: 263, endPoint y: 167, distance: 57.6
click at [263, 168] on div at bounding box center [240, 161] width 256 height 55
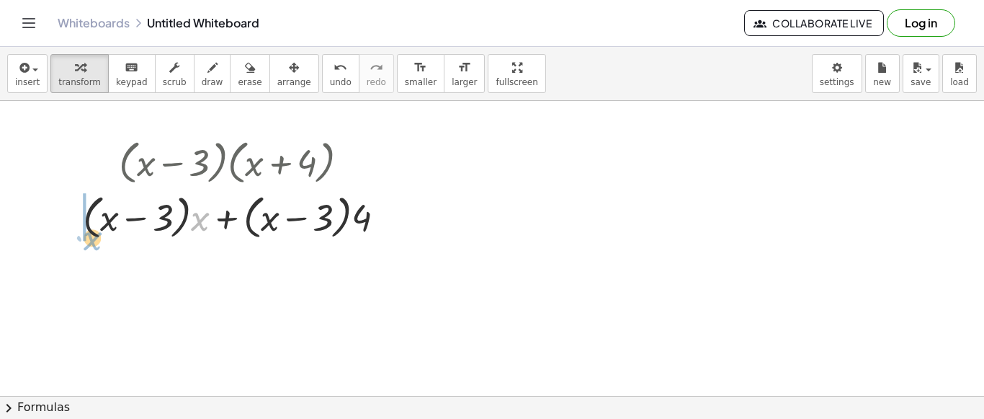
drag, startPoint x: 203, startPoint y: 221, endPoint x: 89, endPoint y: 235, distance: 115.4
click at [89, 235] on div at bounding box center [240, 216] width 329 height 55
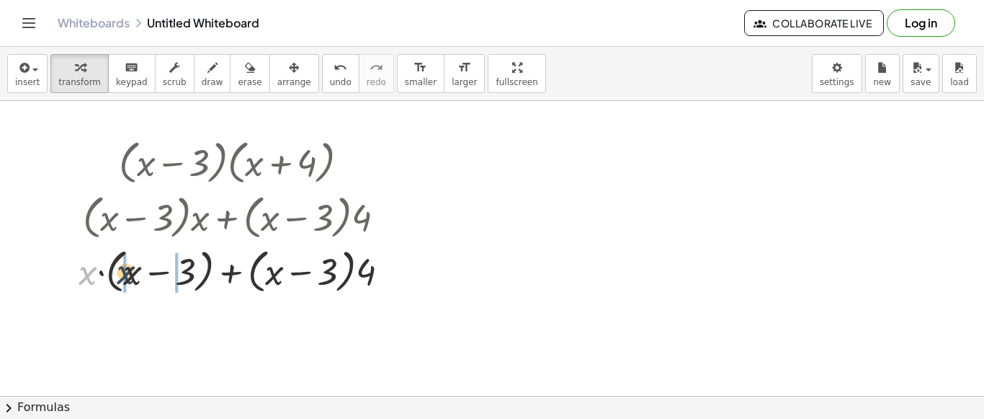
drag, startPoint x: 93, startPoint y: 278, endPoint x: 131, endPoint y: 277, distance: 38.2
click at [131, 277] on div at bounding box center [239, 270] width 337 height 55
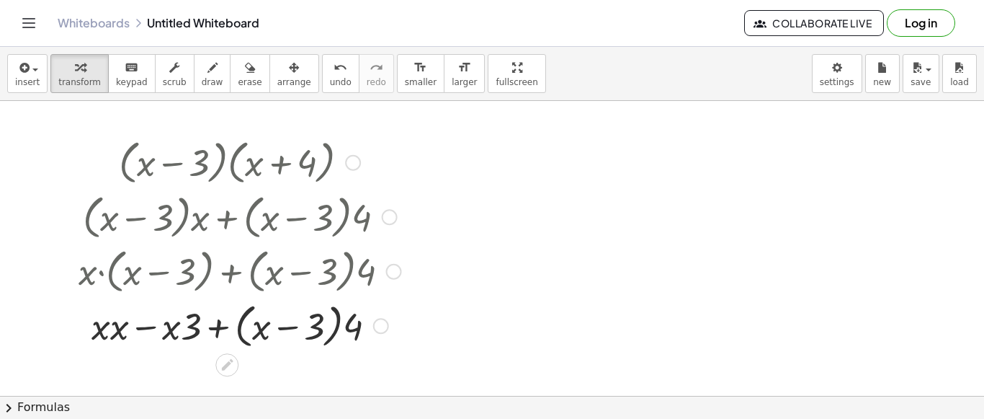
click at [121, 327] on div at bounding box center [239, 325] width 337 height 55
click at [182, 332] on div at bounding box center [239, 325] width 337 height 55
drag, startPoint x: 346, startPoint y: 326, endPoint x: 288, endPoint y: 326, distance: 57.6
click at [288, 326] on div at bounding box center [239, 325] width 337 height 55
drag, startPoint x: 252, startPoint y: 331, endPoint x: 178, endPoint y: 331, distance: 74.2
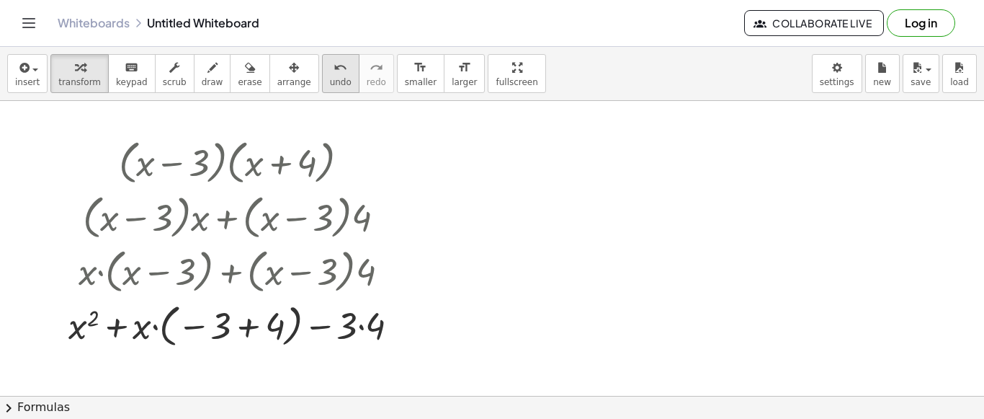
click at [330, 81] on span "undo" at bounding box center [341, 82] width 22 height 10
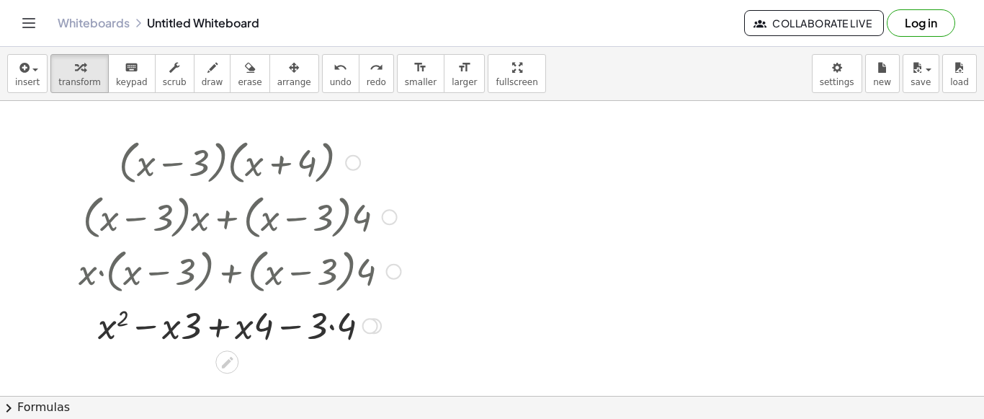
click at [181, 336] on div at bounding box center [239, 324] width 337 height 49
click at [185, 328] on div at bounding box center [239, 324] width 337 height 49
drag, startPoint x: 168, startPoint y: 330, endPoint x: 192, endPoint y: 330, distance: 24.5
click at [192, 330] on div at bounding box center [239, 324] width 337 height 49
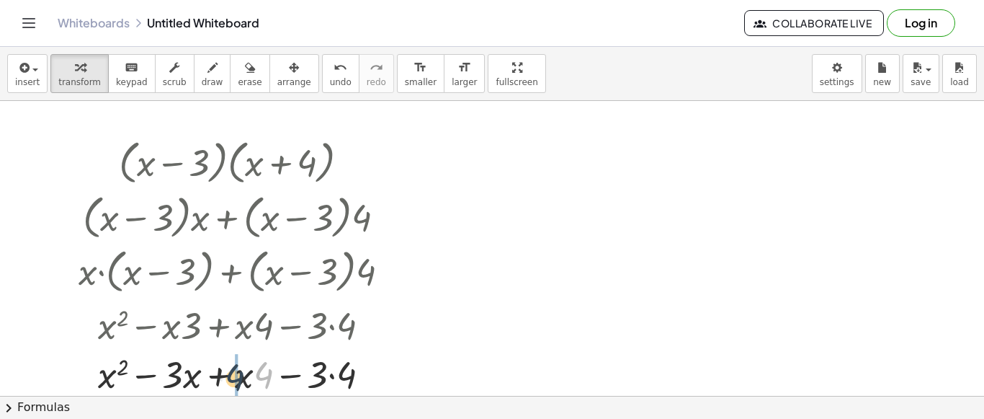
drag, startPoint x: 269, startPoint y: 375, endPoint x: 238, endPoint y: 376, distance: 31.0
drag, startPoint x: 167, startPoint y: 374, endPoint x: 241, endPoint y: 371, distance: 74.3
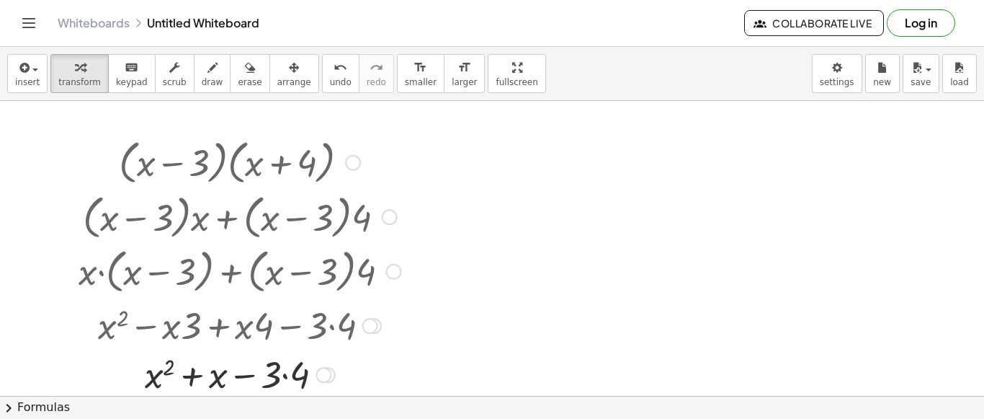
click at [291, 381] on div at bounding box center [239, 373] width 337 height 49
click at [32, 79] on span "insert" at bounding box center [27, 82] width 24 height 10
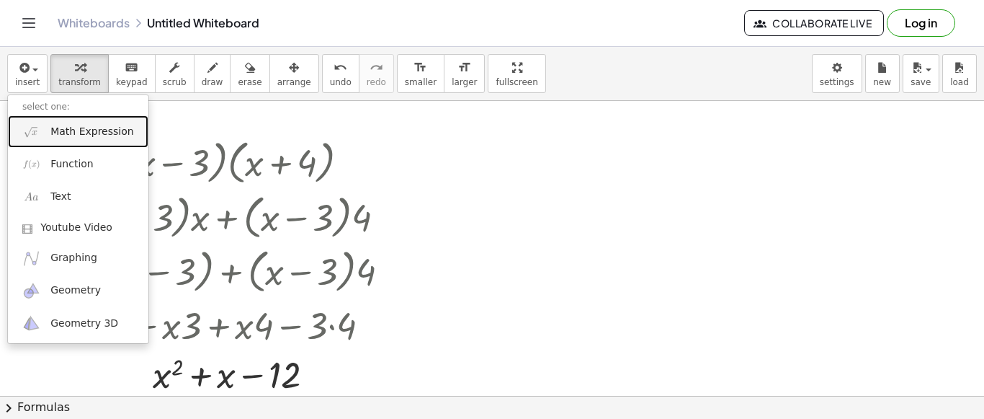
click at [99, 123] on link "Math Expression" at bounding box center [78, 131] width 140 height 32
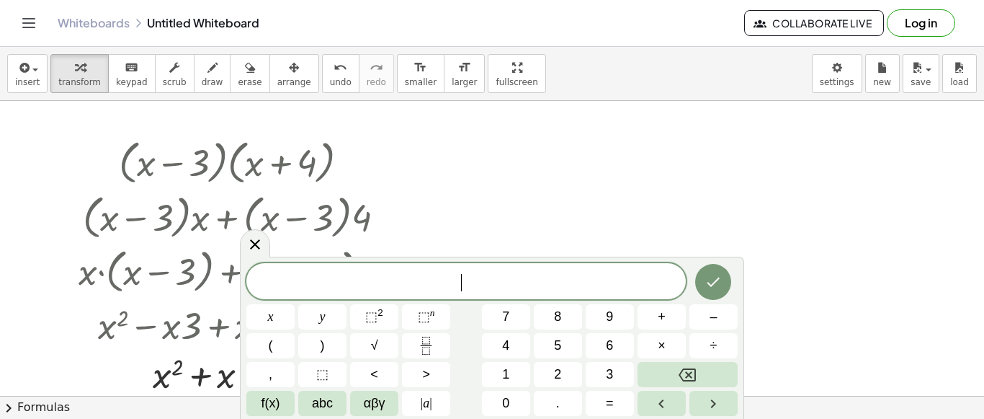
drag, startPoint x: 519, startPoint y: 281, endPoint x: 579, endPoint y: 217, distance: 87.7
click at [579, 217] on body "Graspable Math Activities Get Started Activity Bank Assigned Work Classes White…" at bounding box center [492, 209] width 984 height 419
click at [706, 280] on icon "Done" at bounding box center [713, 281] width 17 height 17
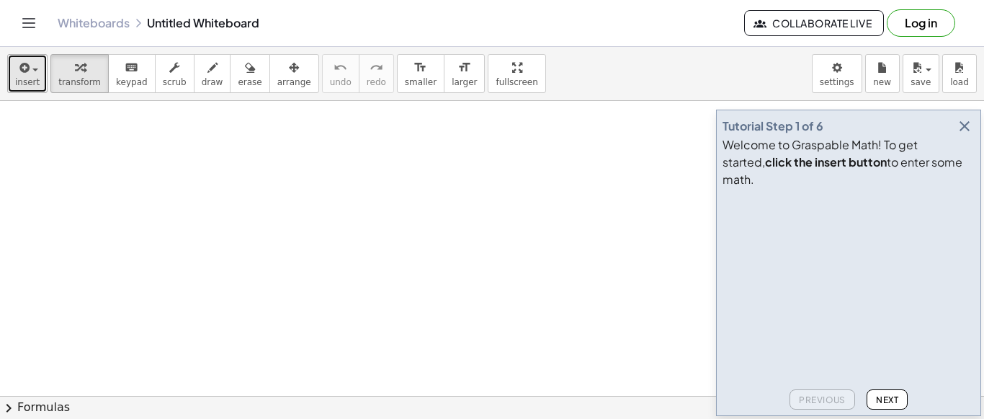
click at [29, 76] on button "insert" at bounding box center [27, 73] width 40 height 39
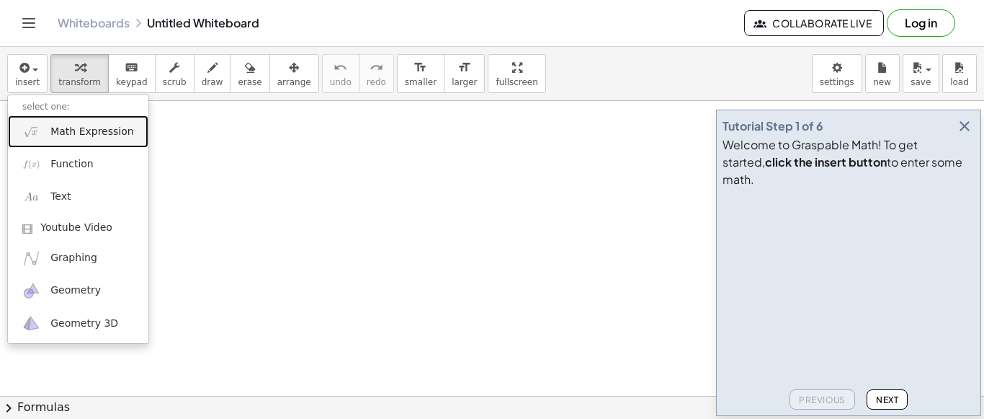
click at [81, 135] on span "Math Expression" at bounding box center [91, 132] width 83 height 14
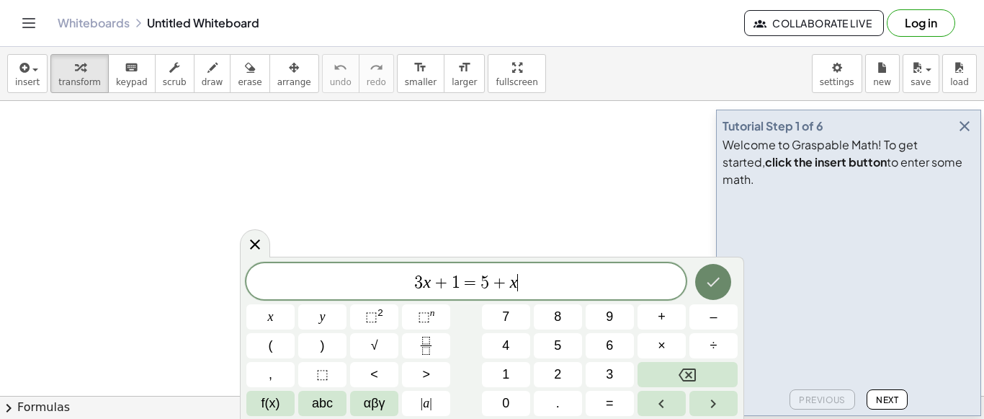
click at [716, 279] on icon "Done" at bounding box center [713, 281] width 17 height 17
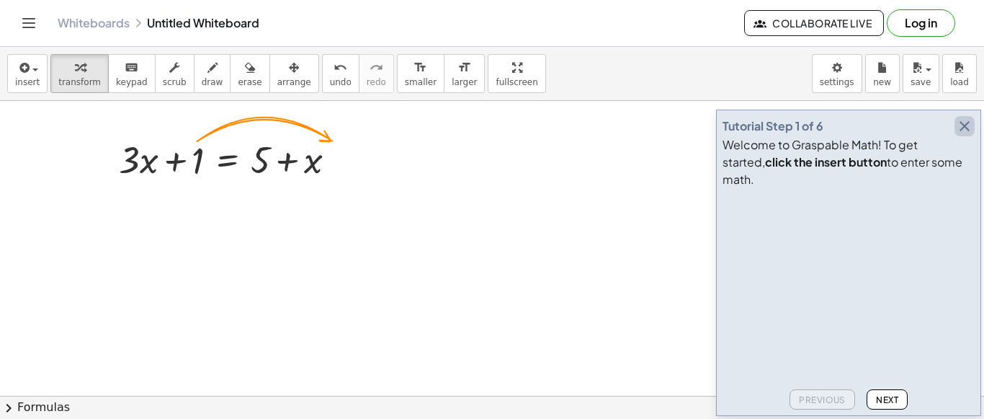
click at [967, 135] on icon "button" at bounding box center [964, 125] width 17 height 17
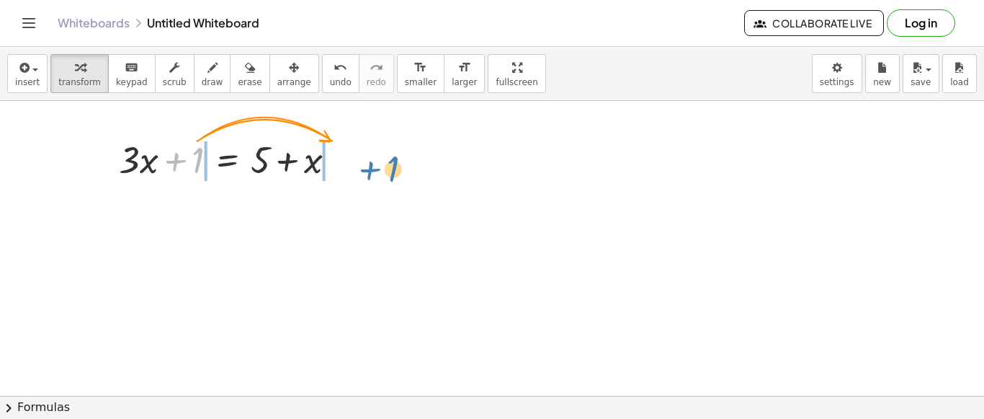
drag, startPoint x: 191, startPoint y: 167, endPoint x: 385, endPoint y: 173, distance: 193.9
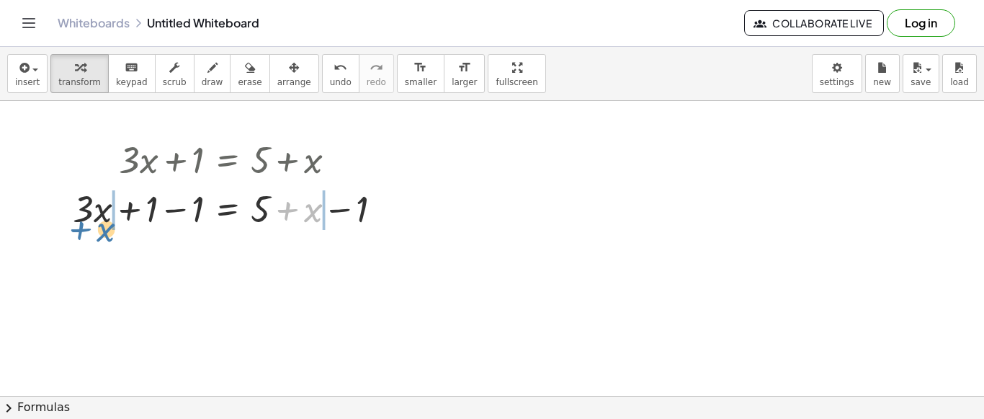
drag, startPoint x: 314, startPoint y: 210, endPoint x: 105, endPoint y: 225, distance: 209.5
click at [105, 225] on div at bounding box center [233, 207] width 335 height 49
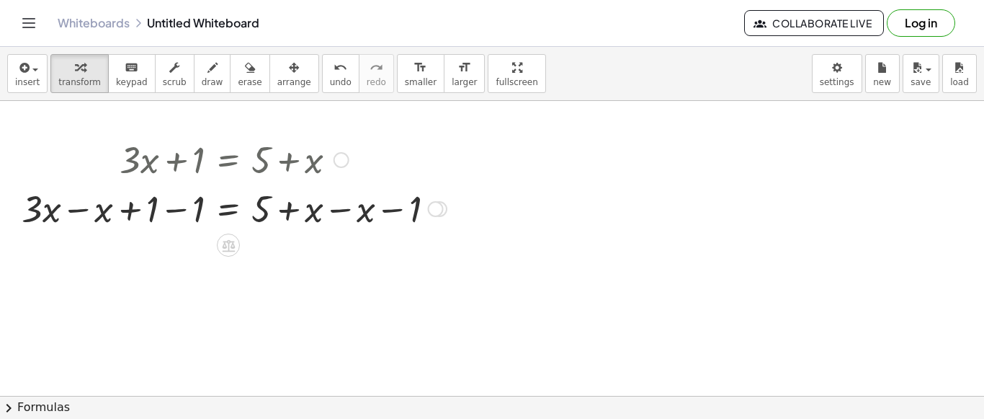
click at [186, 218] on div at bounding box center [233, 207] width 439 height 49
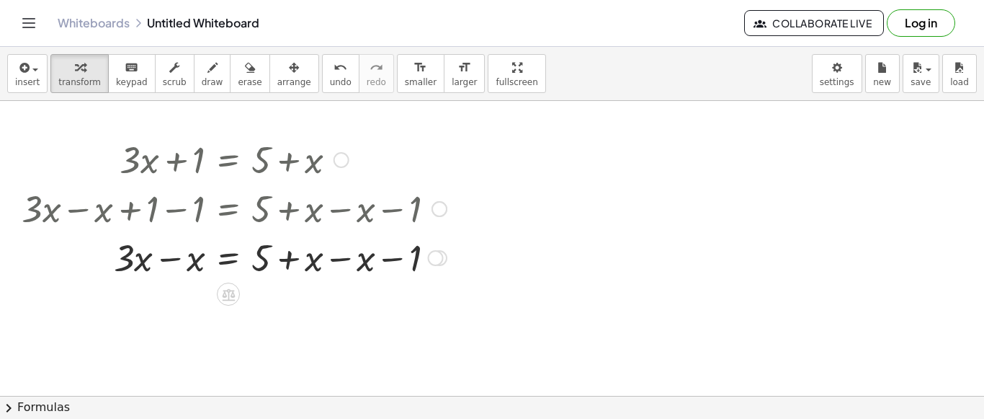
click at [360, 264] on div at bounding box center [233, 256] width 439 height 49
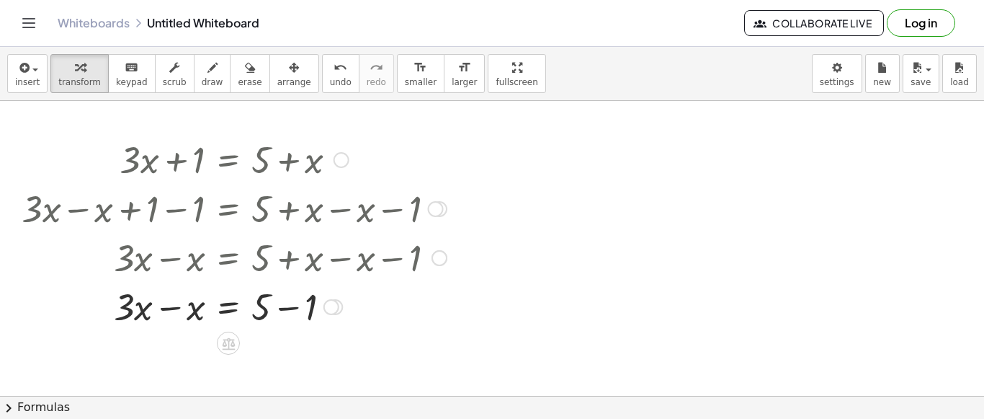
click at [160, 308] on div at bounding box center [233, 305] width 439 height 49
click at [286, 360] on div at bounding box center [233, 354] width 439 height 49
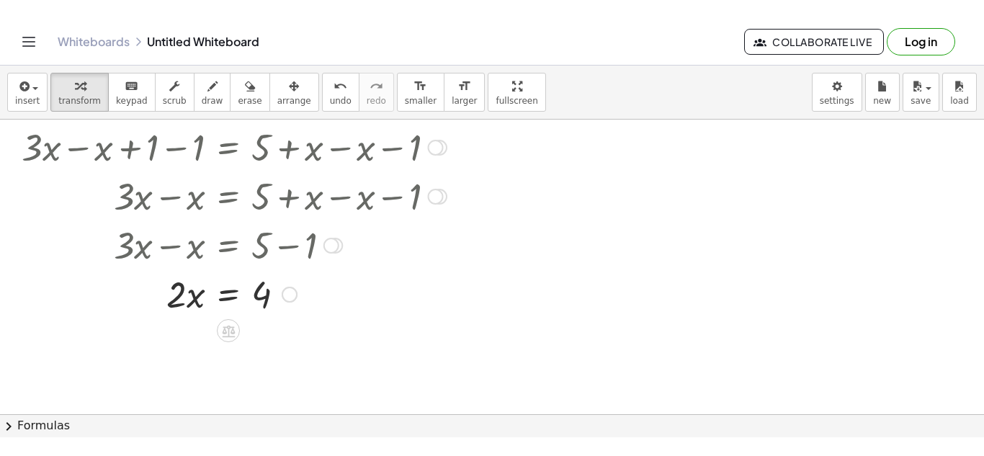
scroll to position [96, 0]
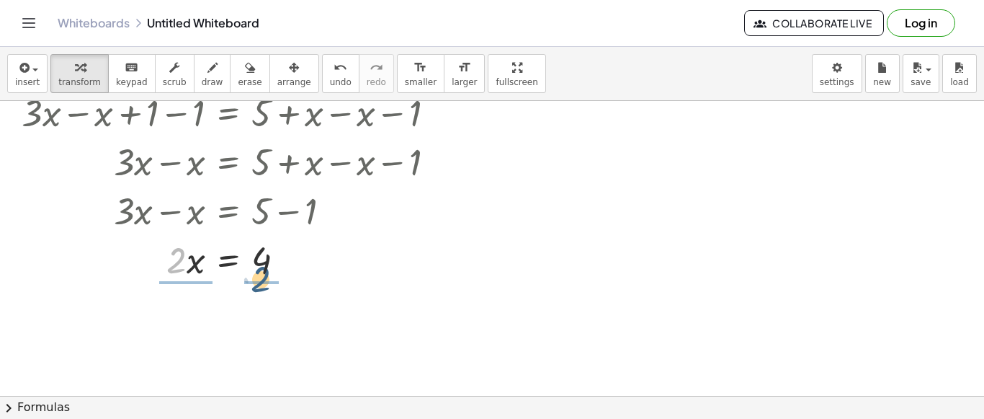
drag, startPoint x: 174, startPoint y: 267, endPoint x: 259, endPoint y: 281, distance: 85.5
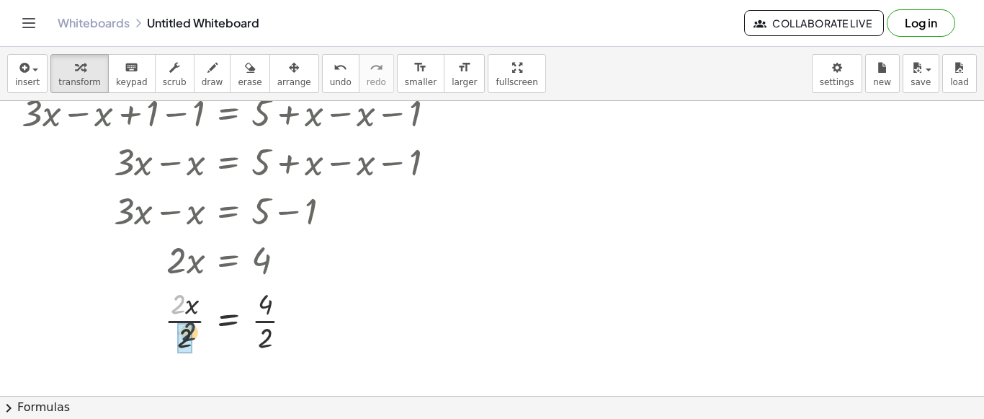
drag, startPoint x: 179, startPoint y: 300, endPoint x: 192, endPoint y: 332, distance: 34.9
drag, startPoint x: 264, startPoint y: 303, endPoint x: 274, endPoint y: 328, distance: 26.2
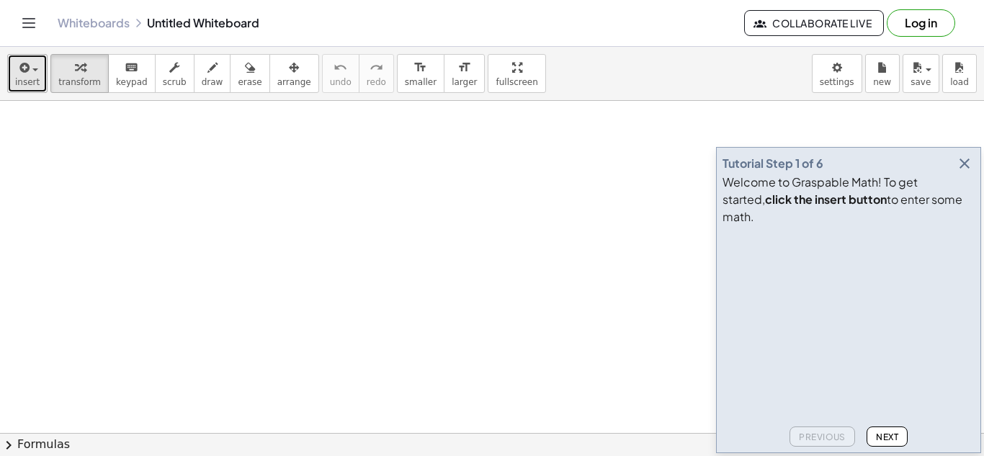
click at [31, 82] on span "insert" at bounding box center [27, 82] width 24 height 10
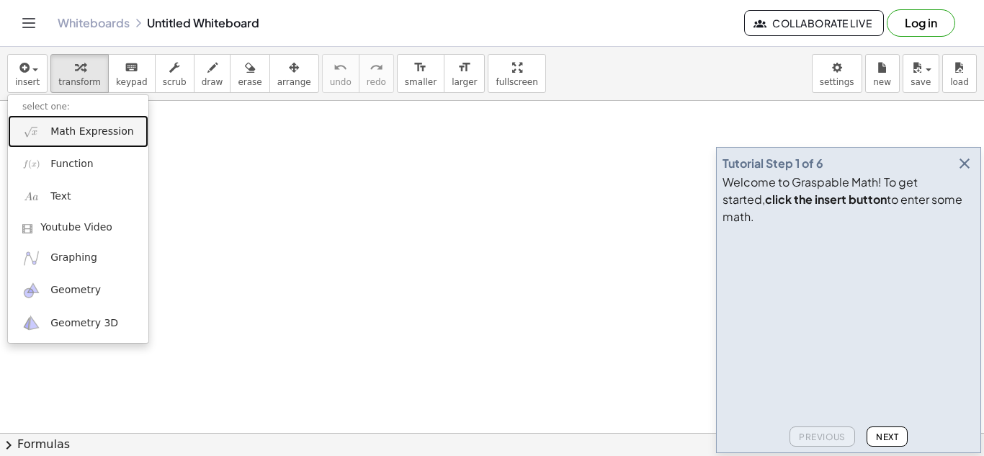
click at [60, 138] on span "Math Expression" at bounding box center [91, 132] width 83 height 14
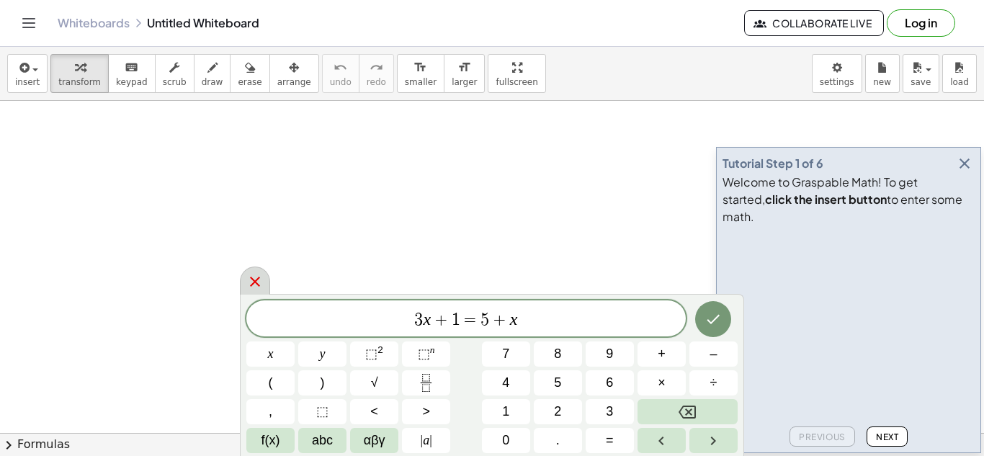
click at [258, 274] on icon at bounding box center [254, 281] width 17 height 17
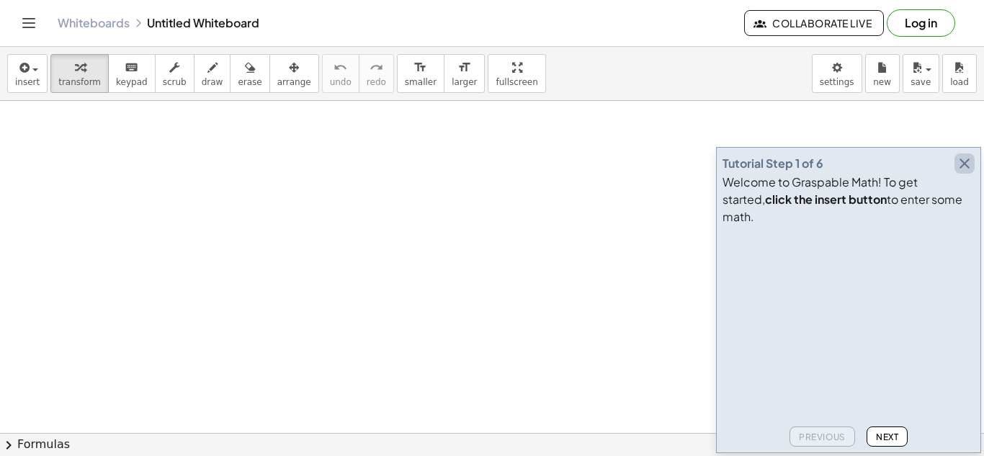
drag, startPoint x: 965, startPoint y: 171, endPoint x: 942, endPoint y: 169, distance: 23.9
click at [965, 171] on button "button" at bounding box center [965, 163] width 20 height 20
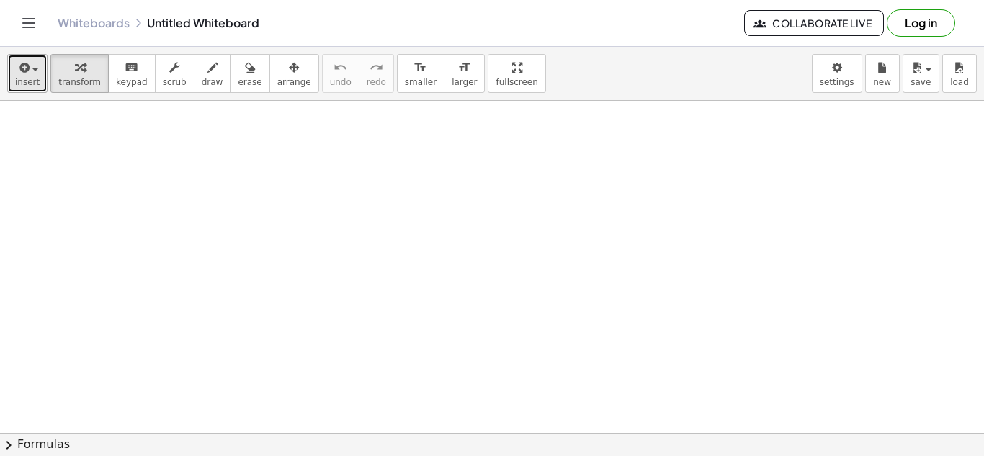
click at [30, 73] on span "button" at bounding box center [31, 69] width 3 height 10
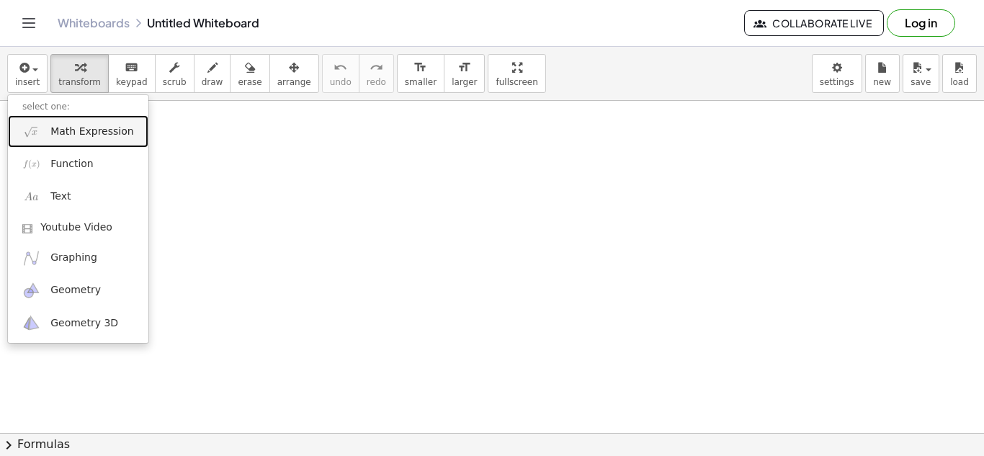
click at [61, 130] on span "Math Expression" at bounding box center [91, 132] width 83 height 14
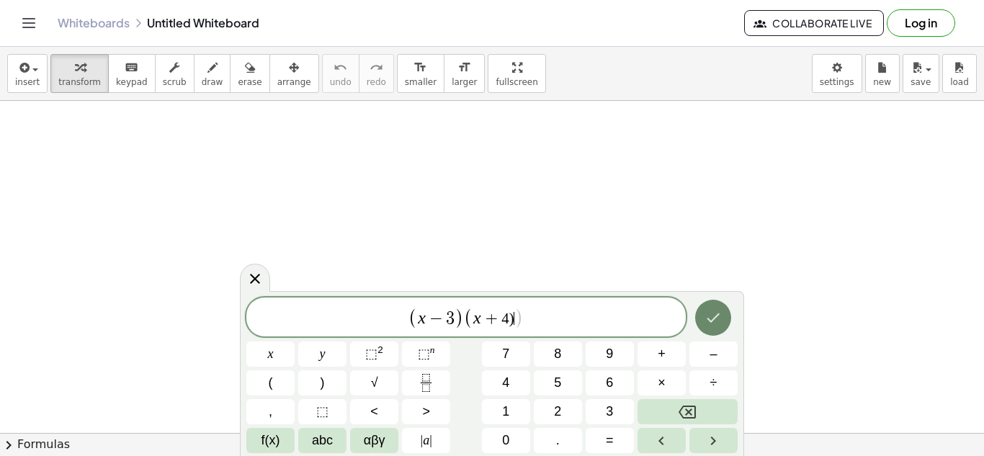
click at [718, 323] on icon "Done" at bounding box center [713, 317] width 17 height 17
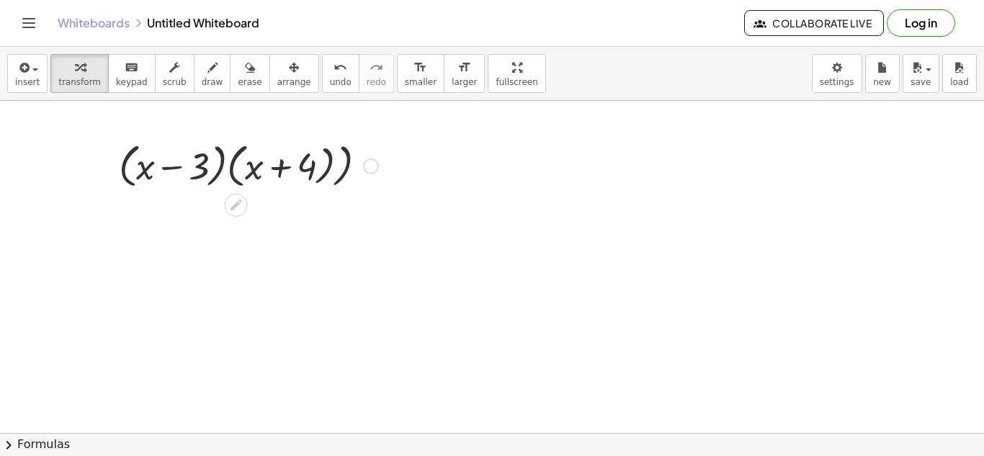
click at [362, 177] on div at bounding box center [249, 165] width 274 height 55
click at [329, 174] on div at bounding box center [249, 165] width 274 height 55
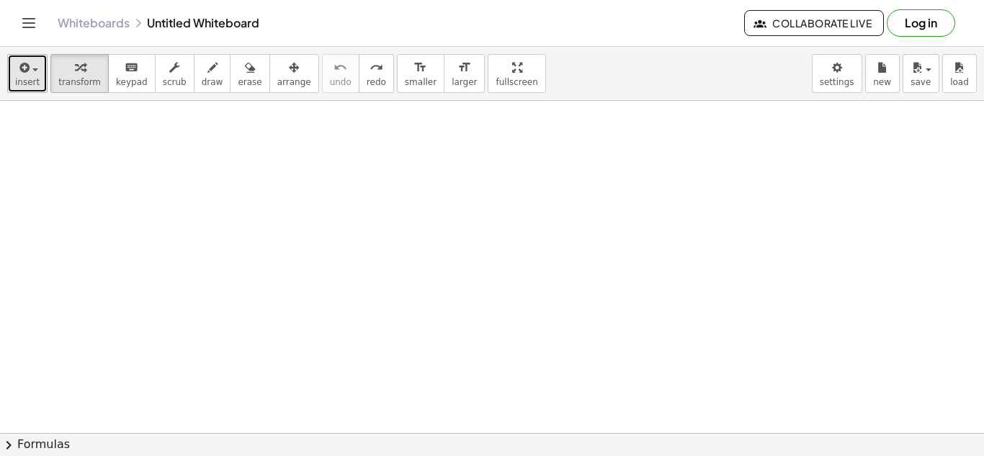
click at [33, 79] on span "insert" at bounding box center [27, 82] width 24 height 10
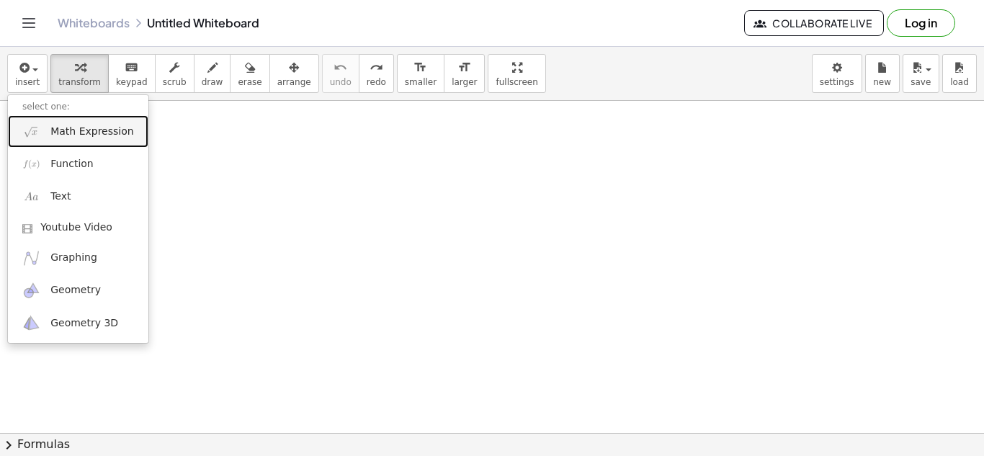
click at [76, 130] on span "Math Expression" at bounding box center [91, 132] width 83 height 14
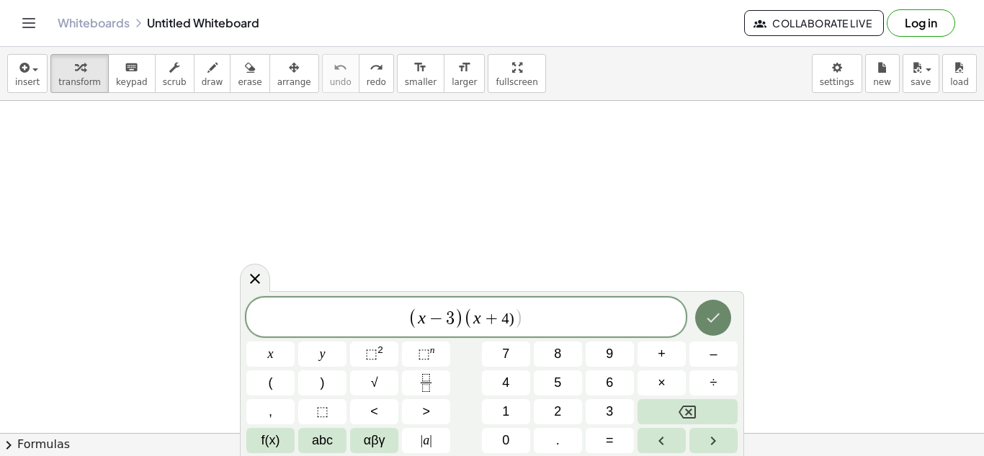
click at [704, 311] on button "Done" at bounding box center [713, 318] width 36 height 36
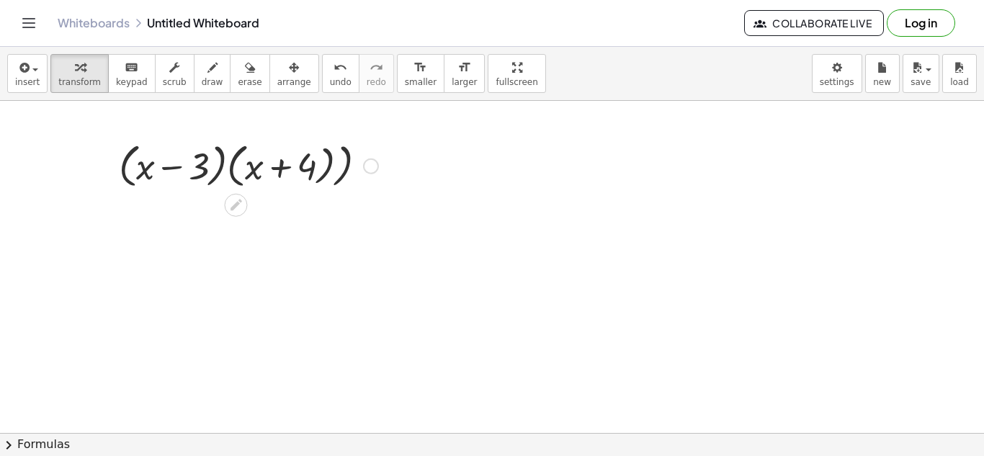
click at [307, 167] on div at bounding box center [249, 165] width 274 height 55
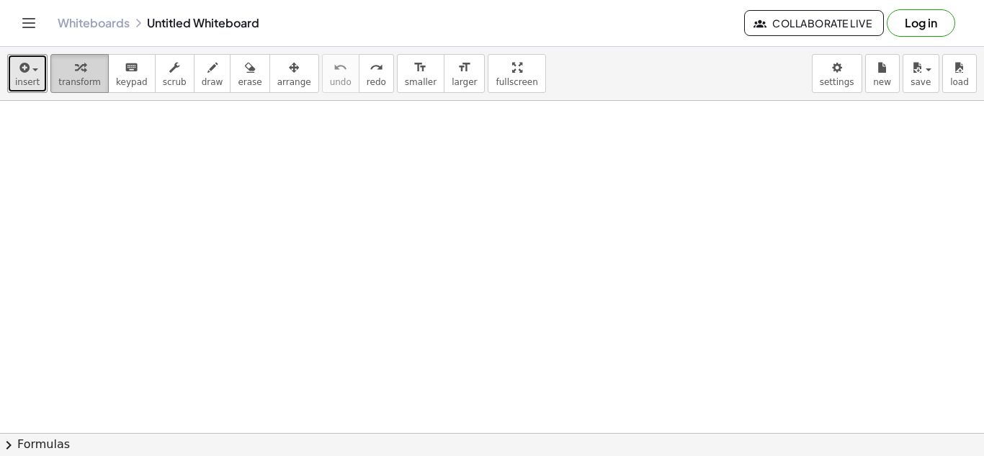
drag, startPoint x: 32, startPoint y: 79, endPoint x: 51, endPoint y: 89, distance: 21.6
click at [32, 79] on span "insert" at bounding box center [27, 82] width 24 height 10
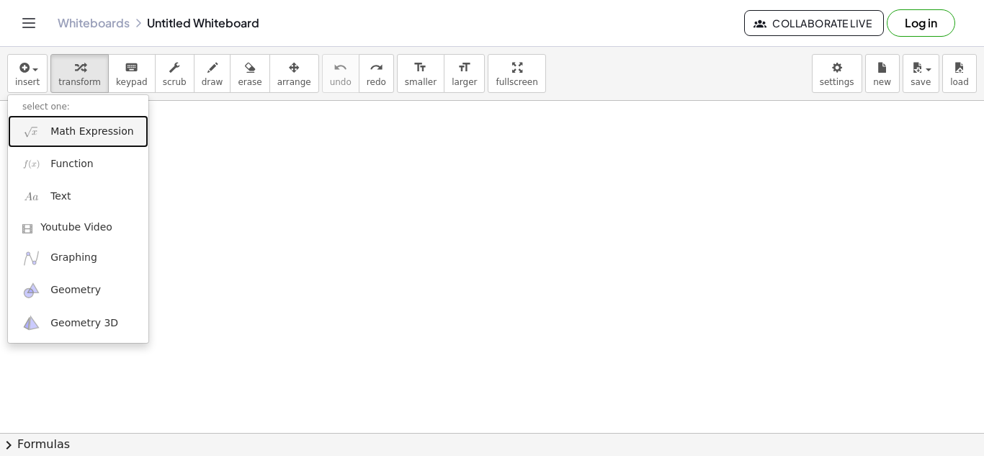
click at [91, 140] on link "Math Expression" at bounding box center [78, 131] width 140 height 32
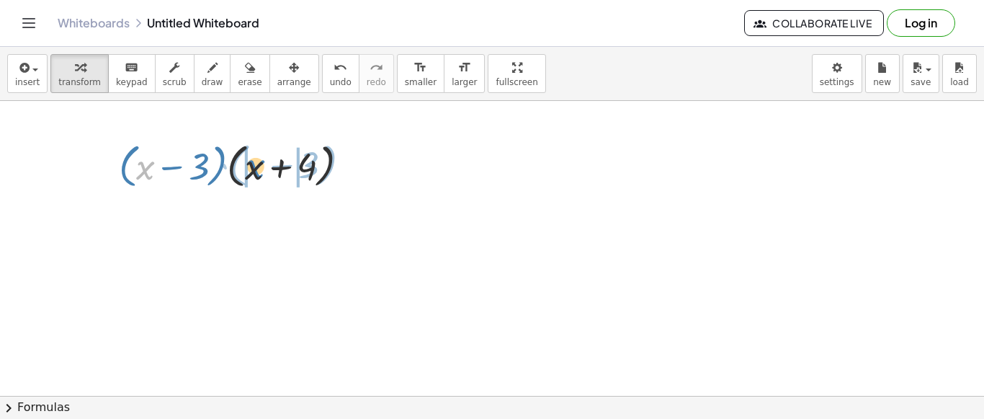
drag, startPoint x: 153, startPoint y: 172, endPoint x: 264, endPoint y: 171, distance: 111.0
click at [264, 171] on div at bounding box center [240, 165] width 256 height 55
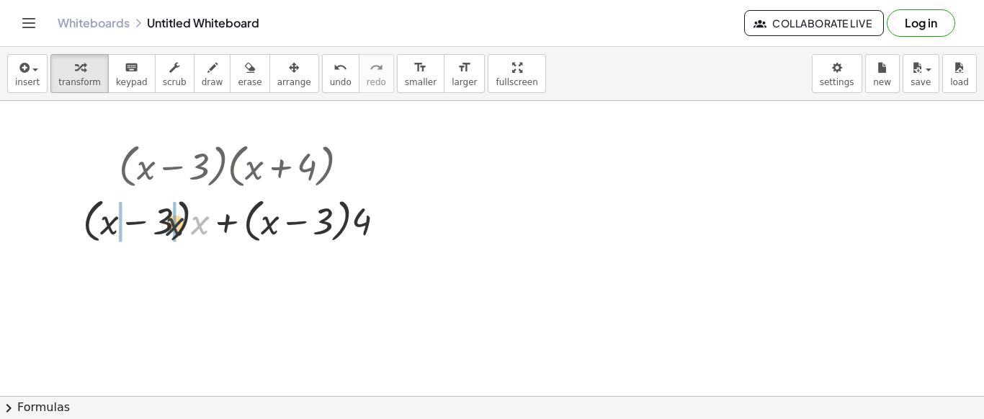
drag, startPoint x: 194, startPoint y: 226, endPoint x: 166, endPoint y: 227, distance: 27.4
click at [166, 227] on div at bounding box center [240, 219] width 329 height 55
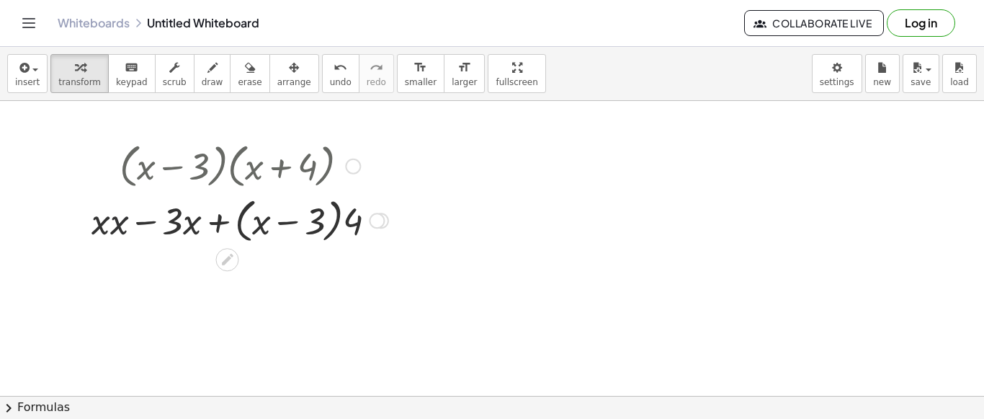
click at [114, 227] on div at bounding box center [239, 219] width 311 height 55
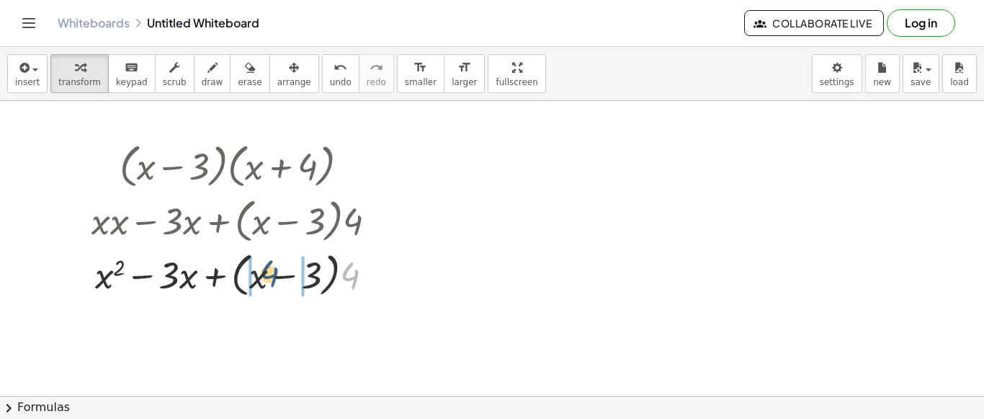
drag, startPoint x: 347, startPoint y: 278, endPoint x: 255, endPoint y: 272, distance: 91.7
click at [255, 272] on div at bounding box center [239, 273] width 311 height 55
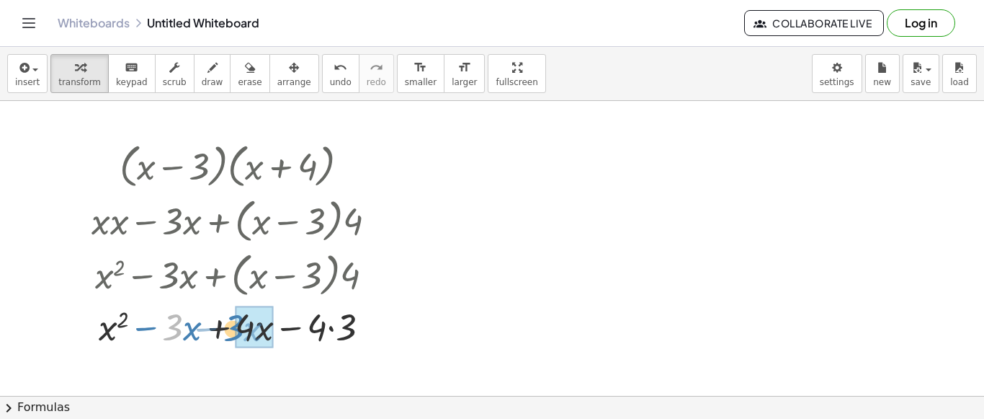
drag, startPoint x: 179, startPoint y: 329, endPoint x: 242, endPoint y: 328, distance: 63.4
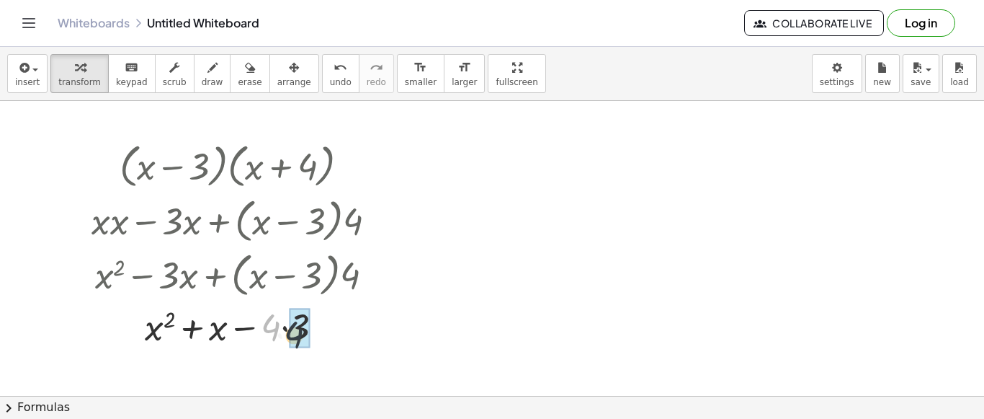
drag, startPoint x: 267, startPoint y: 331, endPoint x: 295, endPoint y: 333, distance: 27.5
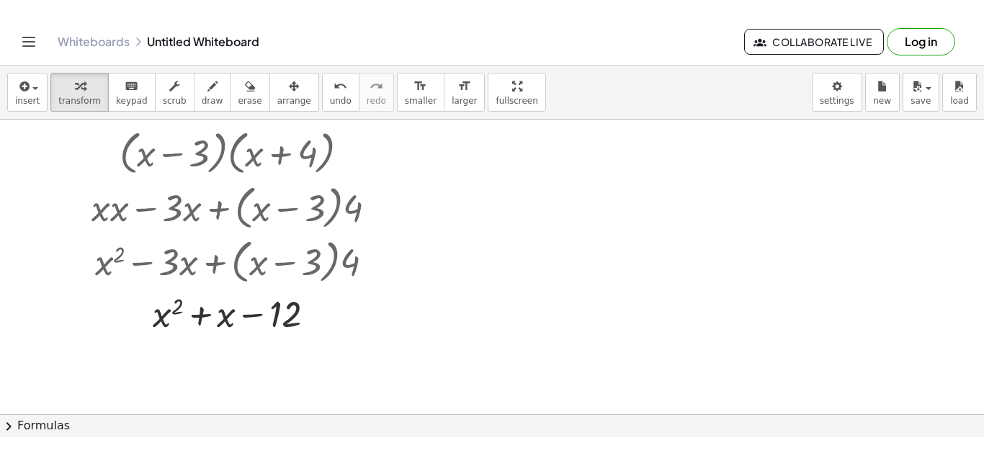
scroll to position [24, 0]
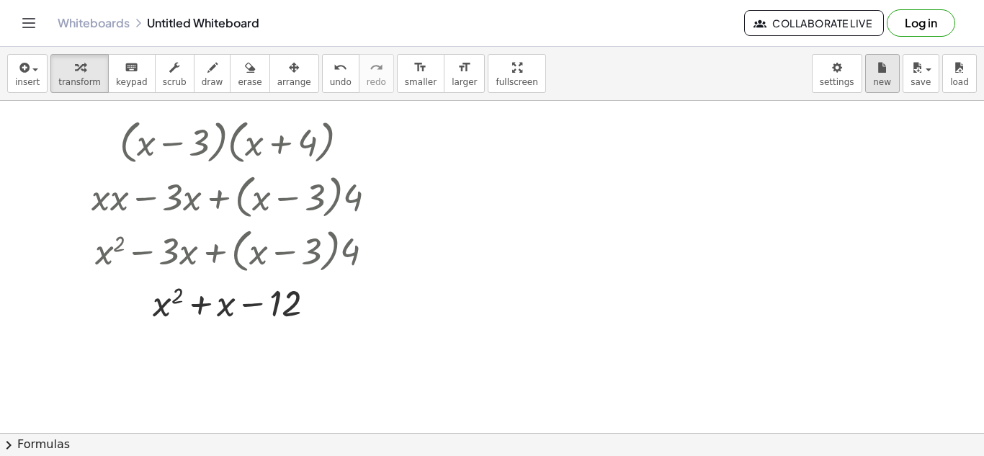
click at [883, 80] on span "new" at bounding box center [882, 82] width 18 height 10
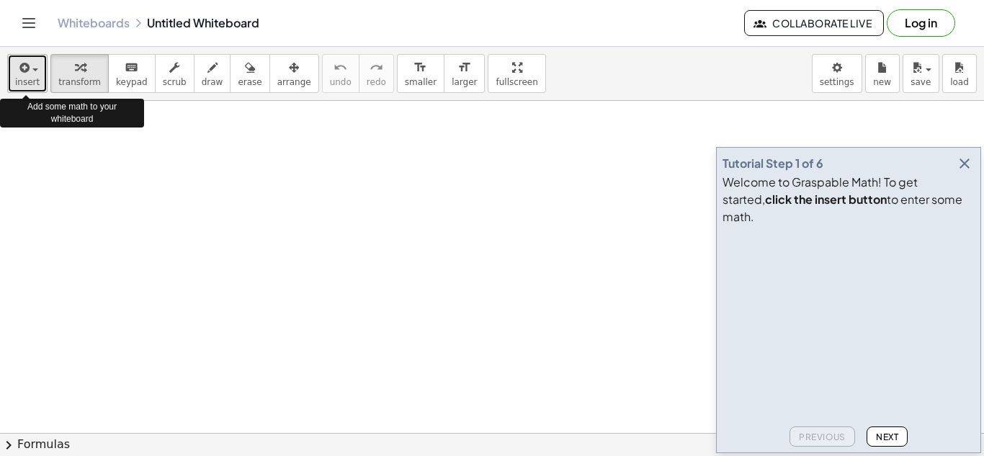
click at [27, 79] on span "insert" at bounding box center [27, 82] width 24 height 10
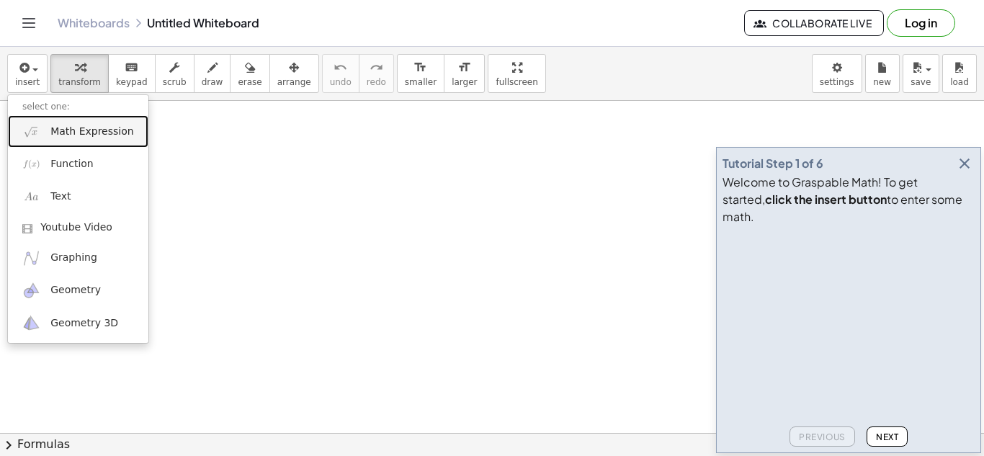
click at [61, 134] on span "Math Expression" at bounding box center [91, 132] width 83 height 14
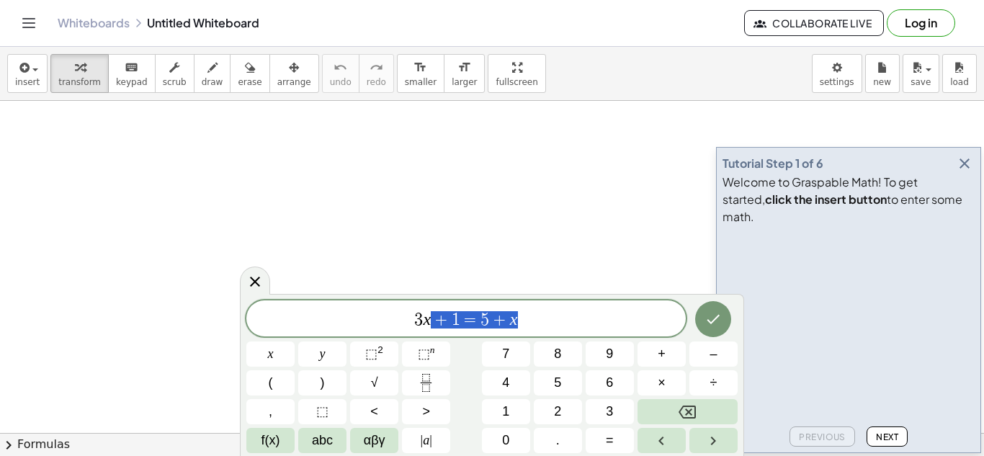
drag, startPoint x: 549, startPoint y: 320, endPoint x: 367, endPoint y: 321, distance: 182.3
click at [367, 321] on span "3 x + 1 = 5 + x" at bounding box center [465, 320] width 439 height 20
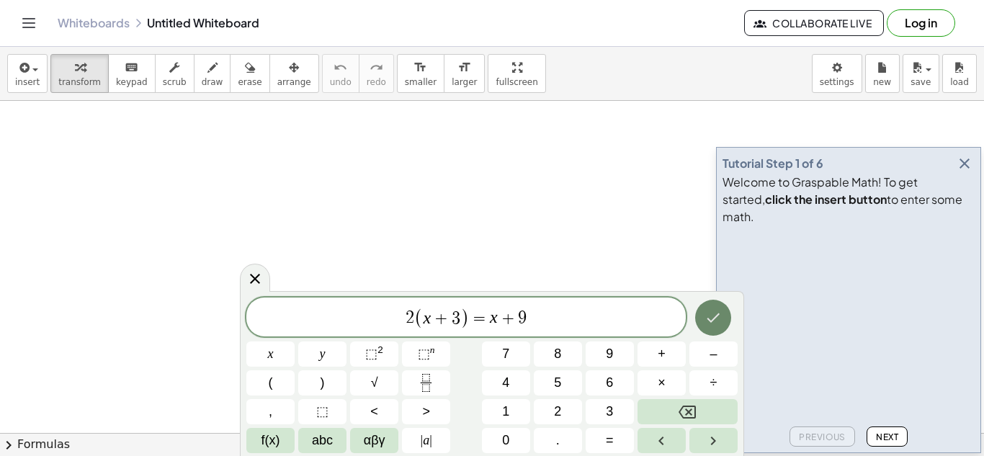
click at [706, 320] on icon "Done" at bounding box center [713, 317] width 17 height 17
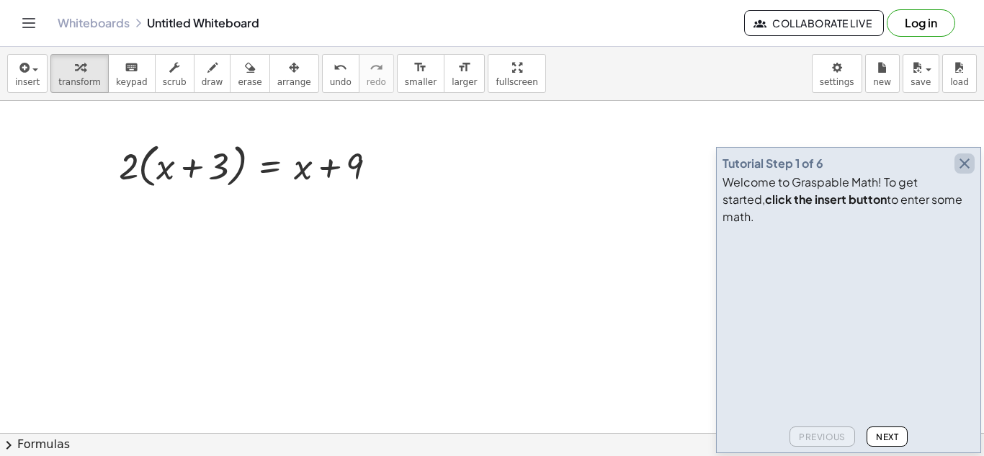
click at [958, 172] on icon "button" at bounding box center [964, 163] width 17 height 17
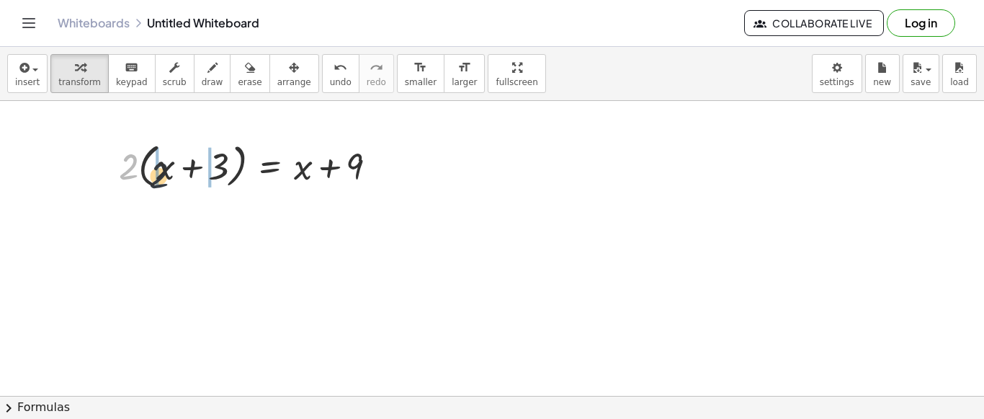
drag, startPoint x: 132, startPoint y: 171, endPoint x: 166, endPoint y: 174, distance: 33.9
click at [166, 174] on div at bounding box center [254, 165] width 284 height 55
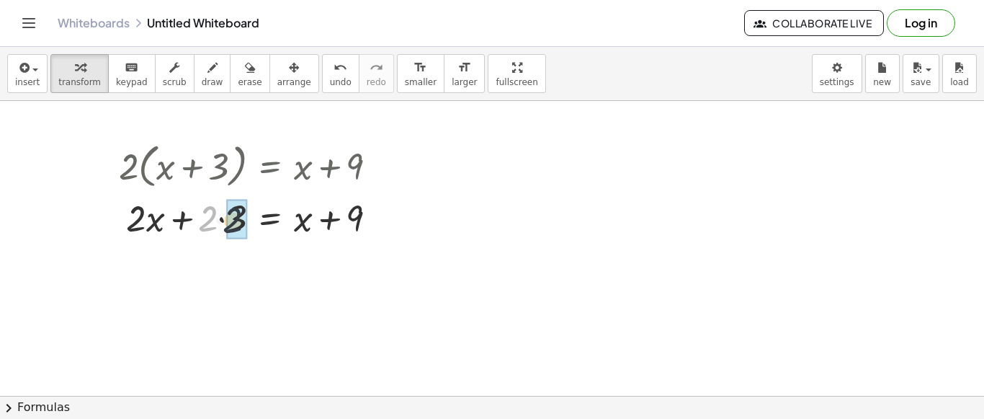
drag, startPoint x: 213, startPoint y: 223, endPoint x: 238, endPoint y: 221, distance: 26.0
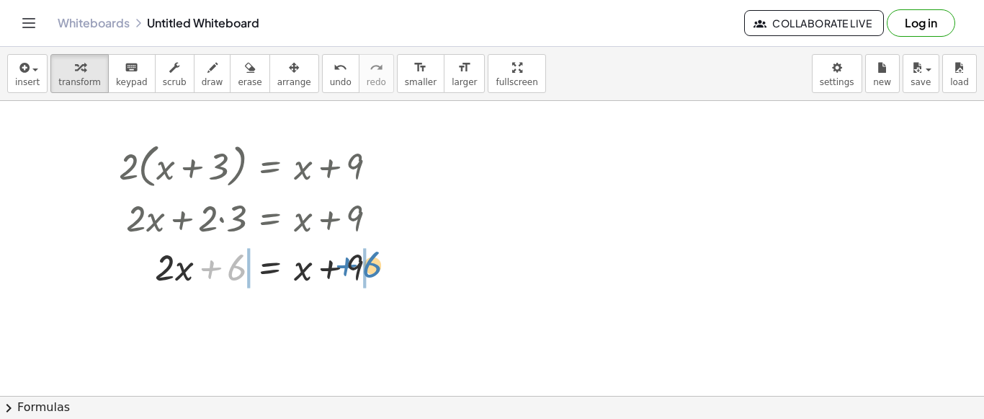
drag, startPoint x: 245, startPoint y: 277, endPoint x: 378, endPoint y: 268, distance: 132.8
click at [378, 268] on div at bounding box center [254, 265] width 284 height 49
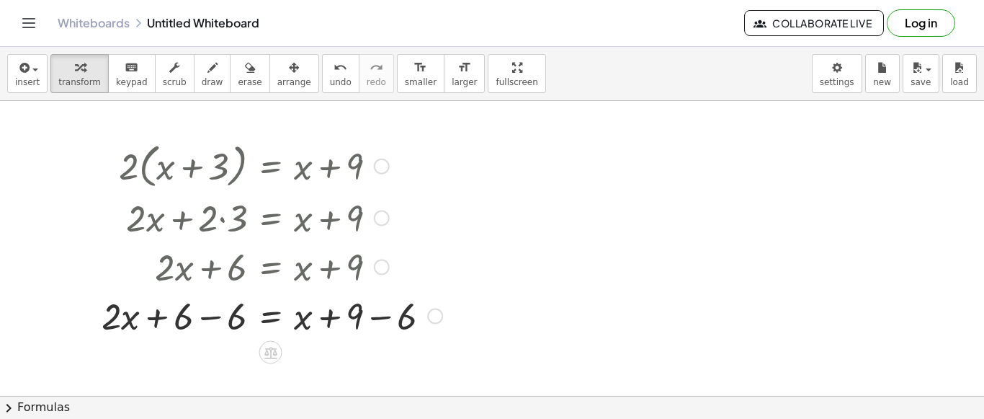
click at [226, 317] on div at bounding box center [271, 314] width 355 height 49
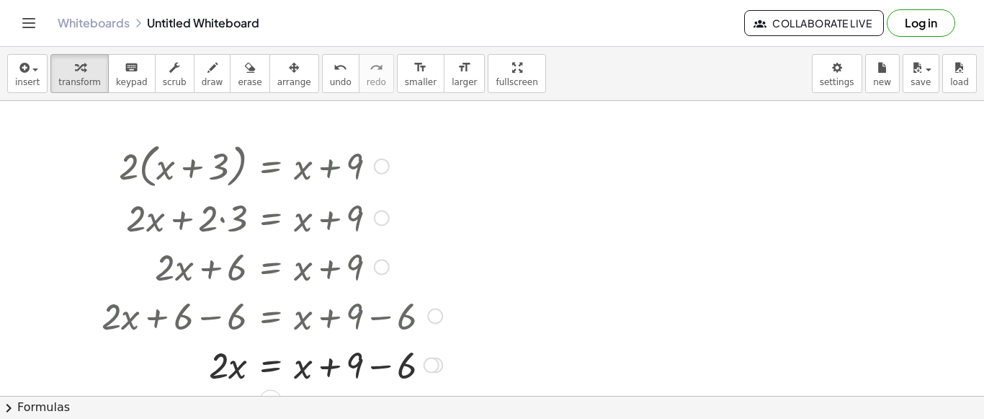
click at [382, 357] on div at bounding box center [271, 363] width 355 height 49
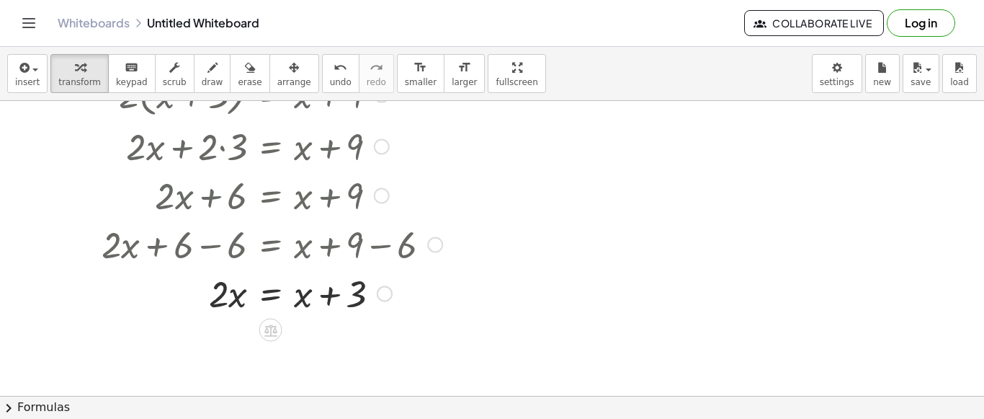
scroll to position [72, 0]
drag, startPoint x: 304, startPoint y: 303, endPoint x: 225, endPoint y: 305, distance: 78.6
click at [225, 305] on div at bounding box center [271, 291] width 355 height 49
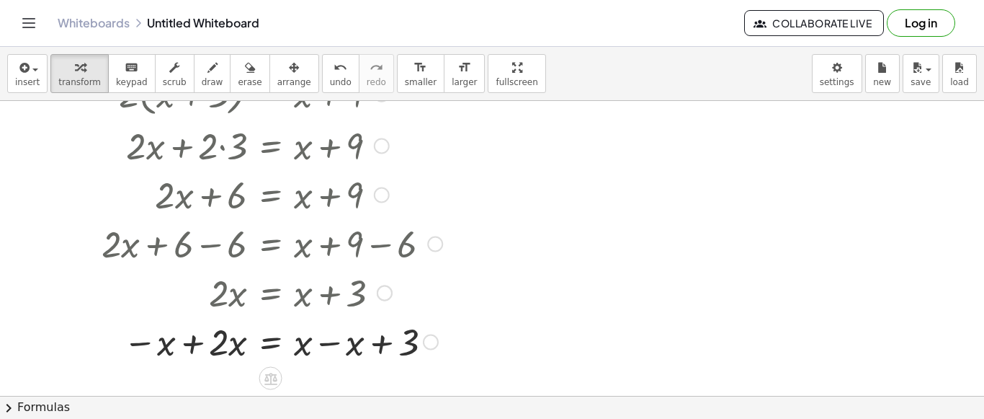
click at [230, 349] on div at bounding box center [271, 340] width 355 height 49
drag, startPoint x: 170, startPoint y: 348, endPoint x: 198, endPoint y: 349, distance: 28.1
drag, startPoint x: 302, startPoint y: 349, endPoint x: 344, endPoint y: 351, distance: 42.6
click at [344, 351] on div at bounding box center [272, 340] width 357 height 49
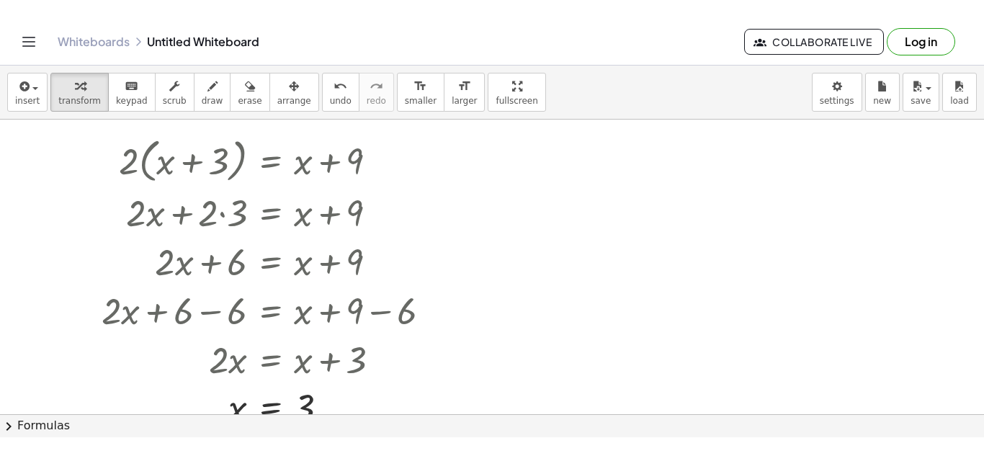
scroll to position [48, 0]
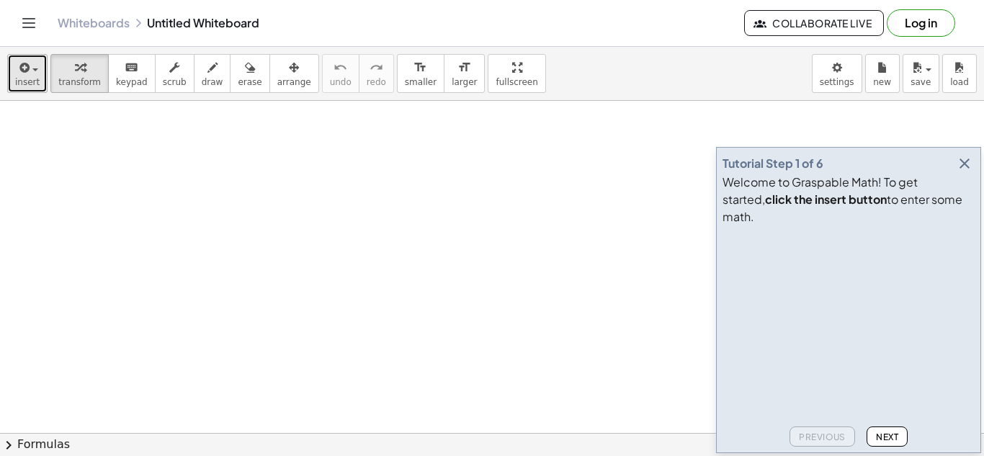
click at [19, 79] on span "insert" at bounding box center [27, 82] width 24 height 10
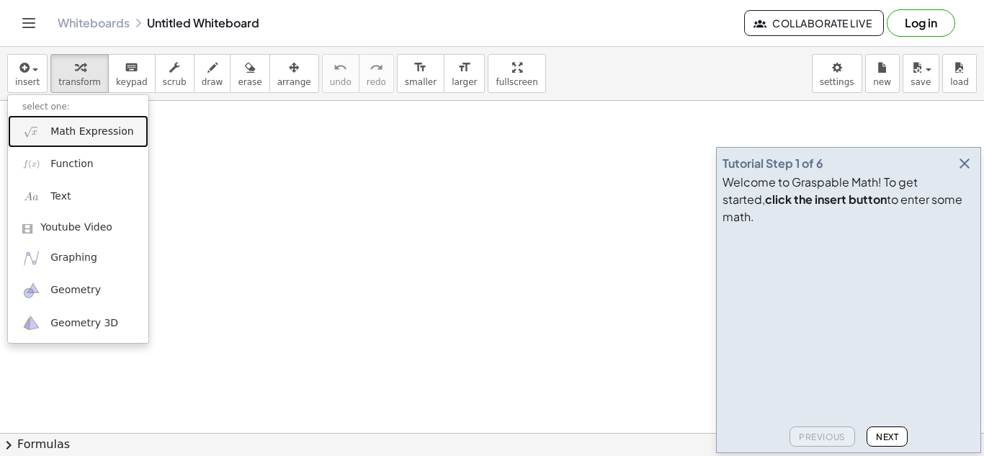
click at [64, 128] on span "Math Expression" at bounding box center [91, 132] width 83 height 14
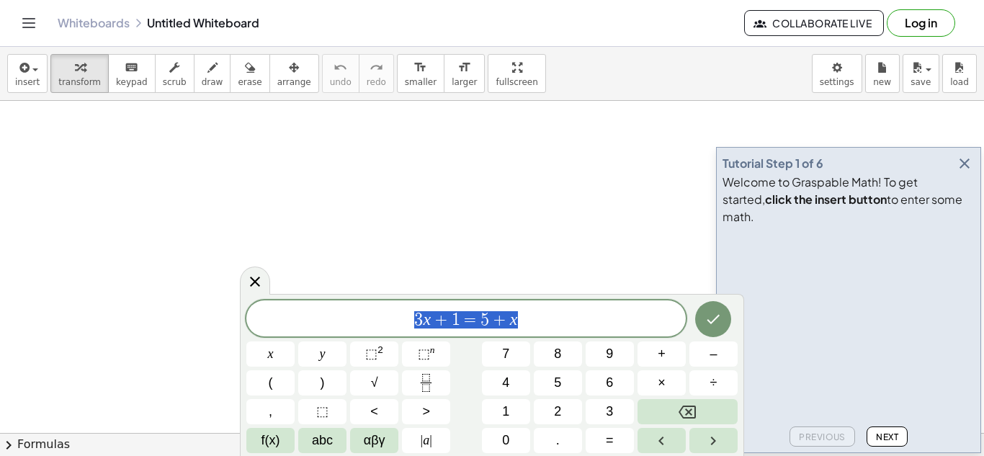
drag, startPoint x: 551, startPoint y: 316, endPoint x: 384, endPoint y: 316, distance: 167.1
click at [384, 316] on span "3 x + 1 = 5 + x" at bounding box center [465, 320] width 439 height 20
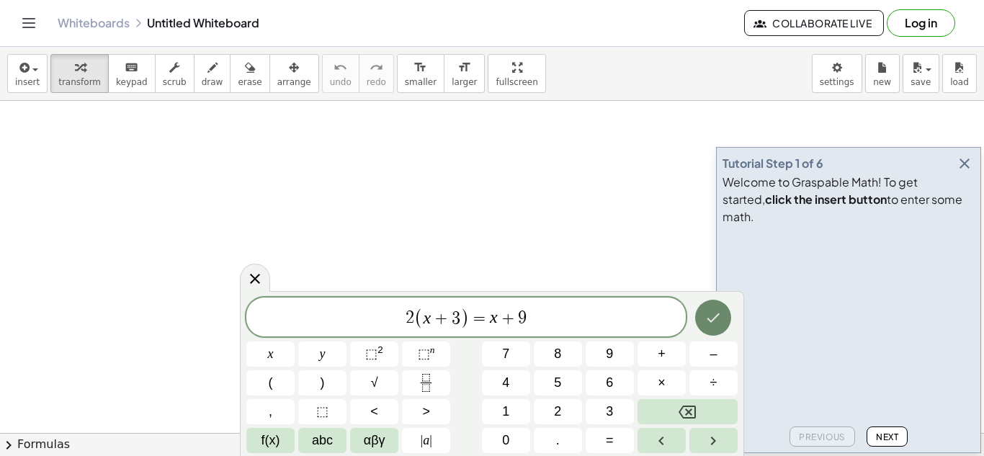
click at [713, 316] on icon "Done" at bounding box center [713, 317] width 17 height 17
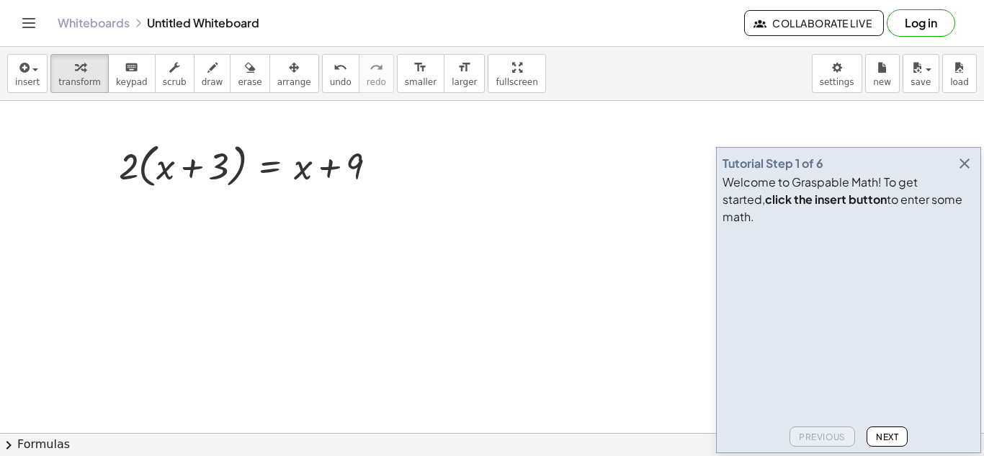
click at [961, 172] on icon "button" at bounding box center [964, 163] width 17 height 17
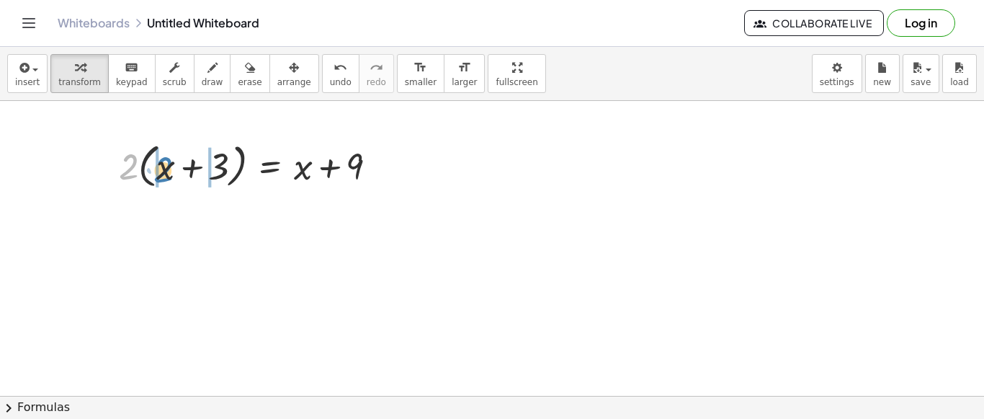
drag, startPoint x: 124, startPoint y: 174, endPoint x: 158, endPoint y: 177, distance: 34.7
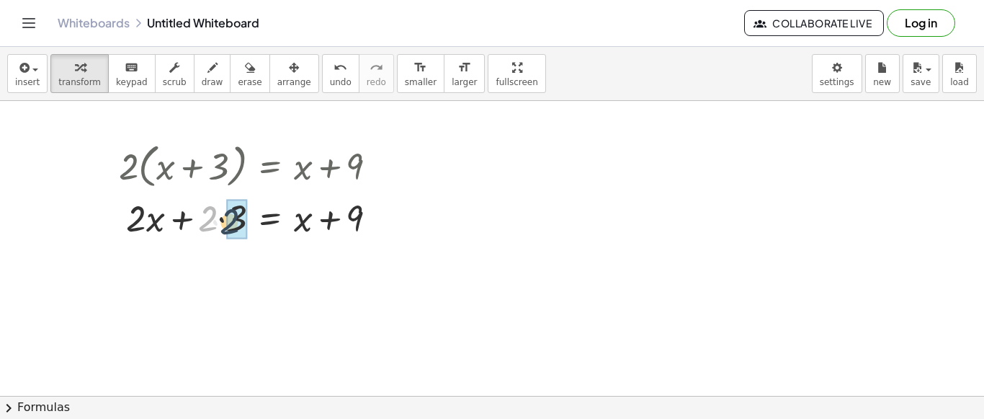
drag, startPoint x: 207, startPoint y: 218, endPoint x: 231, endPoint y: 218, distance: 23.1
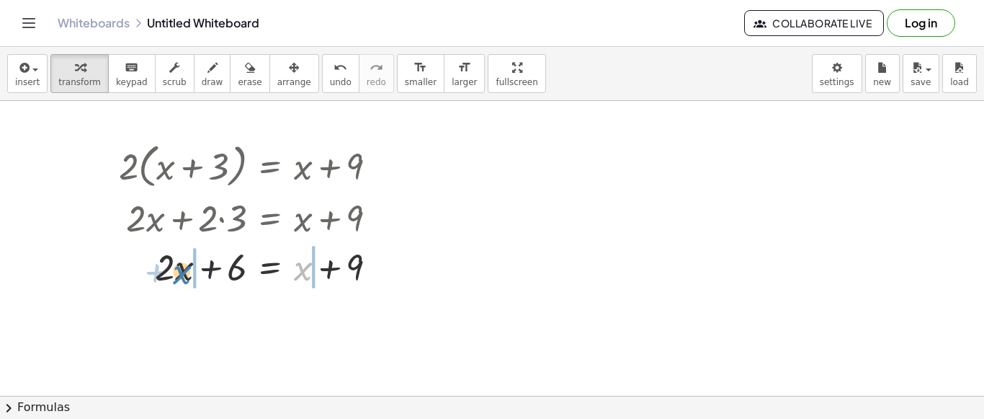
drag, startPoint x: 303, startPoint y: 267, endPoint x: 182, endPoint y: 270, distance: 121.1
click at [182, 270] on div at bounding box center [254, 265] width 284 height 49
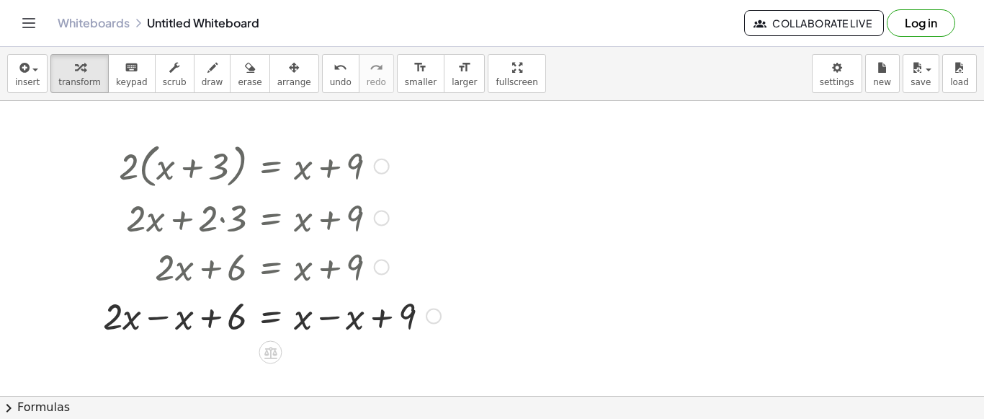
click at [153, 314] on div at bounding box center [272, 314] width 352 height 49
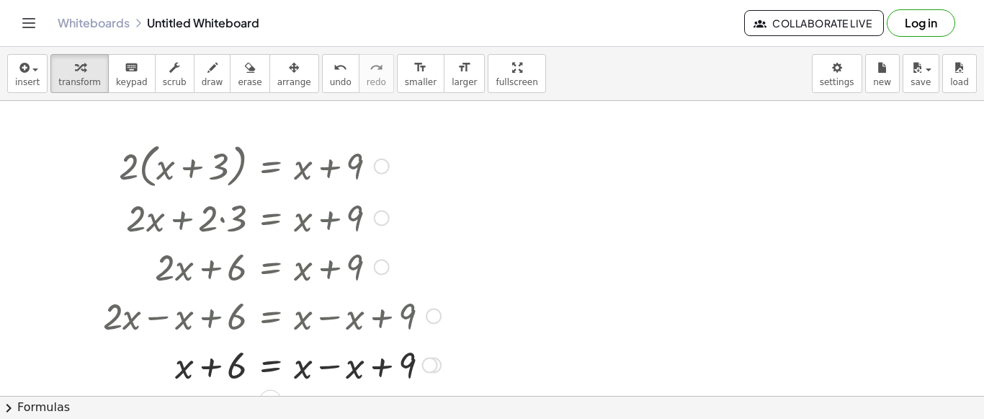
click at [317, 371] on div at bounding box center [272, 363] width 352 height 49
drag, startPoint x: 238, startPoint y: 371, endPoint x: 332, endPoint y: 370, distance: 94.4
click at [332, 370] on div at bounding box center [272, 363] width 352 height 49
click at [196, 376] on div at bounding box center [272, 363] width 352 height 49
click at [338, 365] on div at bounding box center [272, 363] width 352 height 49
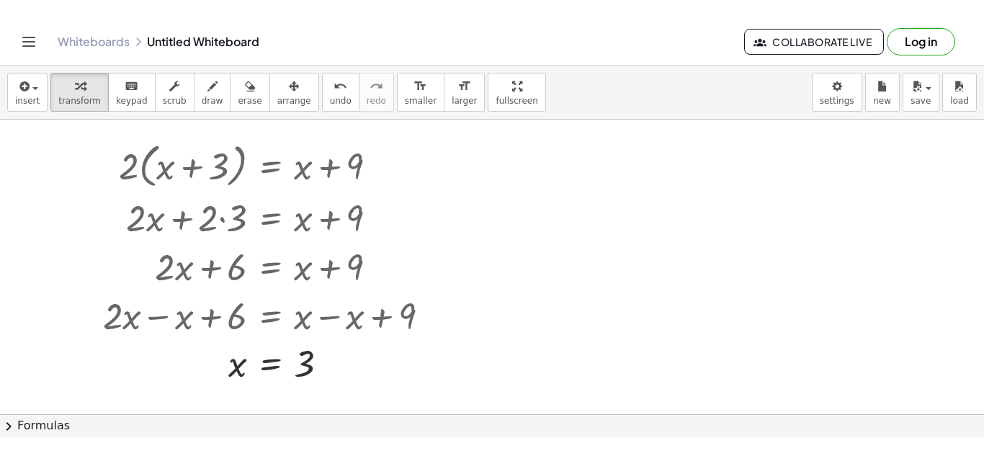
scroll to position [24, 0]
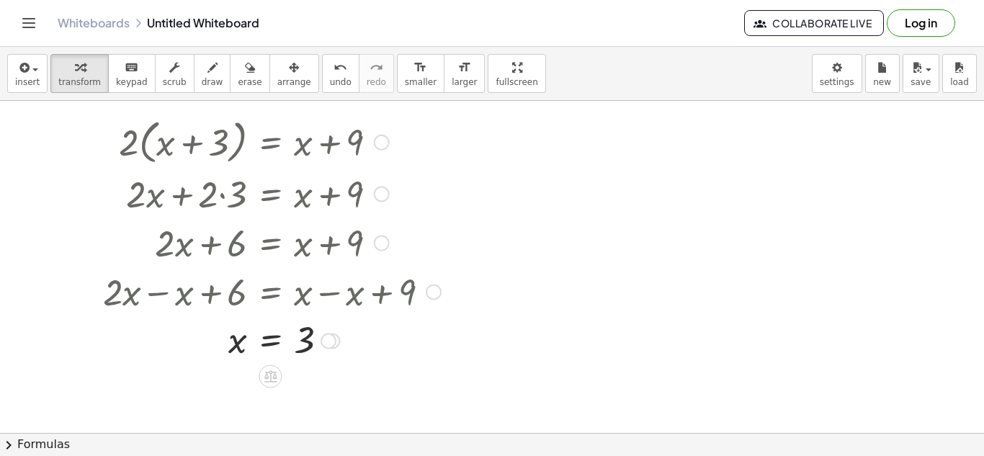
click at [312, 155] on div at bounding box center [272, 141] width 352 height 55
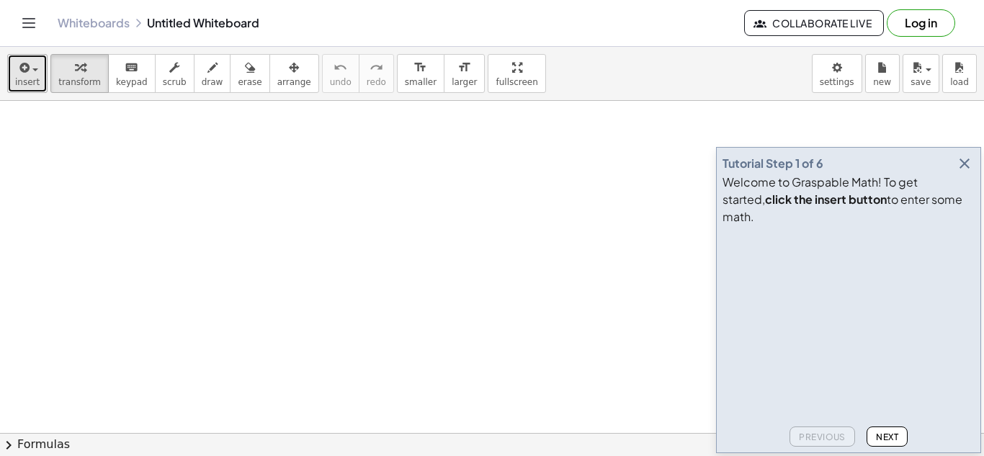
click at [31, 79] on span "insert" at bounding box center [27, 82] width 24 height 10
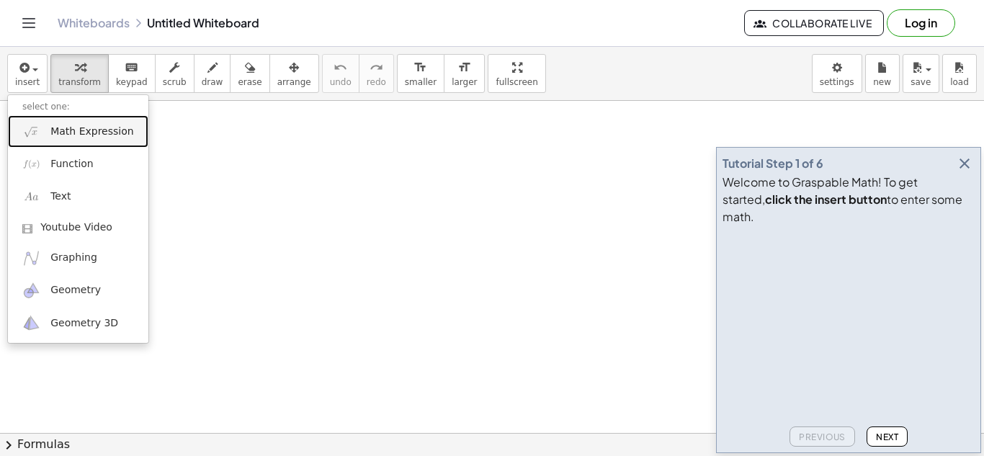
click at [41, 133] on link "Math Expression" at bounding box center [78, 131] width 140 height 32
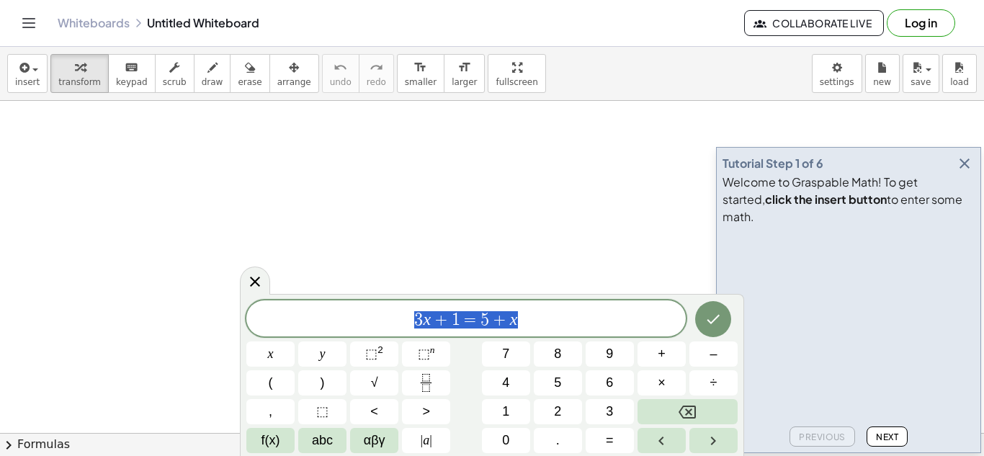
drag, startPoint x: 537, startPoint y: 315, endPoint x: 309, endPoint y: 315, distance: 228.4
click at [309, 315] on span "3 x + 1 = 5 + x" at bounding box center [465, 320] width 439 height 20
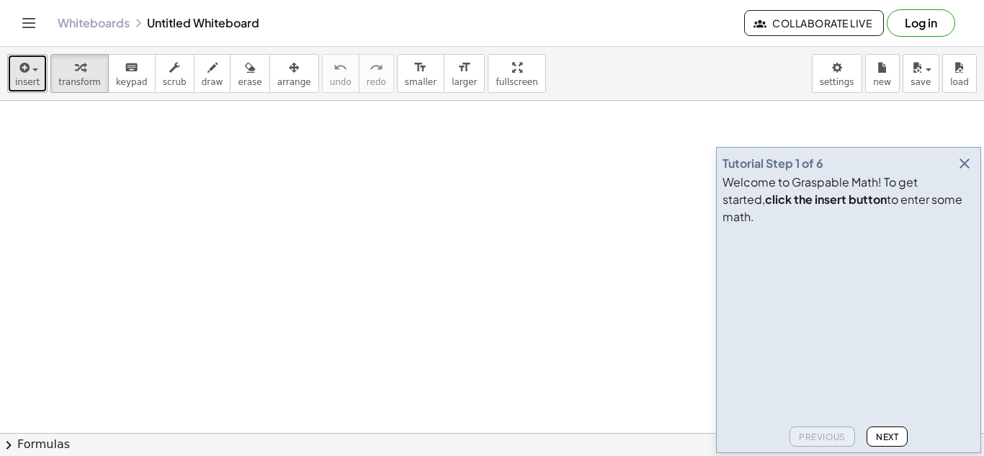
click at [24, 81] on span "insert" at bounding box center [27, 82] width 24 height 10
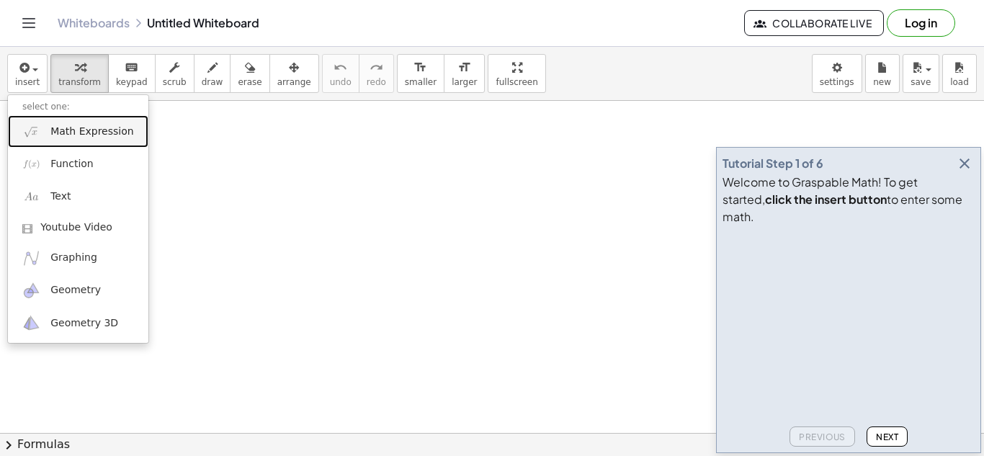
click at [81, 133] on span "Math Expression" at bounding box center [91, 132] width 83 height 14
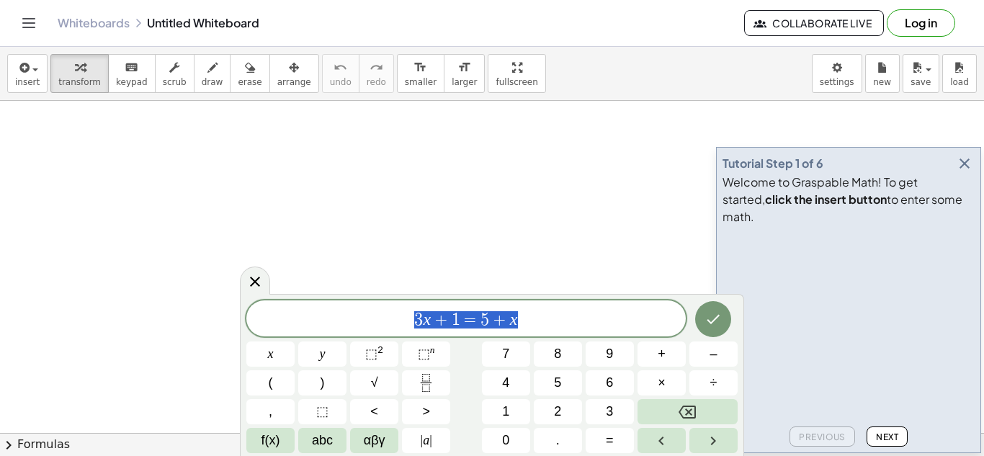
drag, startPoint x: 557, startPoint y: 326, endPoint x: 339, endPoint y: 322, distance: 218.3
click at [339, 322] on span "3 x + 1 = 5 + x" at bounding box center [465, 320] width 439 height 20
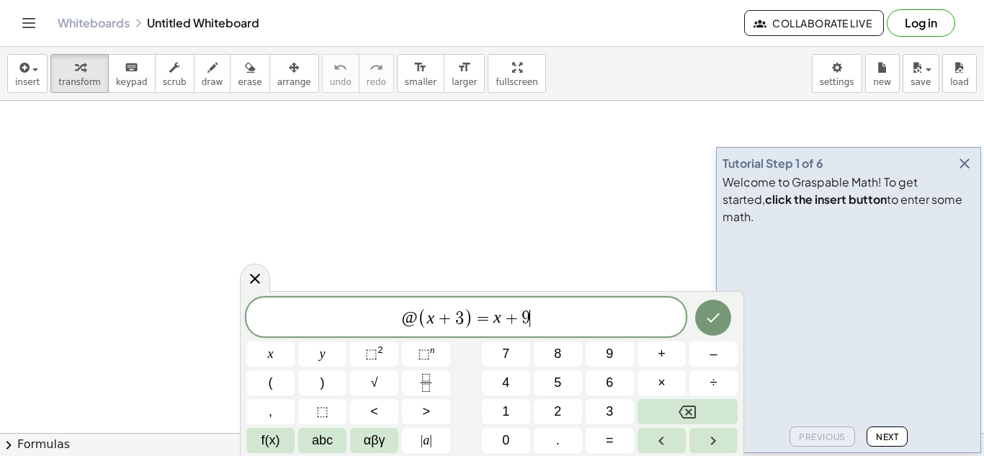
click at [414, 321] on span "@" at bounding box center [410, 317] width 16 height 19
click at [710, 321] on icon "Done" at bounding box center [713, 317] width 13 height 9
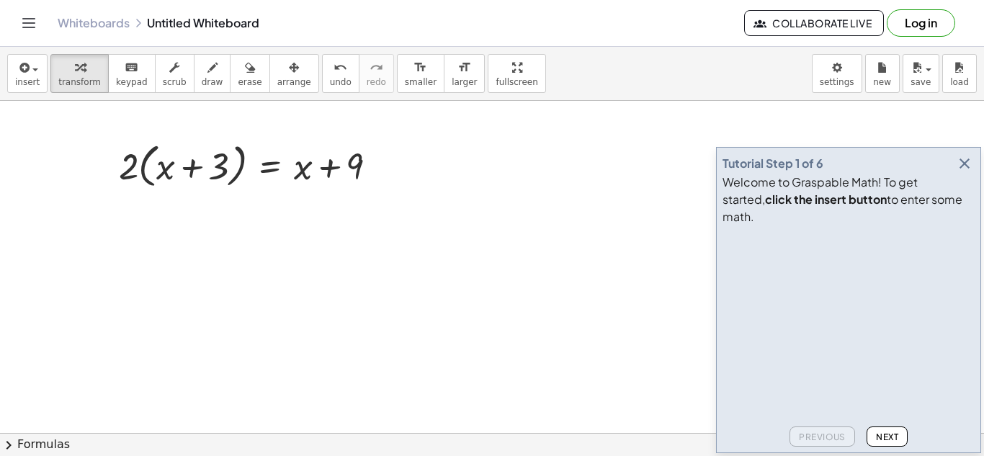
drag, startPoint x: 964, startPoint y: 181, endPoint x: 891, endPoint y: 190, distance: 73.4
click at [954, 174] on div "Tutorial Step 1 of 6" at bounding box center [849, 163] width 252 height 20
click at [965, 172] on icon "button" at bounding box center [964, 163] width 17 height 17
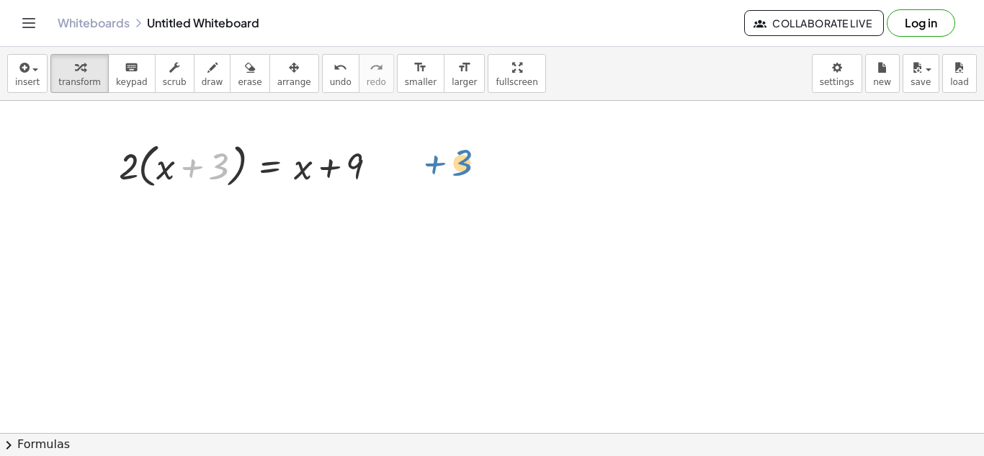
drag, startPoint x: 222, startPoint y: 153, endPoint x: 473, endPoint y: 148, distance: 250.8
drag, startPoint x: 274, startPoint y: 203, endPoint x: 456, endPoint y: 201, distance: 182.3
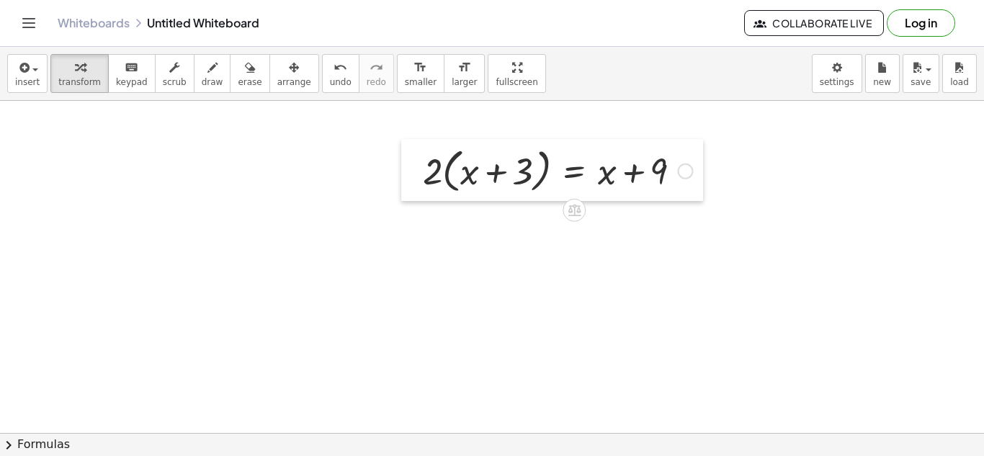
drag, startPoint x: 108, startPoint y: 170, endPoint x: 412, endPoint y: 175, distance: 304.1
click at [412, 175] on div at bounding box center [412, 170] width 22 height 62
click at [581, 210] on icon at bounding box center [574, 209] width 15 height 15
click at [640, 208] on div at bounding box center [631, 210] width 23 height 23
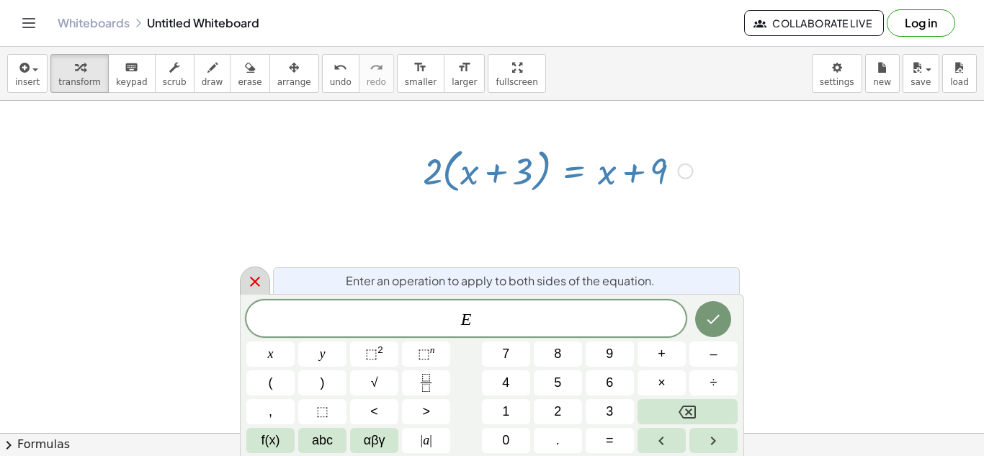
click at [264, 283] on div at bounding box center [255, 281] width 30 height 28
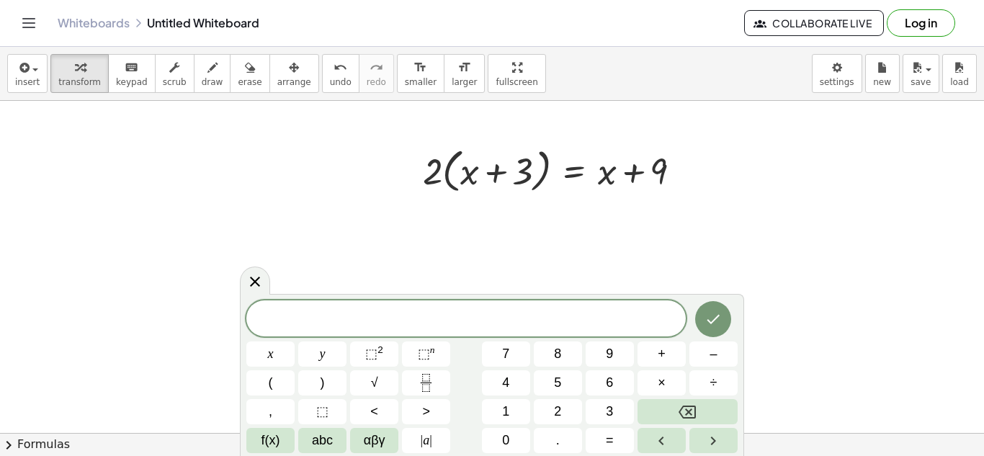
drag, startPoint x: 687, startPoint y: 222, endPoint x: 676, endPoint y: 223, distance: 11.5
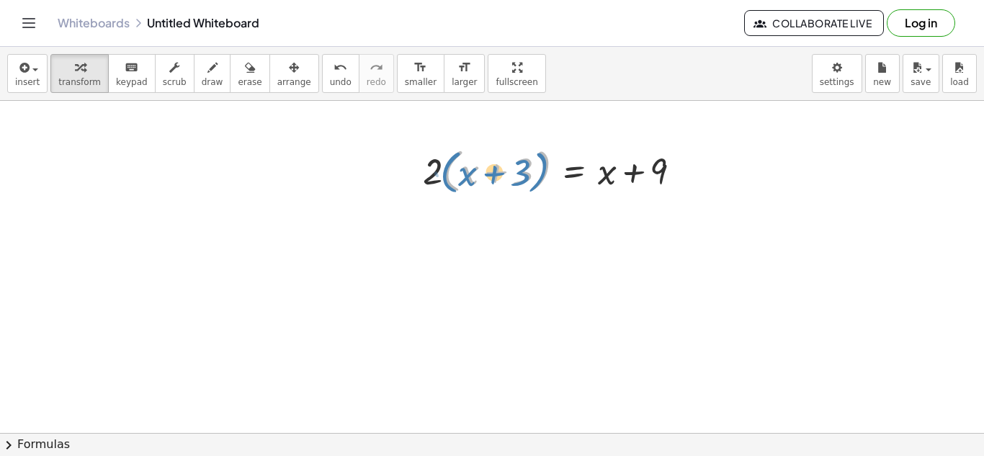
click at [531, 186] on div at bounding box center [558, 170] width 284 height 55
drag, startPoint x: 578, startPoint y: 205, endPoint x: 575, endPoint y: 197, distance: 8.4
click at [574, 171] on div "· 2 · ( + x + 3 ) = + x + 9" at bounding box center [574, 171] width 0 height 0
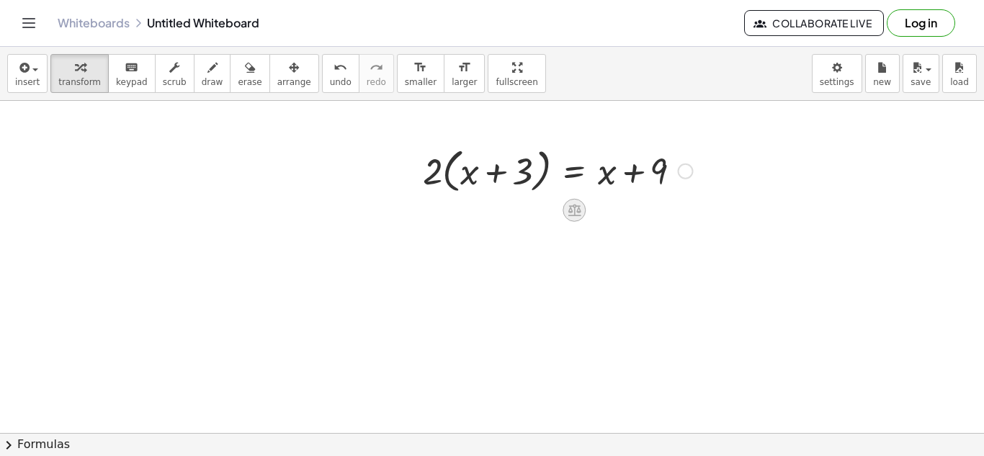
click at [573, 200] on div at bounding box center [574, 210] width 23 height 23
drag, startPoint x: 578, startPoint y: 207, endPoint x: 592, endPoint y: 208, distance: 14.4
click at [592, 208] on div "+ − × ÷" at bounding box center [580, 208] width 127 height 27
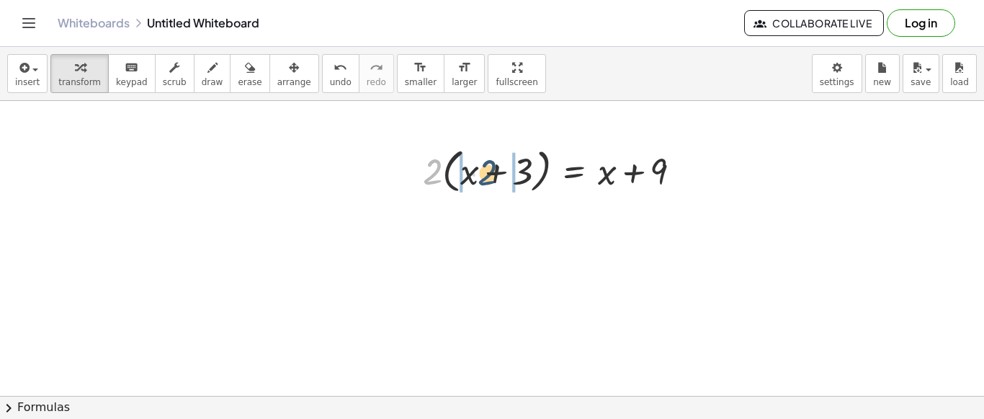
drag, startPoint x: 436, startPoint y: 178, endPoint x: 492, endPoint y: 177, distance: 56.2
click at [492, 177] on div at bounding box center [558, 170] width 284 height 55
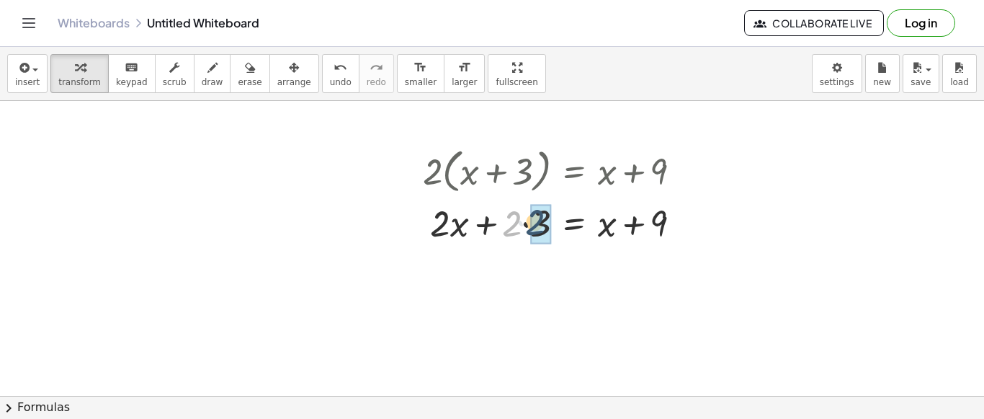
drag, startPoint x: 518, startPoint y: 225, endPoint x: 542, endPoint y: 221, distance: 24.8
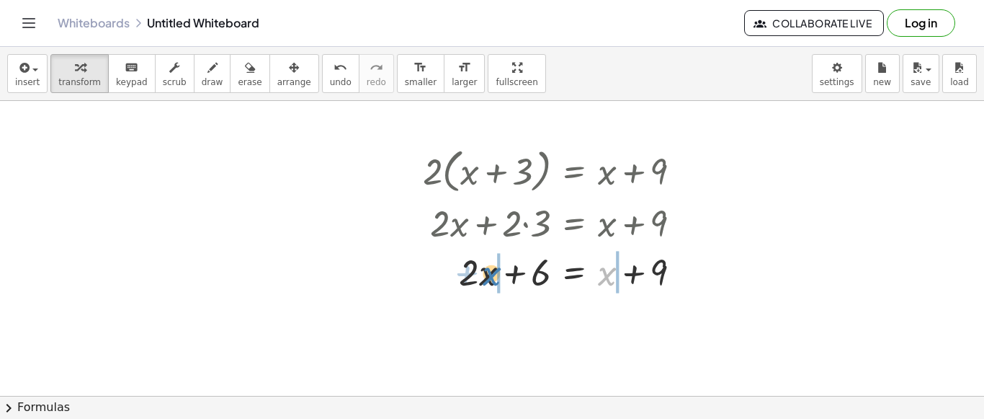
drag, startPoint x: 609, startPoint y: 276, endPoint x: 494, endPoint y: 277, distance: 115.3
click at [494, 277] on div at bounding box center [558, 270] width 284 height 49
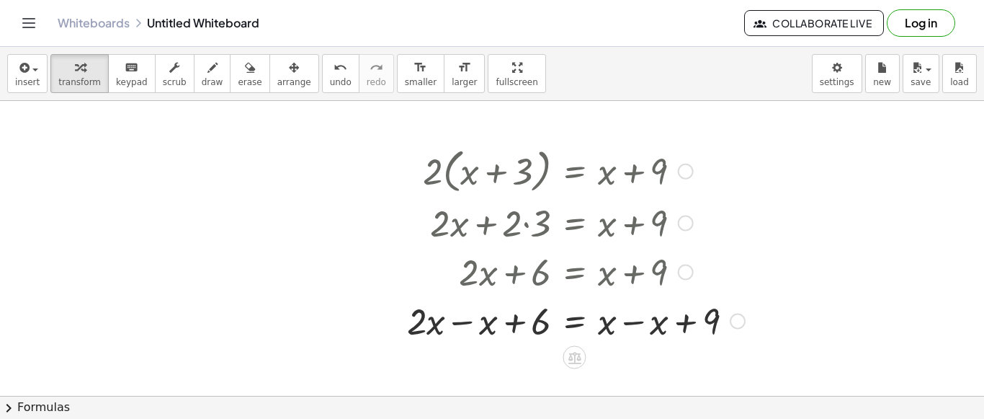
click at [444, 326] on div at bounding box center [576, 319] width 352 height 49
drag, startPoint x: 436, startPoint y: 328, endPoint x: 478, endPoint y: 326, distance: 41.8
click at [478, 326] on div at bounding box center [576, 319] width 352 height 49
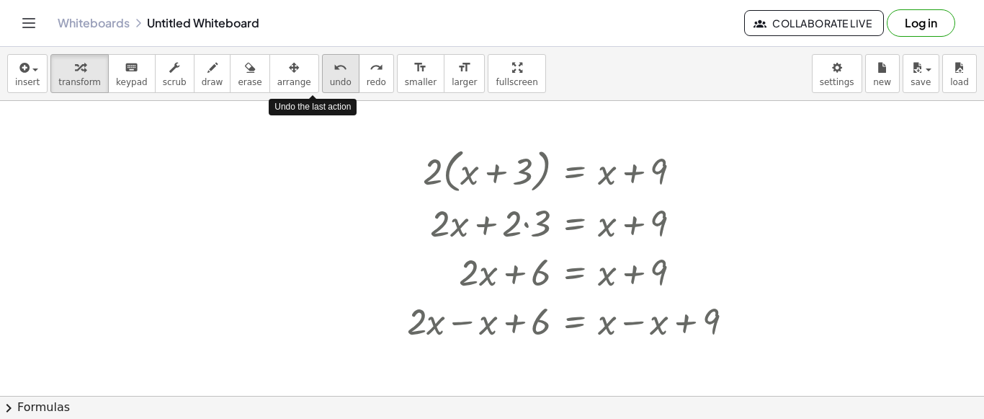
click at [330, 85] on span "undo" at bounding box center [341, 82] width 22 height 10
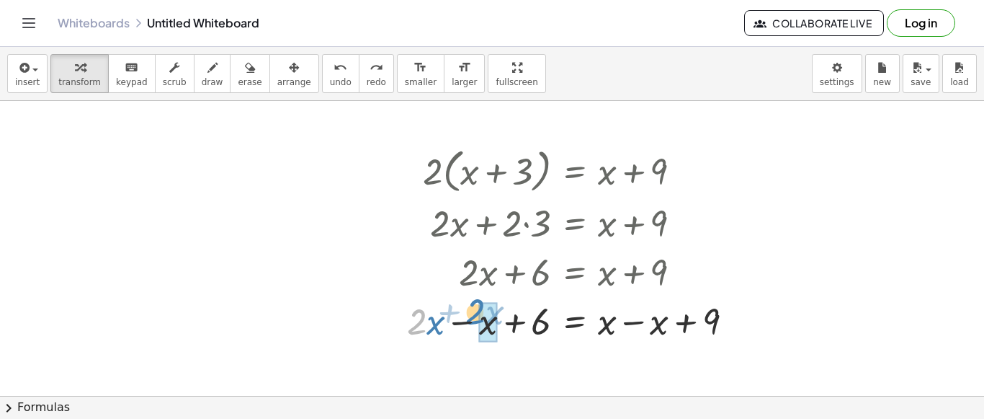
drag, startPoint x: 421, startPoint y: 327, endPoint x: 483, endPoint y: 317, distance: 62.1
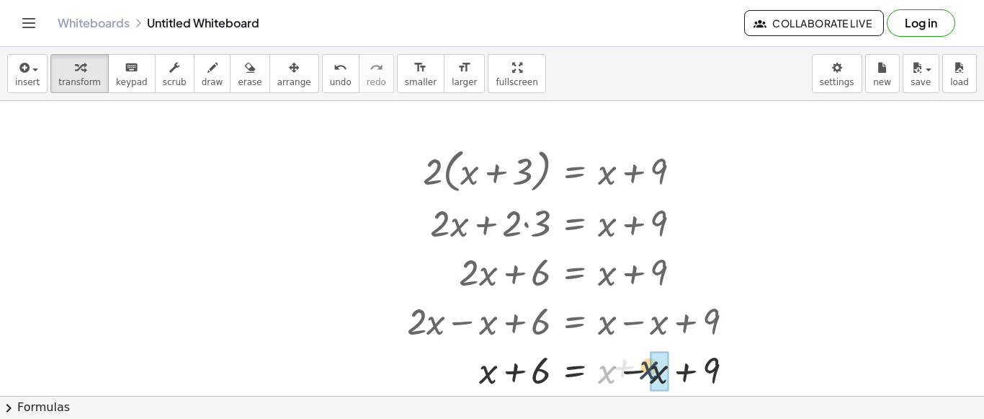
drag, startPoint x: 605, startPoint y: 377, endPoint x: 646, endPoint y: 372, distance: 40.7
click at [648, 372] on div at bounding box center [576, 368] width 352 height 49
drag, startPoint x: 538, startPoint y: 378, endPoint x: 636, endPoint y: 370, distance: 98.3
click at [638, 371] on div at bounding box center [576, 368] width 352 height 49
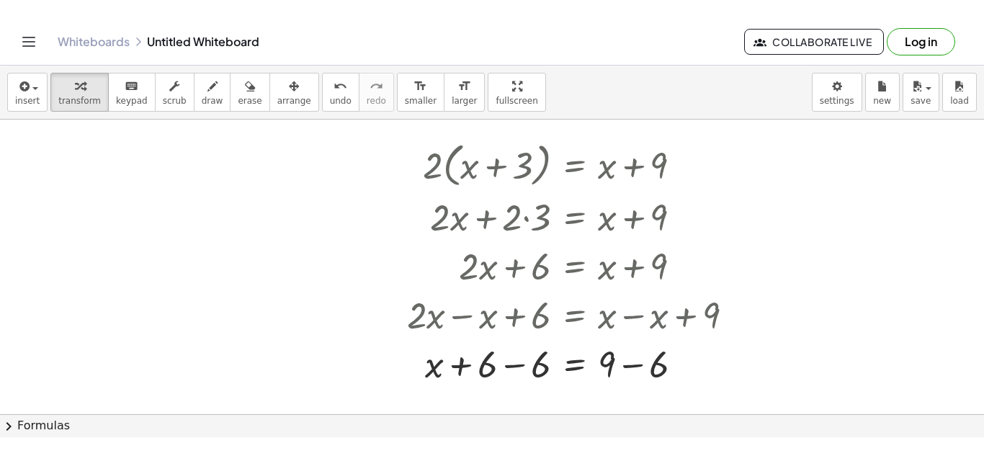
scroll to position [96, 0]
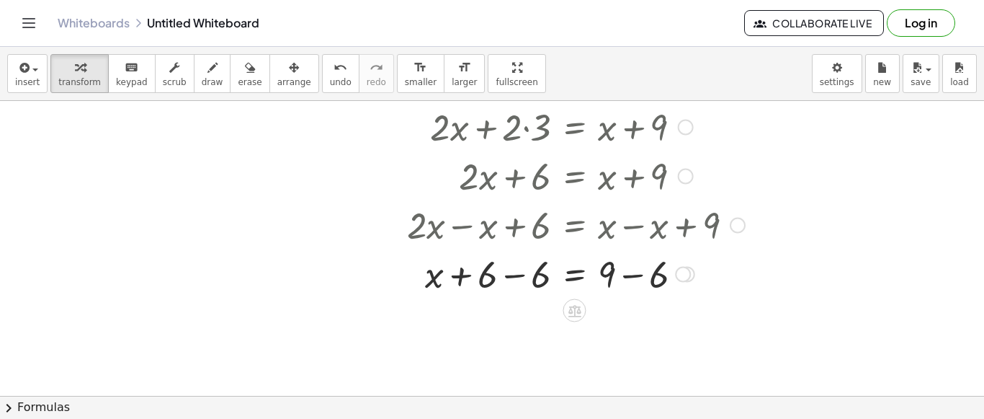
click at [502, 282] on div at bounding box center [576, 273] width 352 height 49
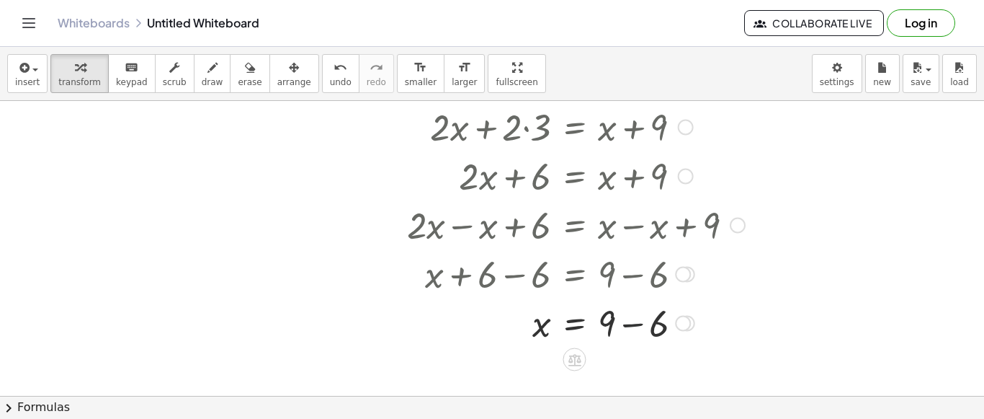
click at [633, 328] on div at bounding box center [576, 322] width 352 height 49
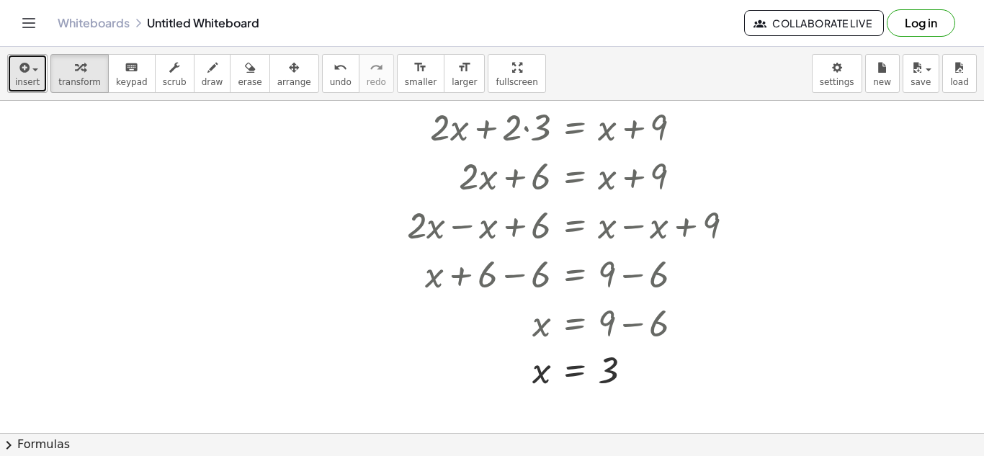
click at [35, 73] on div "button" at bounding box center [27, 66] width 24 height 17
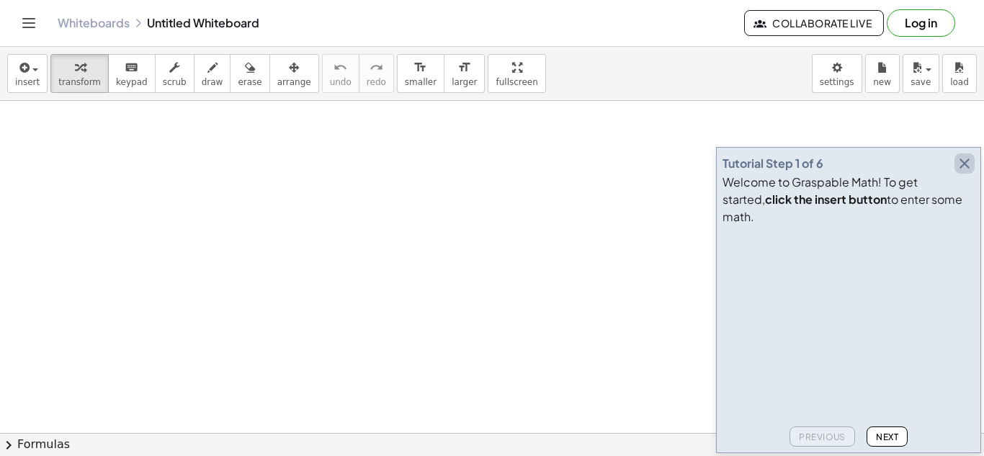
click at [963, 172] on icon "button" at bounding box center [964, 163] width 17 height 17
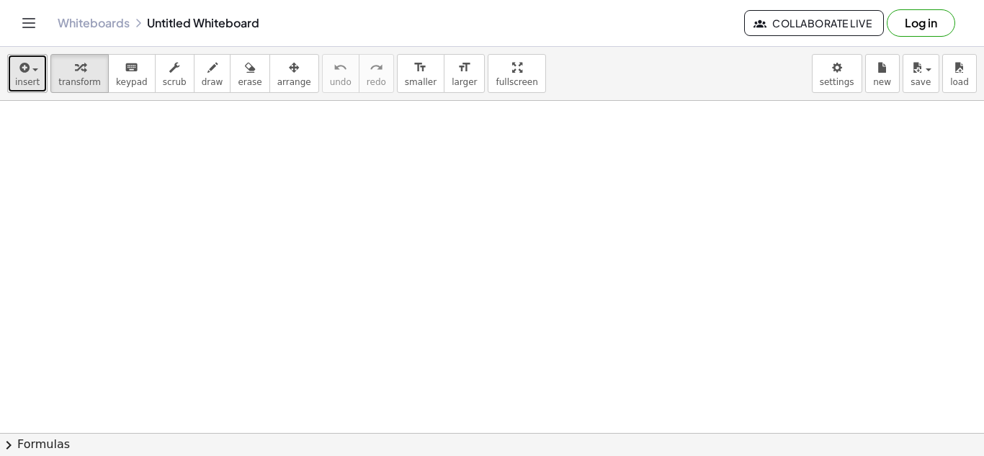
click at [36, 79] on span "insert" at bounding box center [27, 82] width 24 height 10
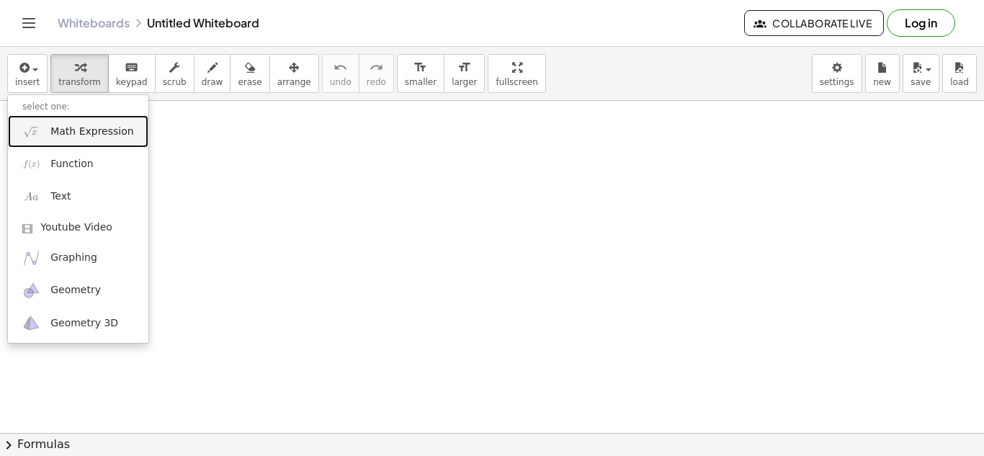
click at [54, 133] on span "Math Expression" at bounding box center [91, 132] width 83 height 14
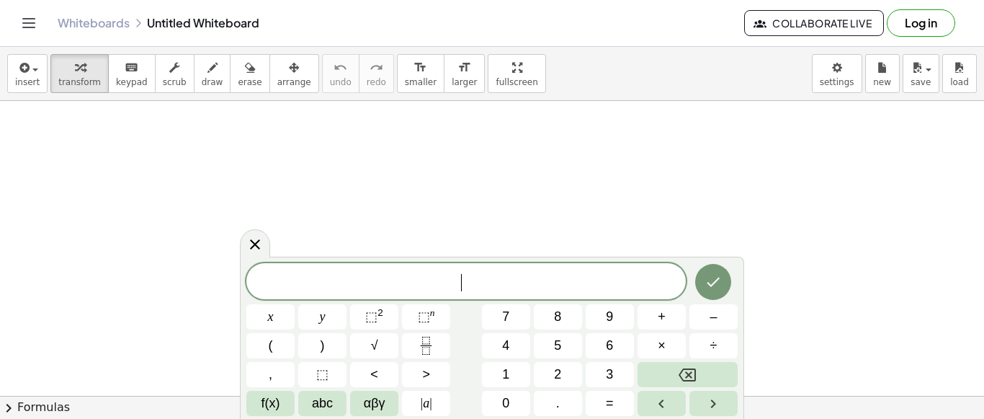
click at [445, 284] on span "​" at bounding box center [465, 282] width 439 height 20
click at [403, 282] on span "​" at bounding box center [465, 282] width 439 height 20
click at [710, 277] on icon "Done" at bounding box center [713, 280] width 17 height 17
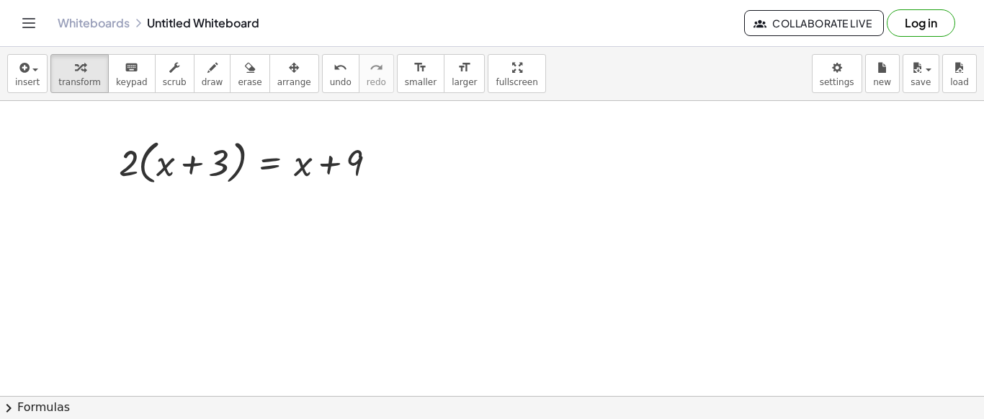
drag, startPoint x: 268, startPoint y: 199, endPoint x: 344, endPoint y: 200, distance: 76.4
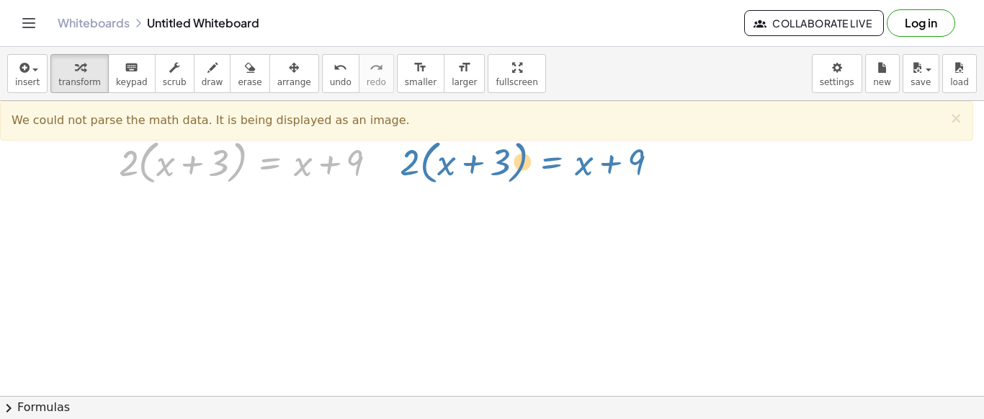
drag, startPoint x: 254, startPoint y: 167, endPoint x: 535, endPoint y: 166, distance: 281.0
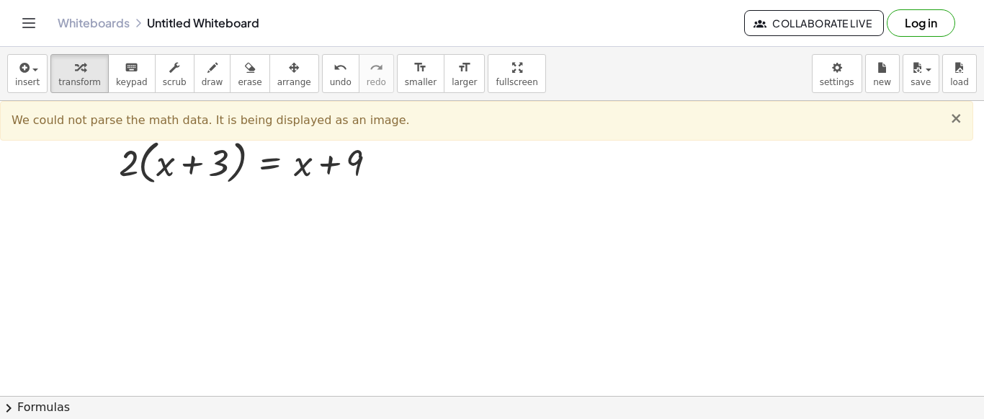
drag, startPoint x: 953, startPoint y: 120, endPoint x: 899, endPoint y: 128, distance: 54.6
click at [952, 121] on span "×" at bounding box center [956, 118] width 13 height 17
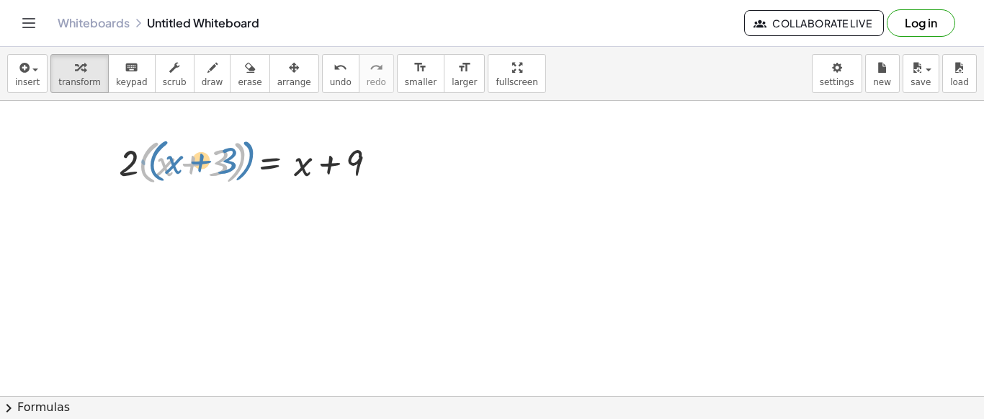
drag, startPoint x: 246, startPoint y: 164, endPoint x: 254, endPoint y: 165, distance: 8.0
click at [254, 165] on div at bounding box center [254, 161] width 284 height 55
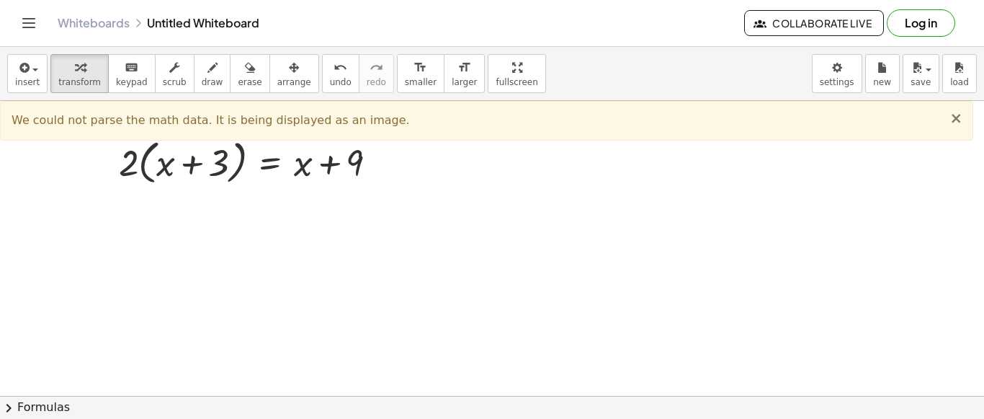
click at [952, 125] on span "×" at bounding box center [956, 118] width 13 height 17
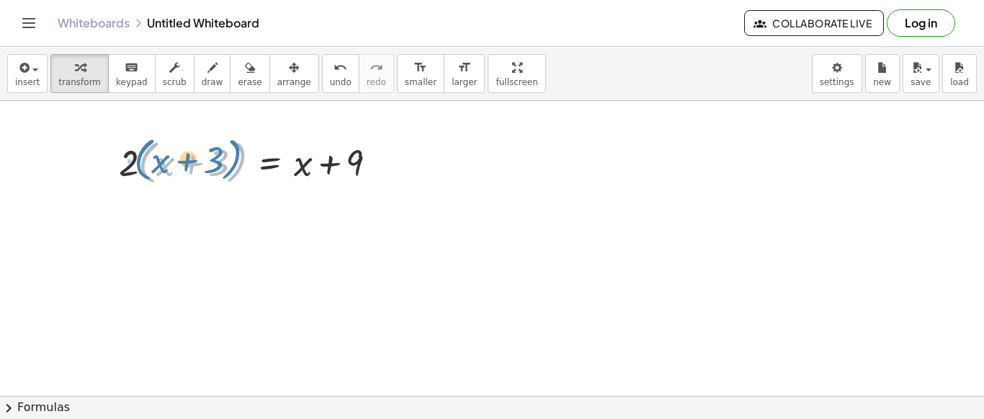
drag, startPoint x: 244, startPoint y: 141, endPoint x: 239, endPoint y: 135, distance: 7.7
click at [239, 135] on div at bounding box center [254, 161] width 284 height 55
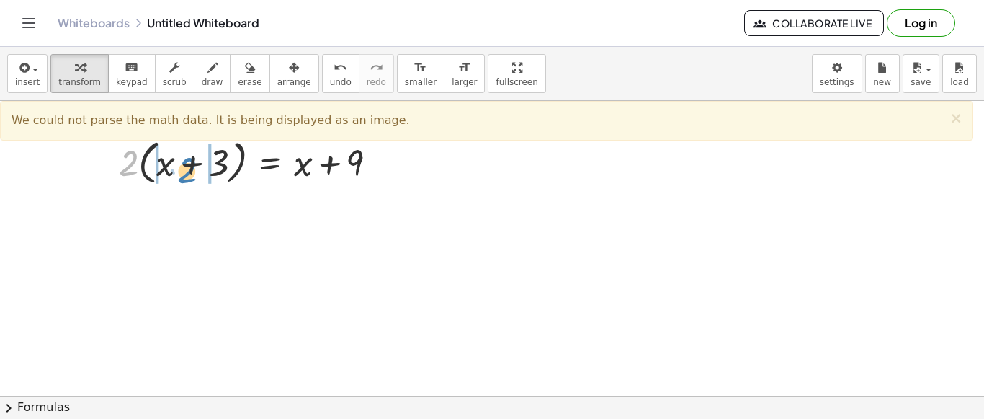
drag, startPoint x: 133, startPoint y: 161, endPoint x: 192, endPoint y: 168, distance: 58.7
click at [192, 168] on div at bounding box center [254, 161] width 284 height 55
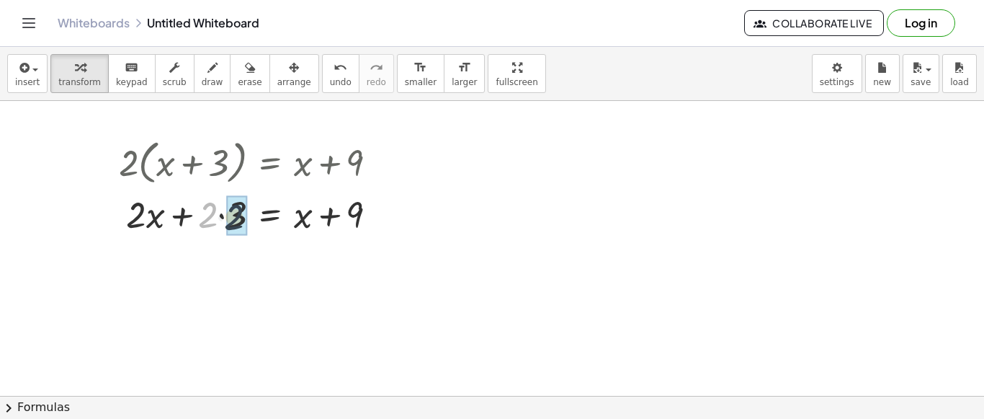
drag, startPoint x: 212, startPoint y: 219, endPoint x: 240, endPoint y: 217, distance: 28.2
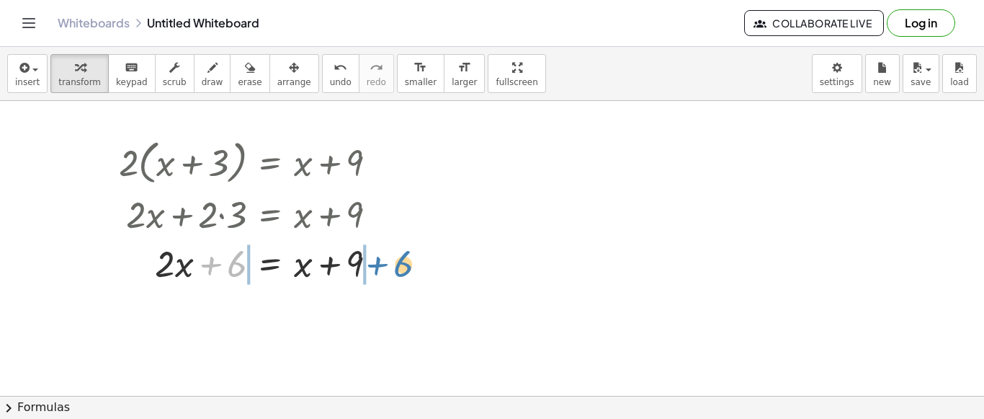
drag, startPoint x: 233, startPoint y: 264, endPoint x: 393, endPoint y: 264, distance: 160.7
click at [394, 264] on div at bounding box center [254, 262] width 284 height 49
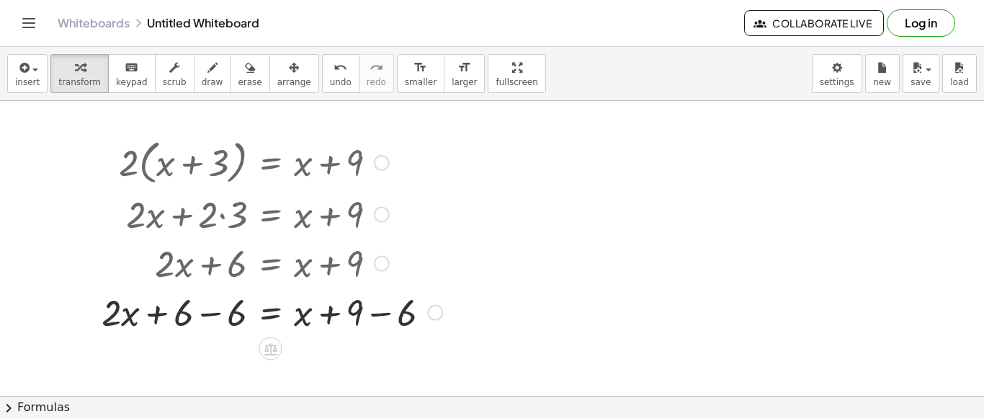
click at [220, 322] on div at bounding box center [271, 311] width 355 height 49
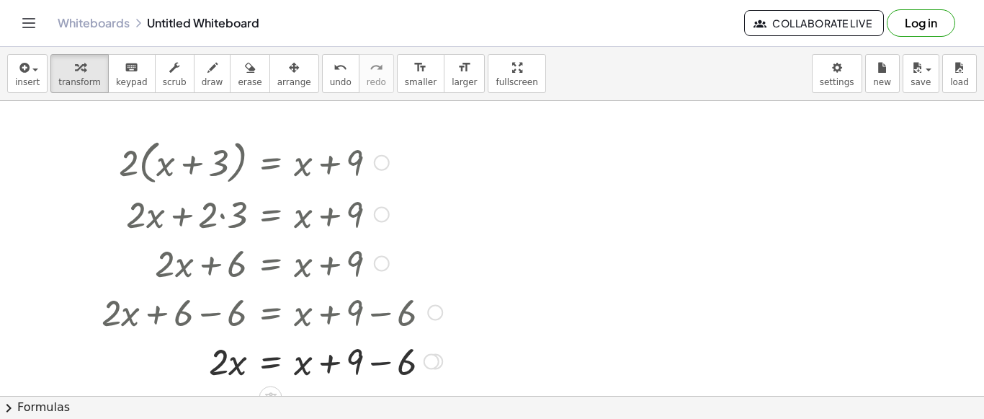
click at [380, 360] on div at bounding box center [271, 360] width 355 height 49
drag, startPoint x: 300, startPoint y: 365, endPoint x: 231, endPoint y: 367, distance: 68.5
click at [231, 367] on div at bounding box center [271, 360] width 355 height 49
click at [221, 365] on div at bounding box center [272, 360] width 357 height 49
click at [326, 370] on div at bounding box center [272, 360] width 357 height 49
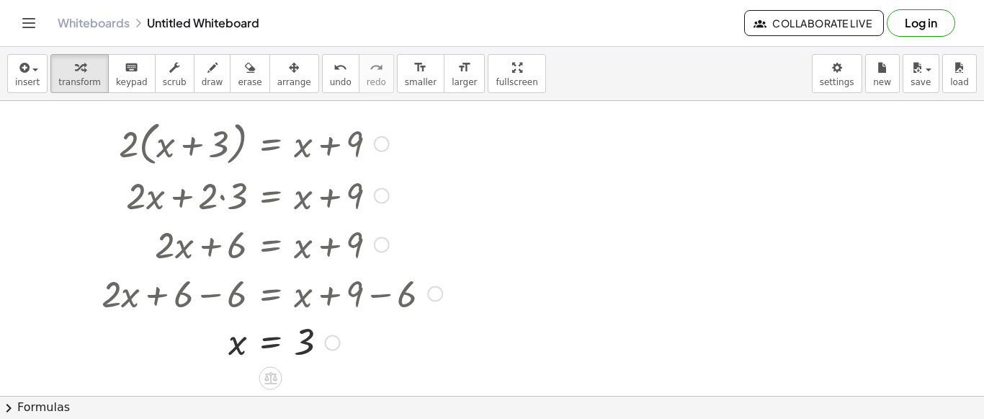
scroll to position [24, 0]
